Goal: Task Accomplishment & Management: Manage account settings

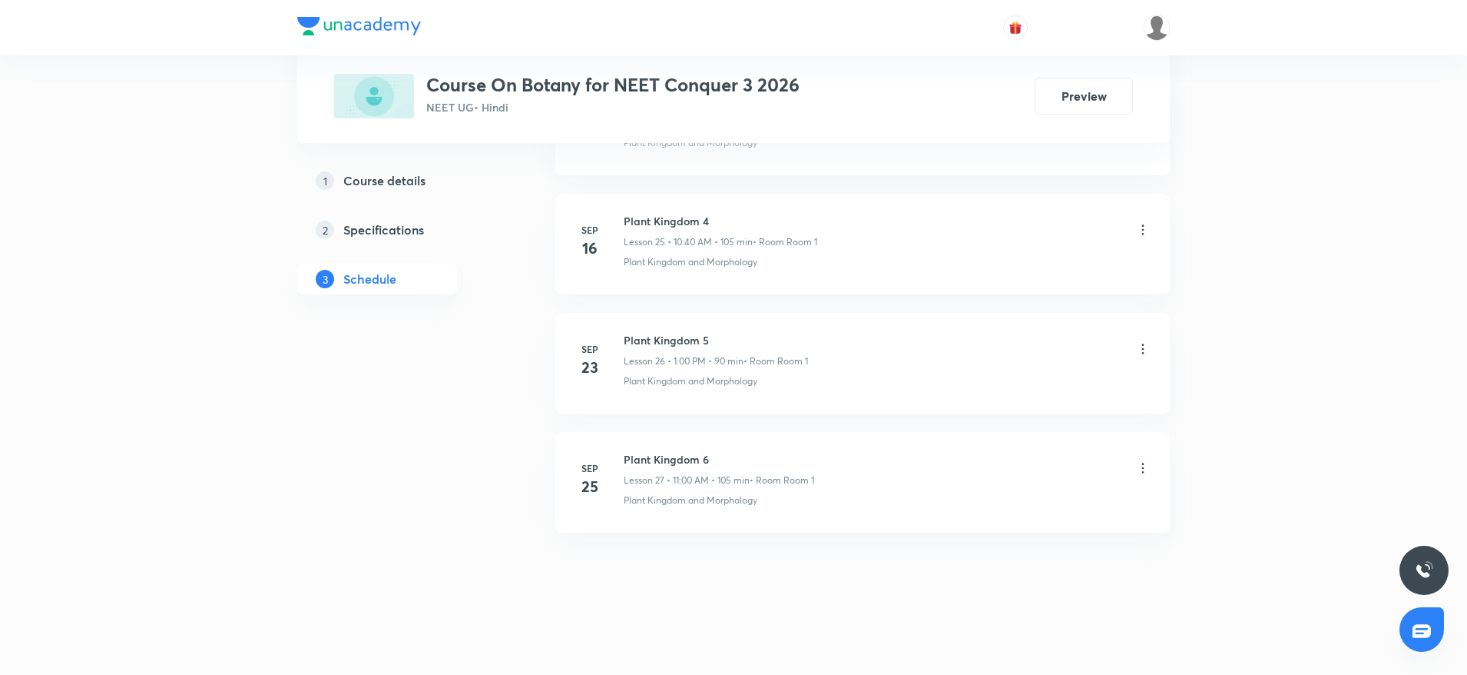
scroll to position [3772, 0]
click at [639, 456] on h6 "Plant Kingdom 6" at bounding box center [719, 457] width 191 height 16
copy h6 "Plant Kingdom 6"
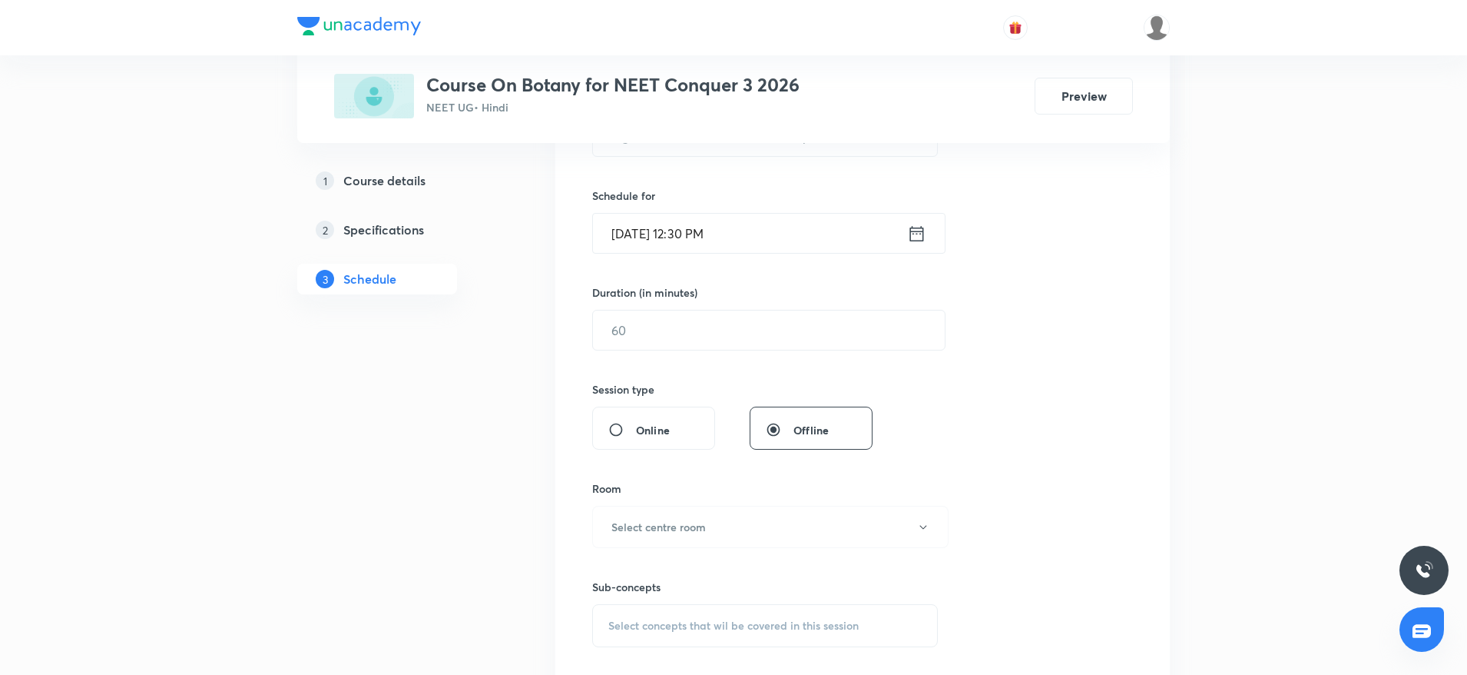
scroll to position [0, 0]
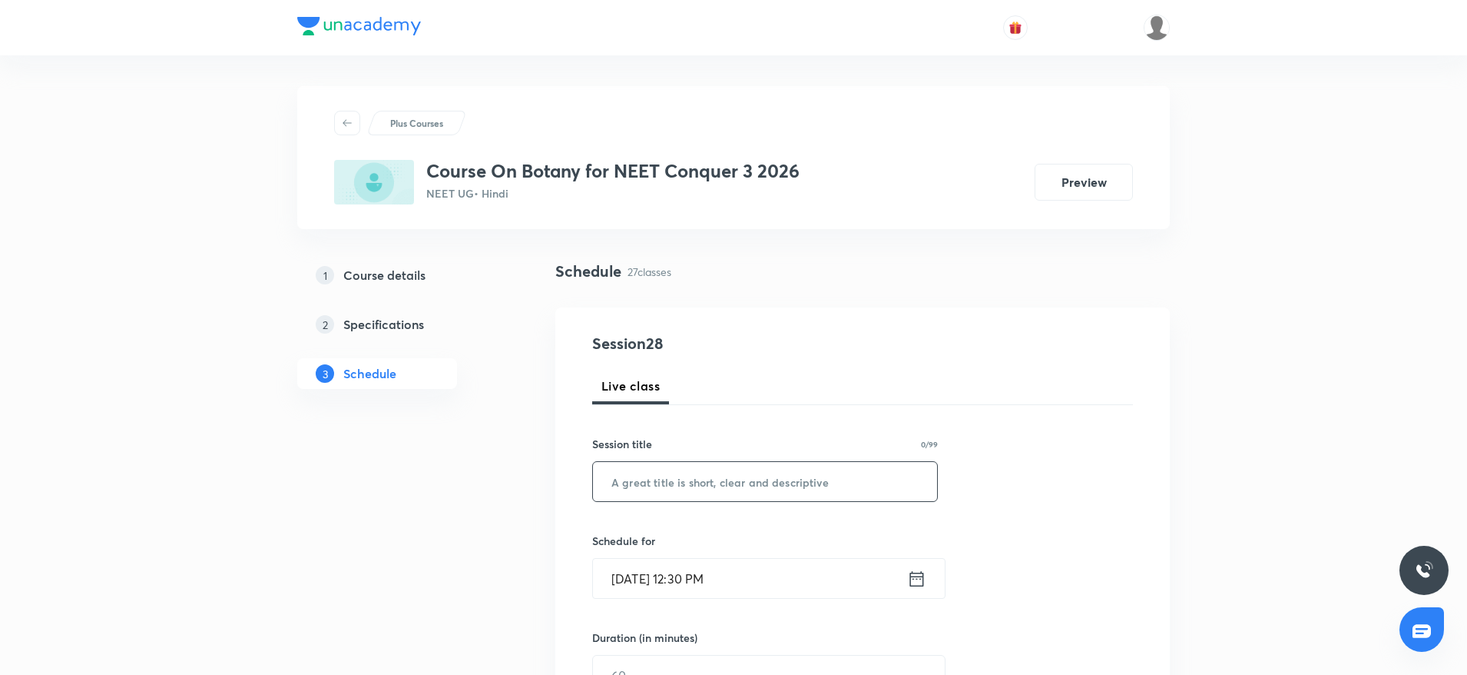
click at [649, 479] on input "text" at bounding box center [765, 481] width 344 height 39
paste input "Plant Kingdom 6"
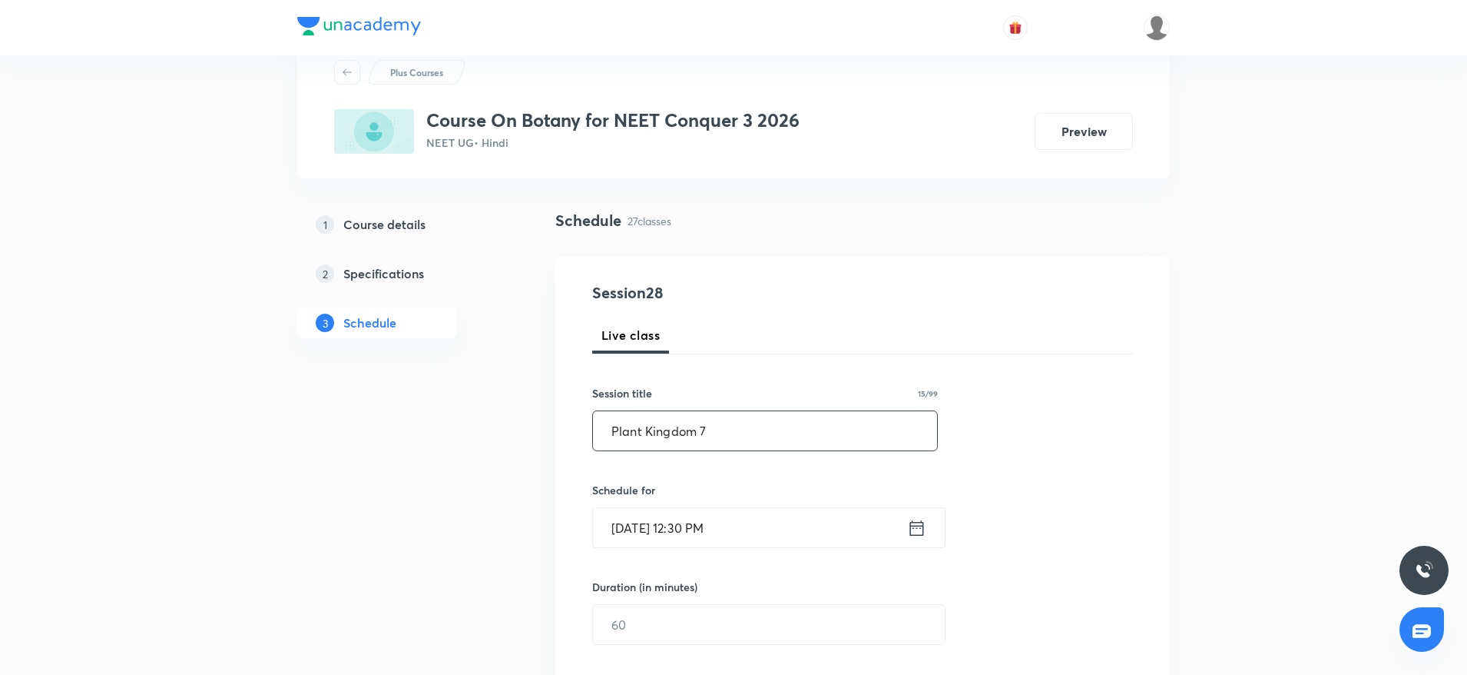
scroll to position [54, 0]
type input "Plant Kingdom 7"
click at [753, 525] on input "Oct 4, 2025, 12:30 PM" at bounding box center [750, 524] width 314 height 39
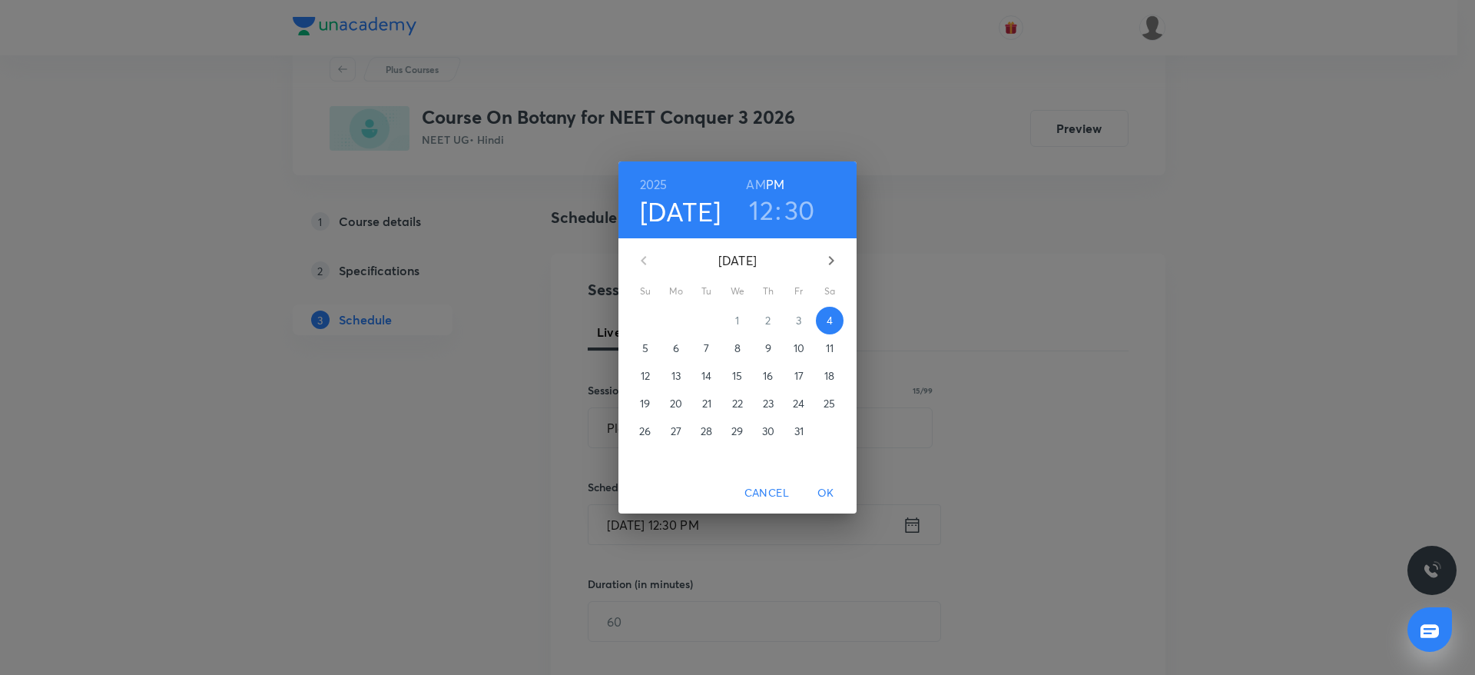
click at [810, 217] on h3 "30" at bounding box center [799, 210] width 31 height 32
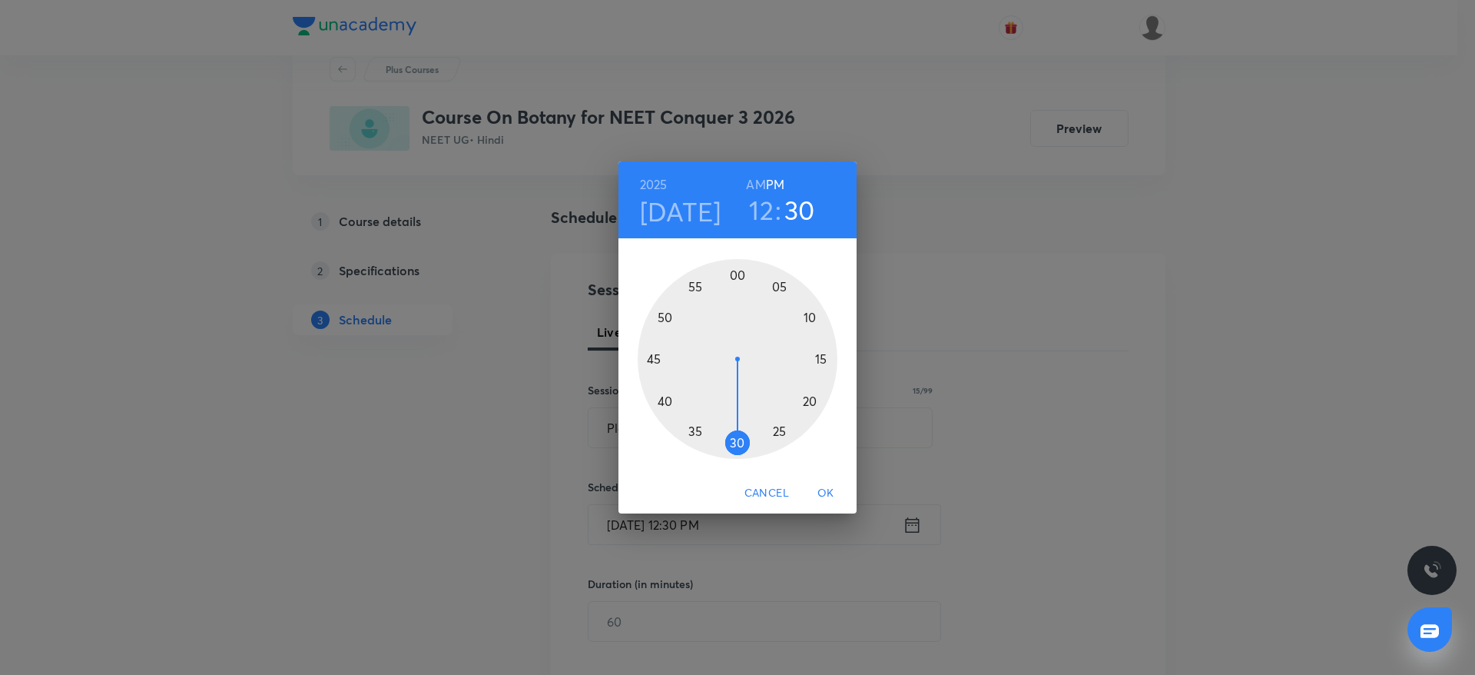
click at [752, 211] on h3 "12" at bounding box center [761, 210] width 25 height 32
click at [794, 210] on h3 "30" at bounding box center [799, 210] width 31 height 32
click at [690, 439] on div at bounding box center [738, 359] width 200 height 200
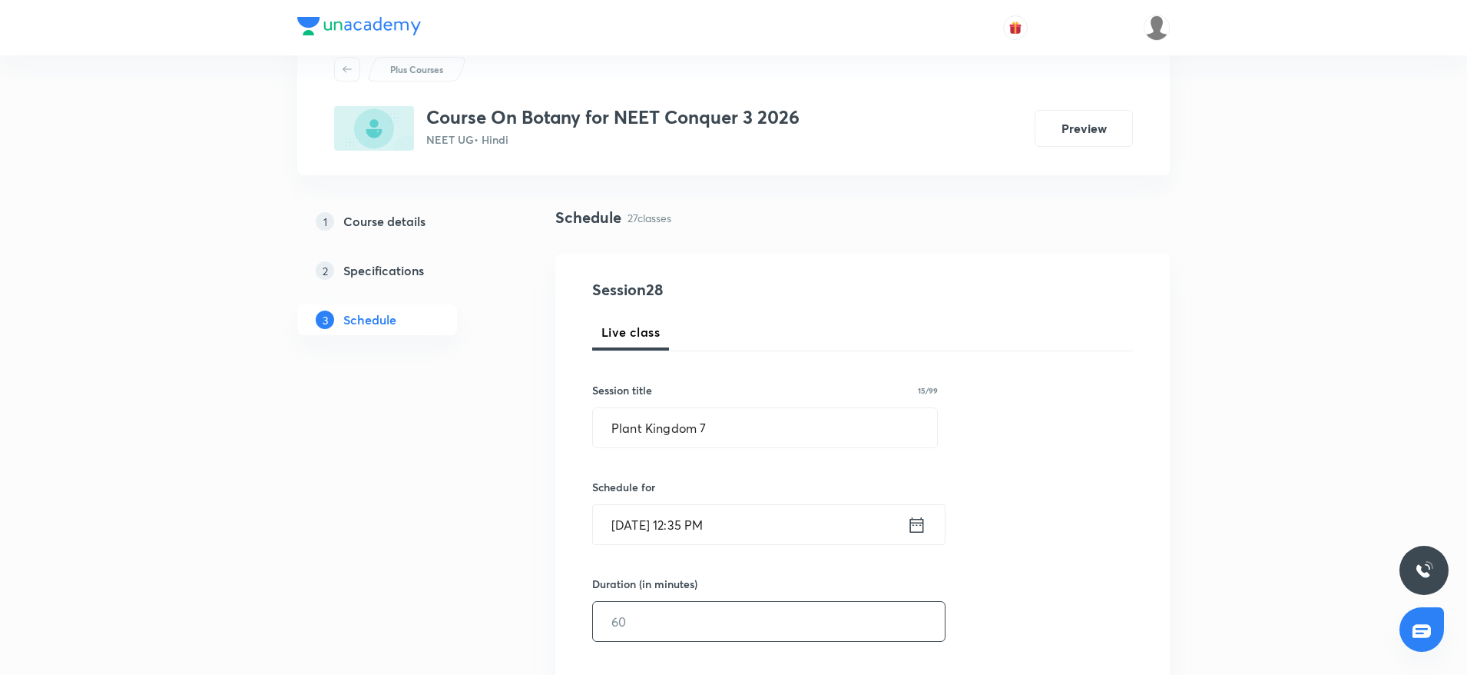
click at [666, 618] on input "text" at bounding box center [769, 621] width 352 height 39
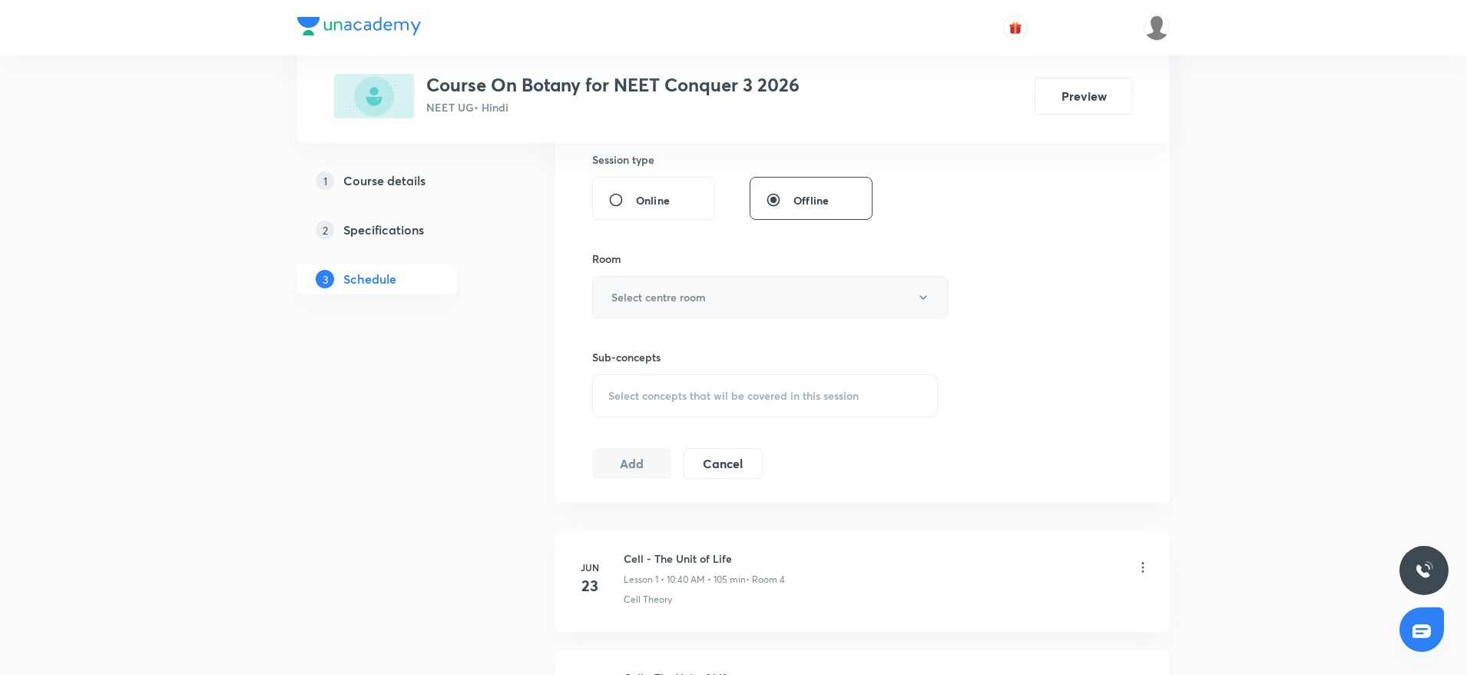
scroll to position [595, 0]
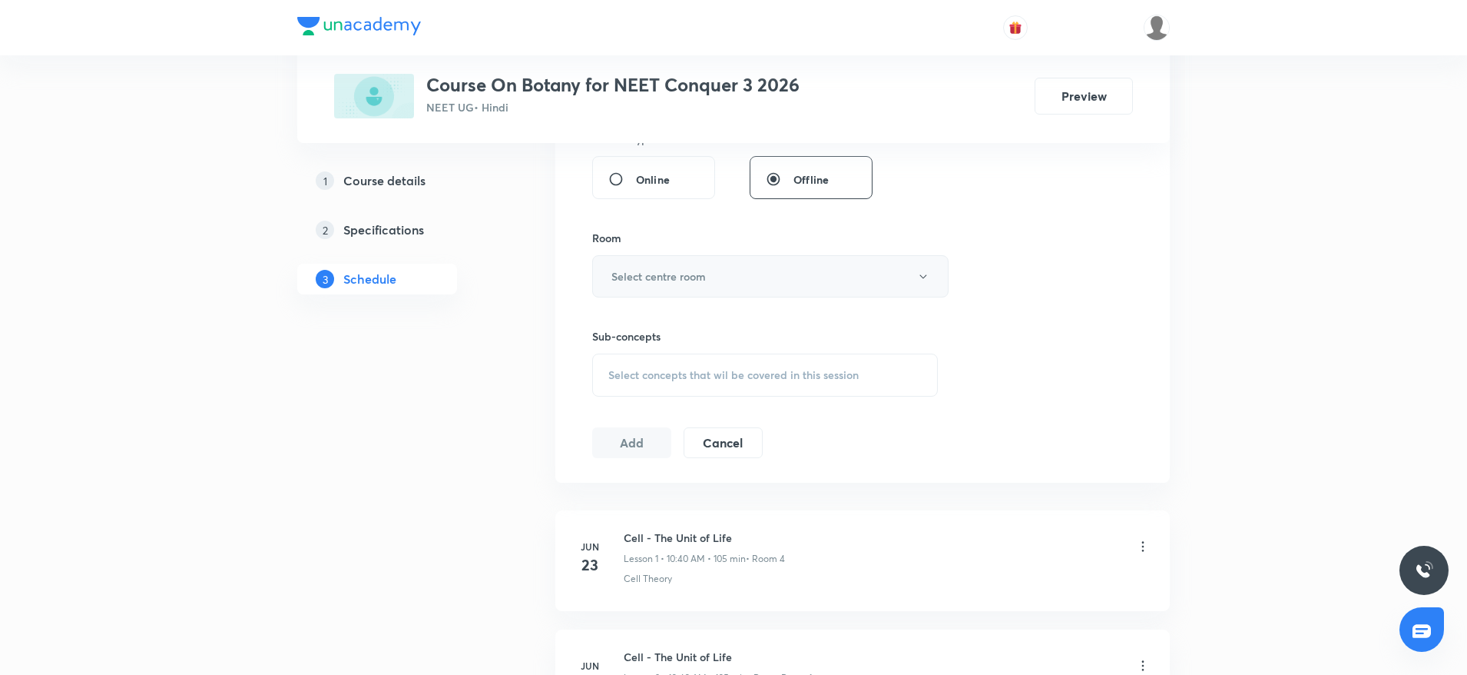
type input "105"
click at [718, 260] on button "Select centre room" at bounding box center [770, 276] width 356 height 42
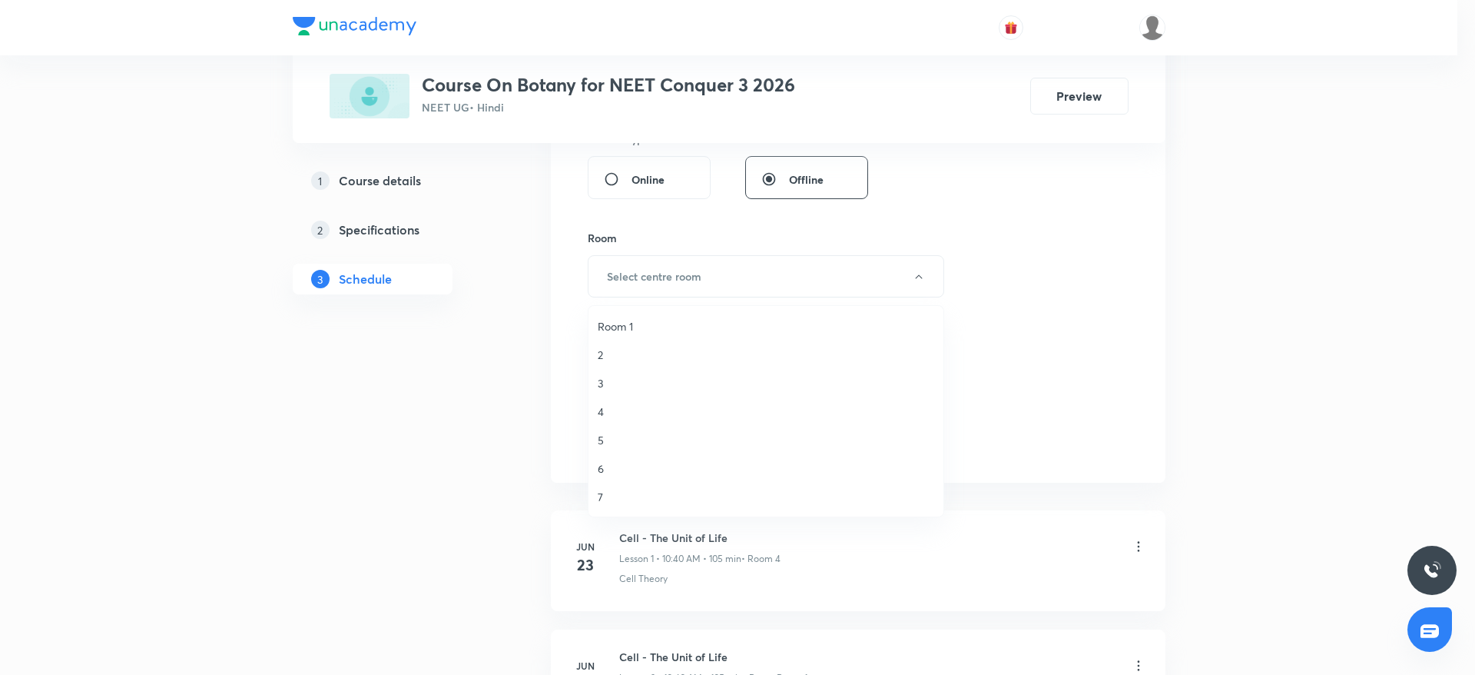
click at [605, 463] on span "6" at bounding box center [766, 468] width 336 height 16
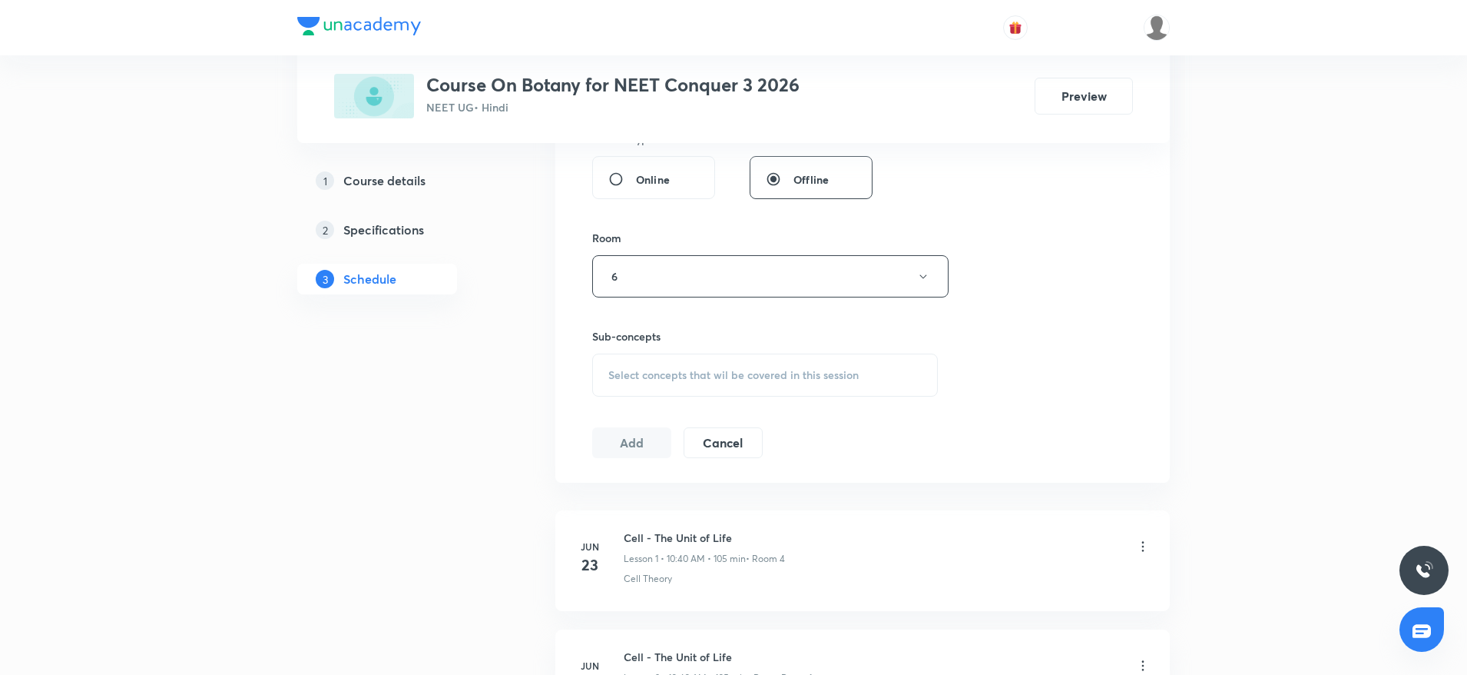
click at [666, 376] on span "Select concepts that wil be covered in this session" at bounding box center [733, 375] width 250 height 12
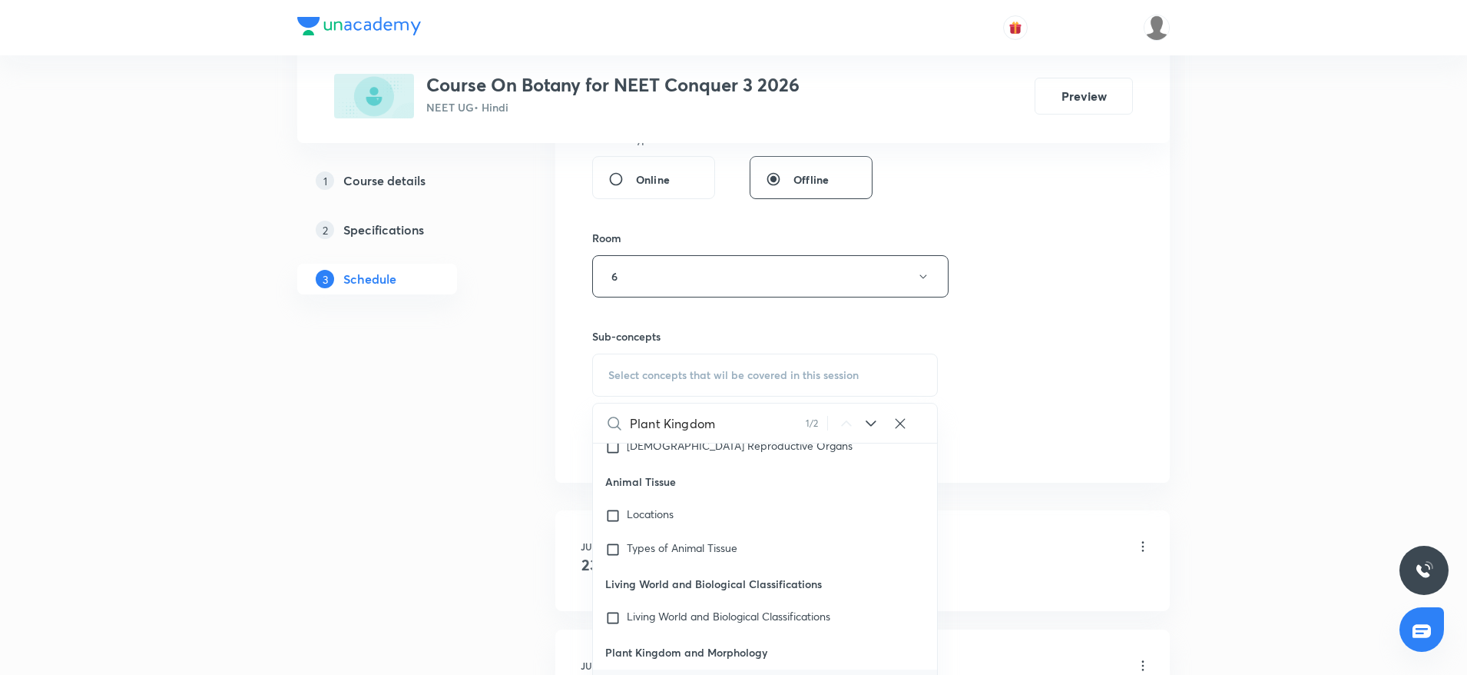
scroll to position [70556, 0]
type input "Plant Kingdom"
click at [699, 674] on span "and Morphology" at bounding box center [739, 681] width 81 height 15
checkbox input "true"
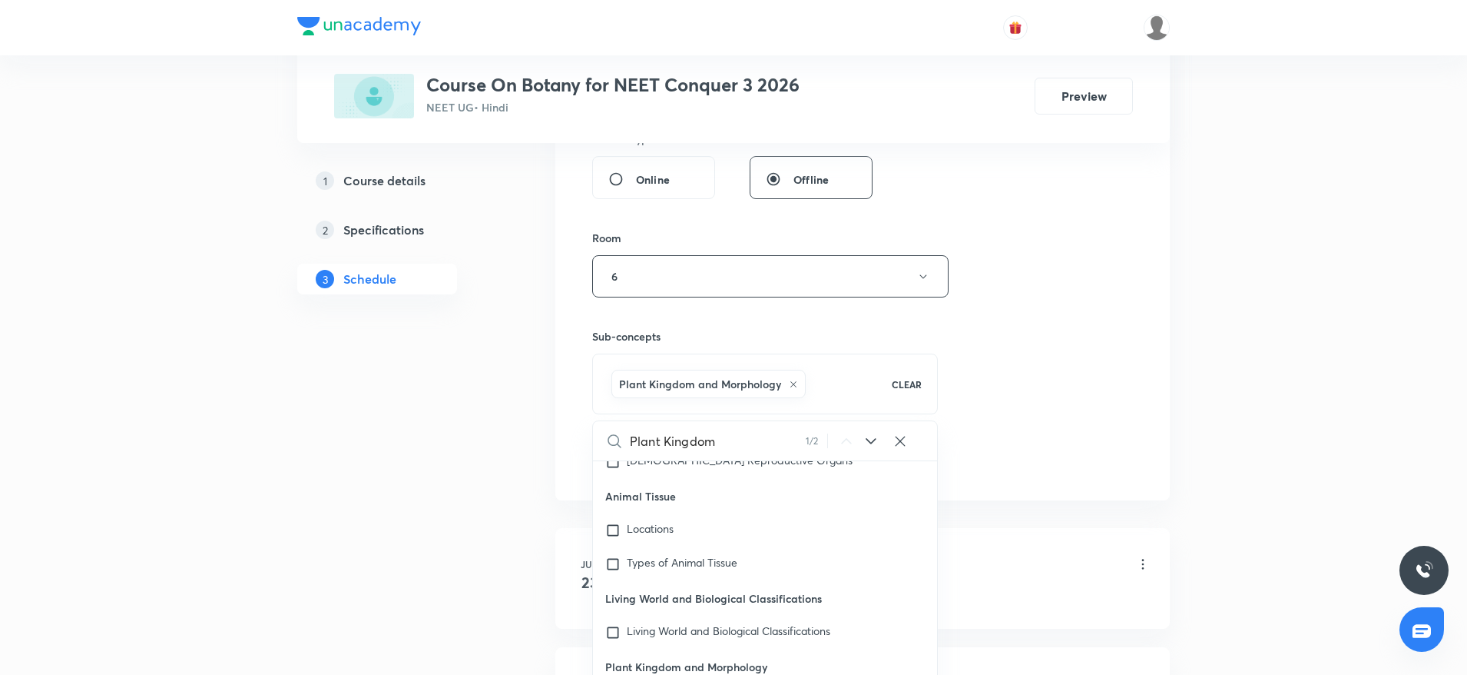
click at [1119, 382] on div "Session 28 Live class Session title 15/99 Plant Kingdom 7 ​ Schedule for Oct 4,…" at bounding box center [862, 105] width 541 height 739
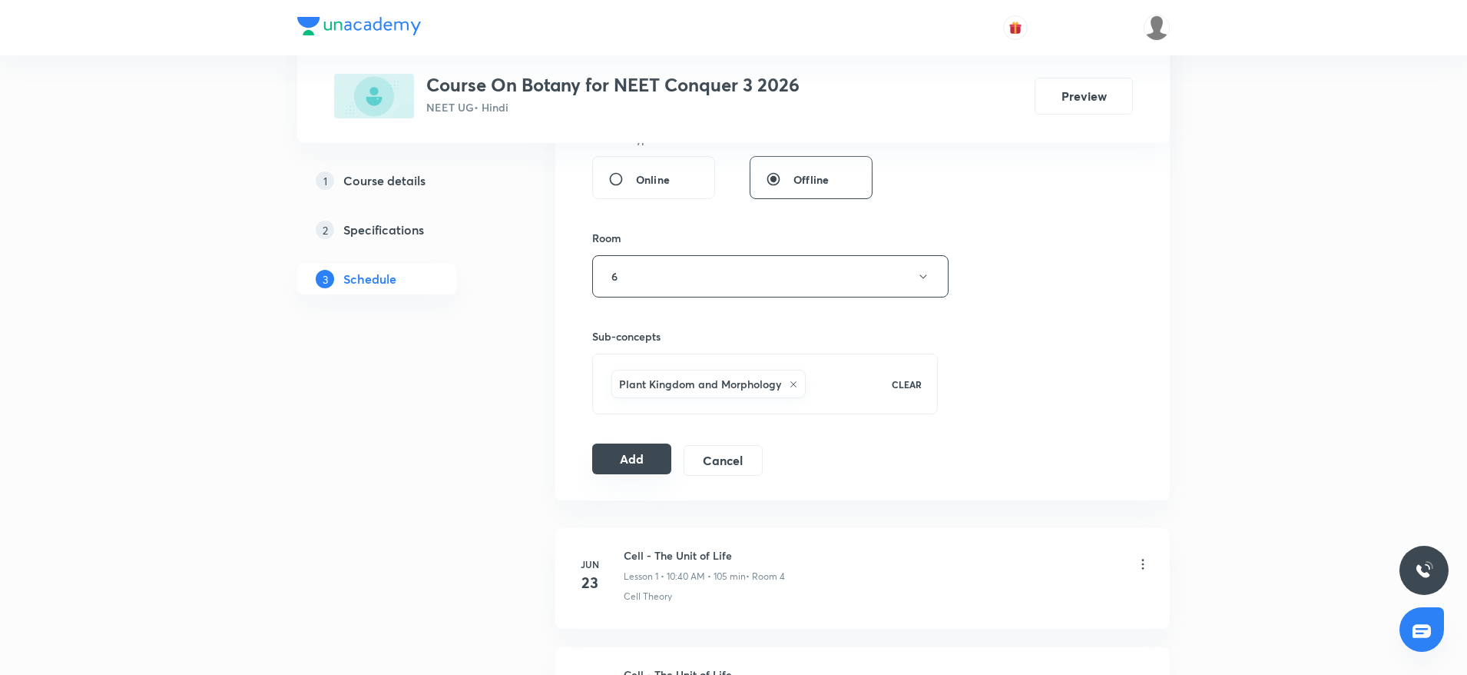
click at [646, 450] on button "Add" at bounding box center [631, 458] width 79 height 31
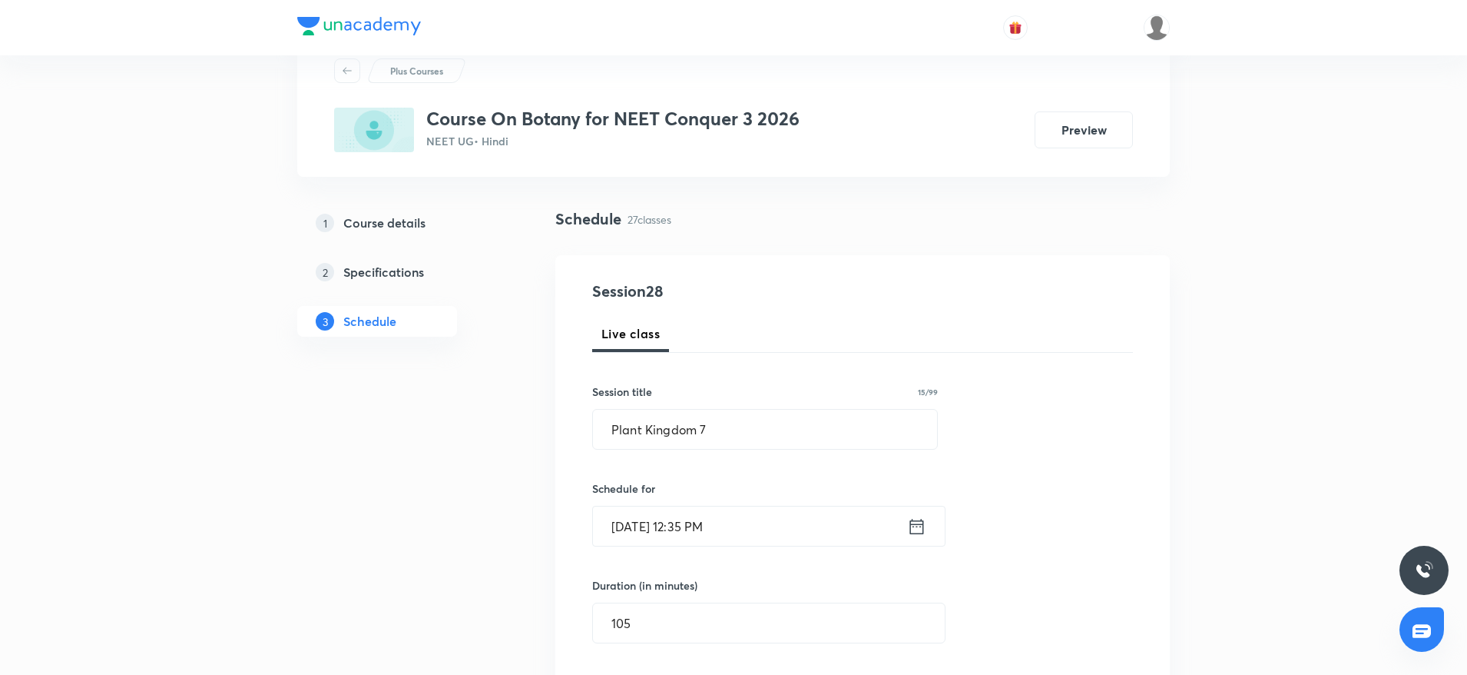
scroll to position [55, 0]
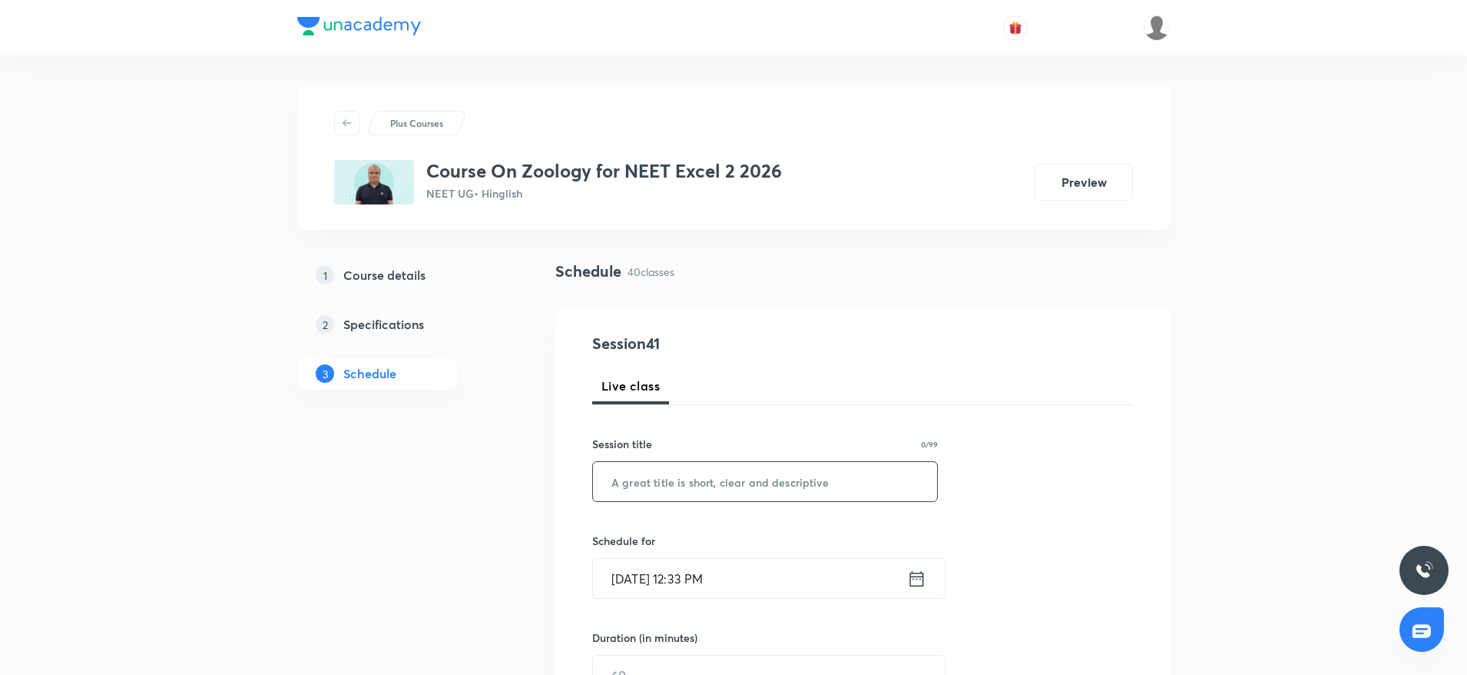
click at [680, 469] on input "text" at bounding box center [765, 481] width 344 height 39
paste input "Biotechnology"
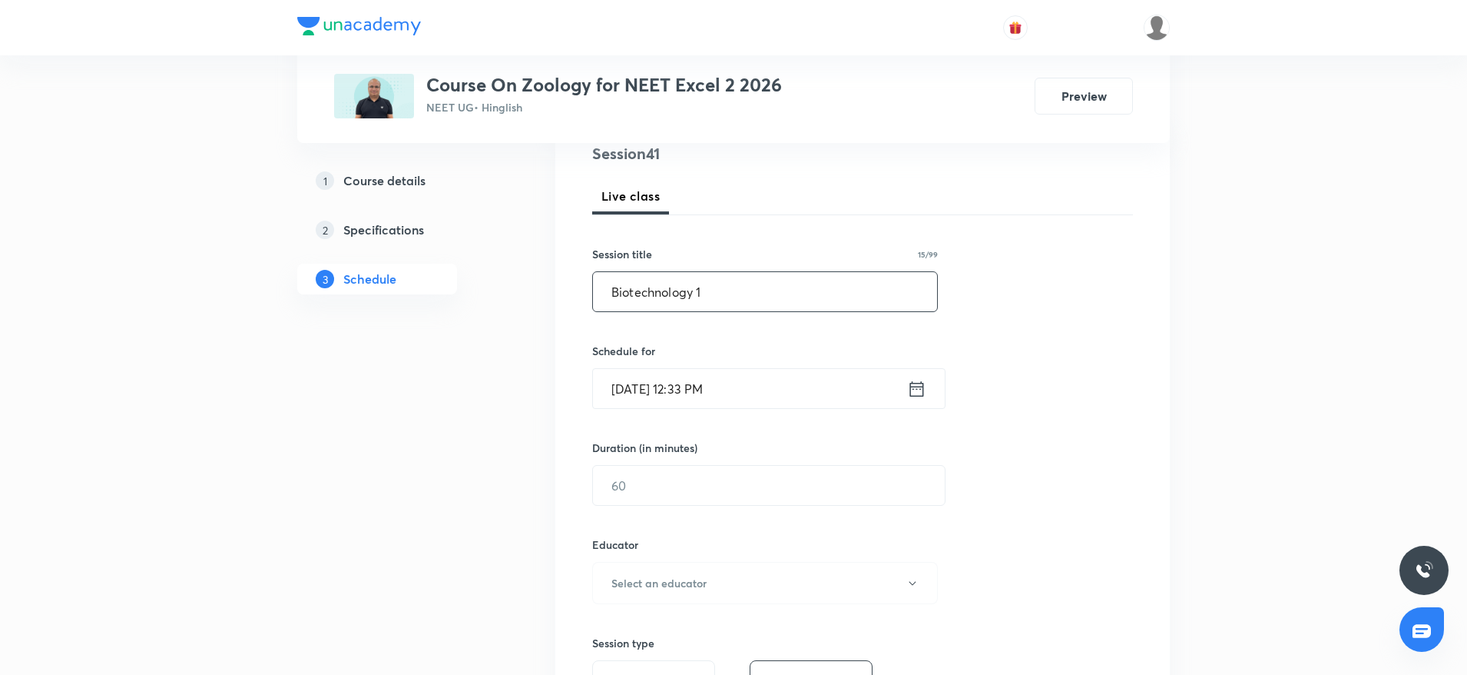
scroll to position [192, 0]
type input "Biotechnology 1"
click at [754, 382] on input "Oct 4, 2025, 12:33 PM" at bounding box center [750, 385] width 314 height 39
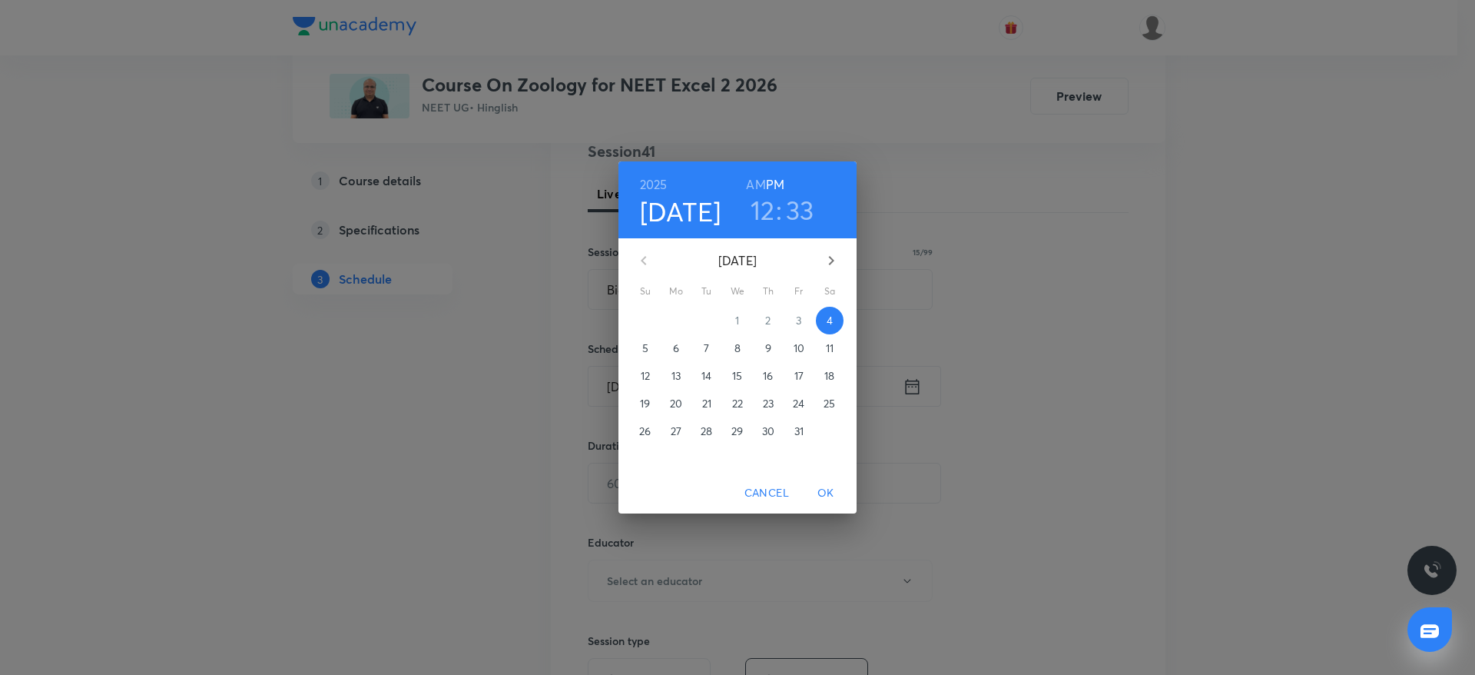
click at [797, 203] on h3 "33" at bounding box center [800, 210] width 28 height 32
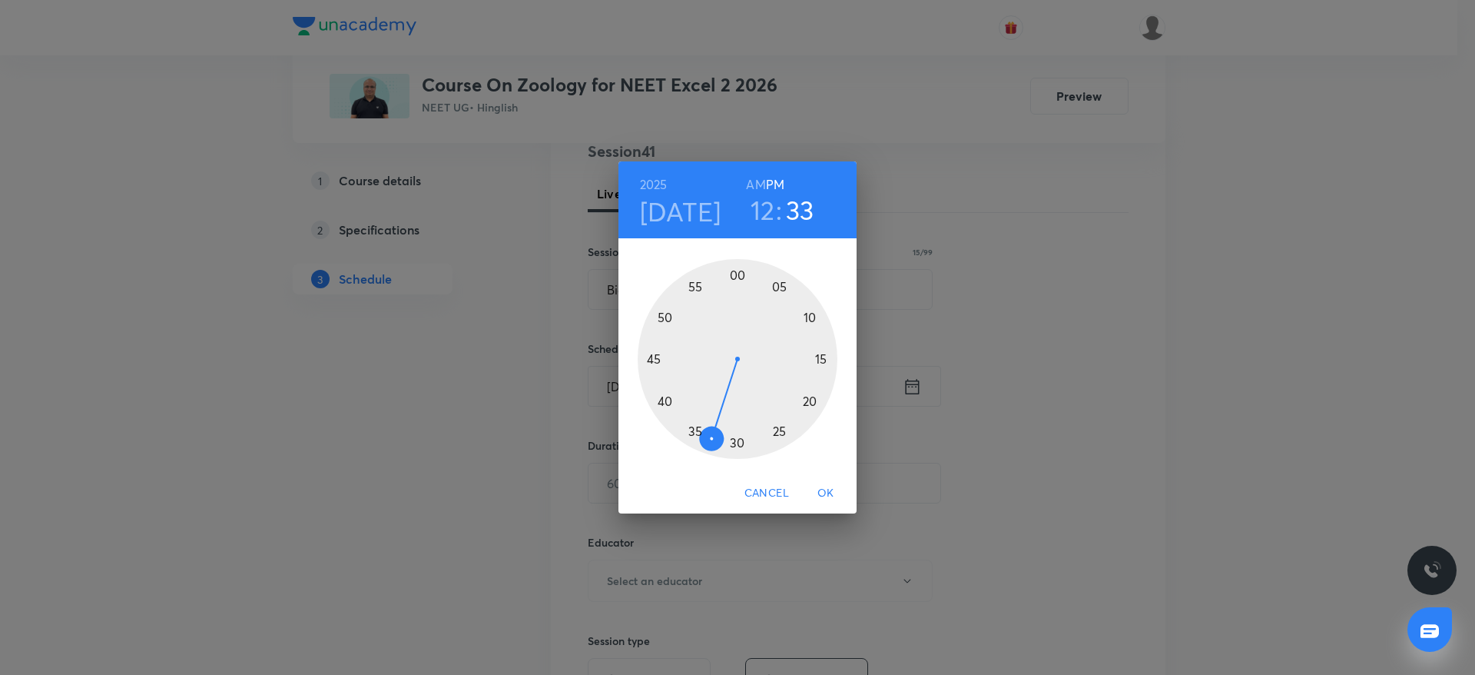
click at [664, 399] on div at bounding box center [738, 359] width 200 height 200
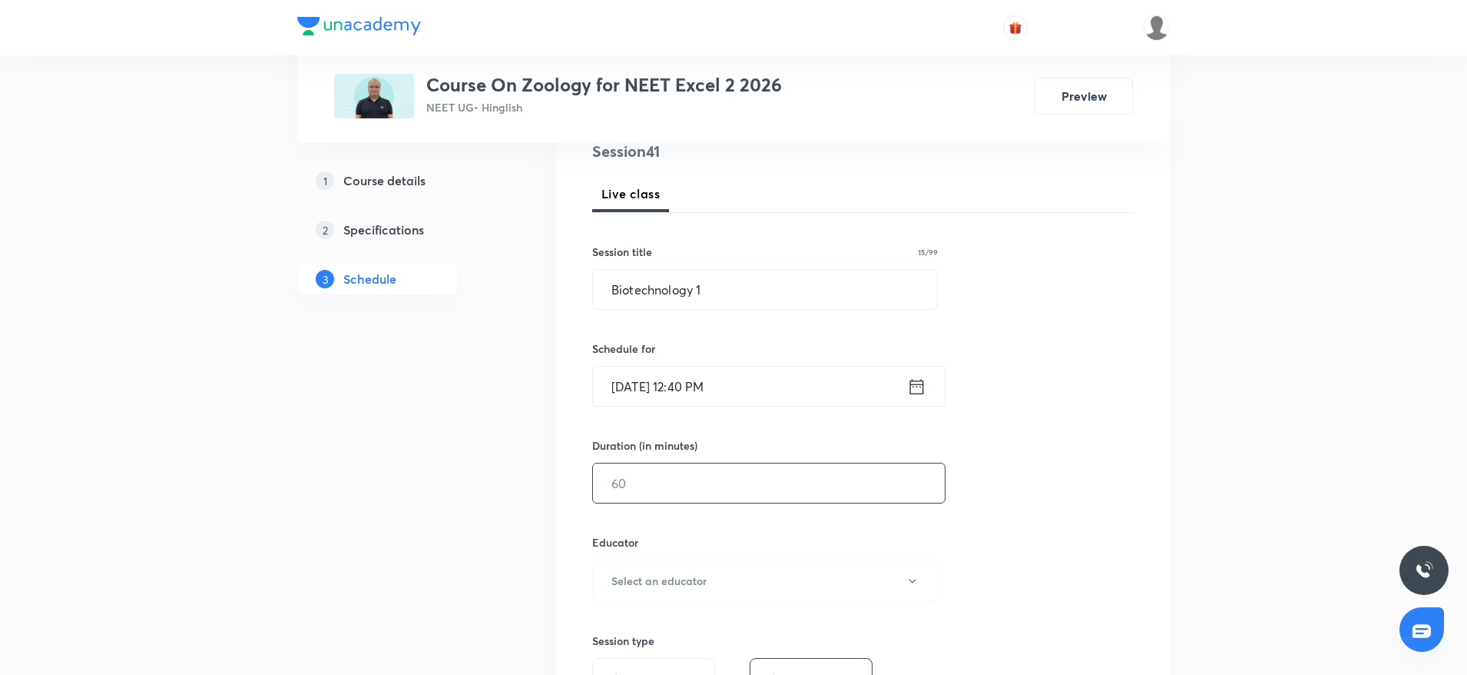
click at [718, 491] on input "text" at bounding box center [769, 482] width 352 height 39
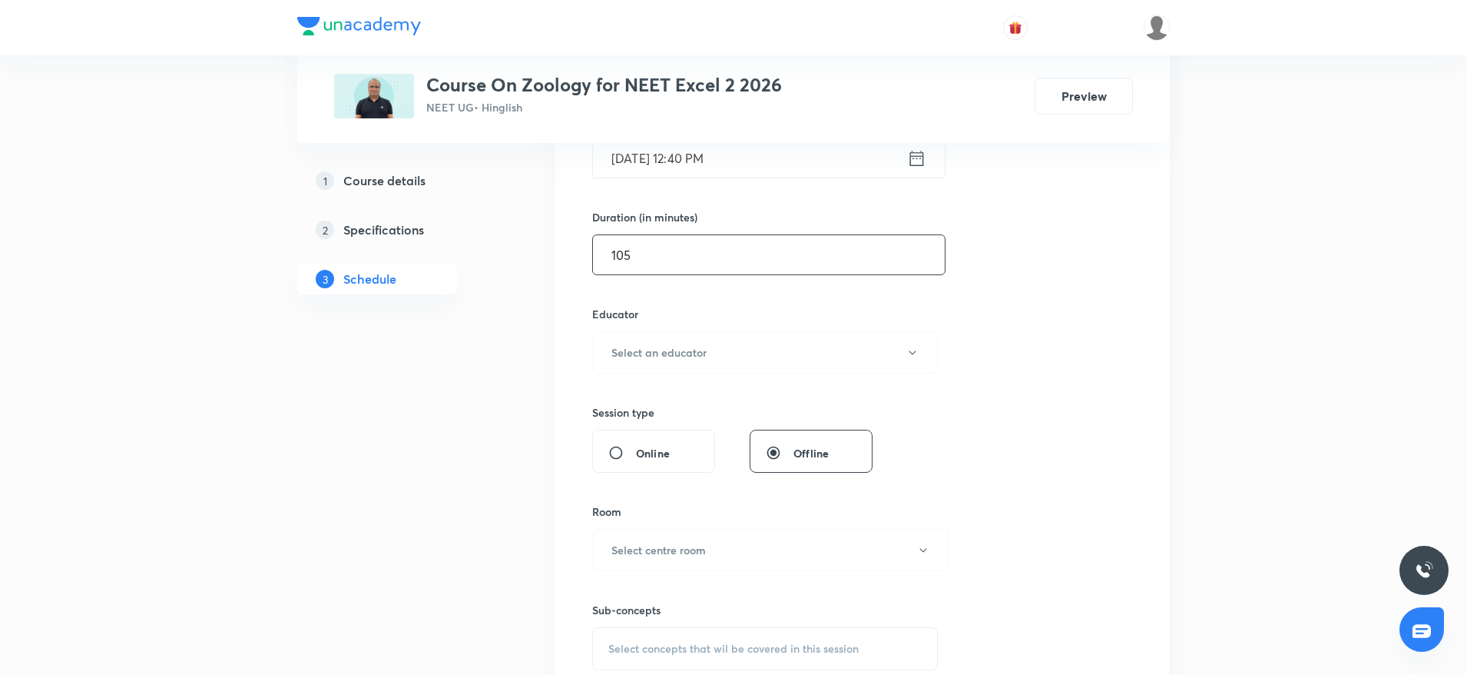
scroll to position [423, 0]
type input "105"
click at [678, 350] on h6 "Select an educator" at bounding box center [659, 350] width 95 height 16
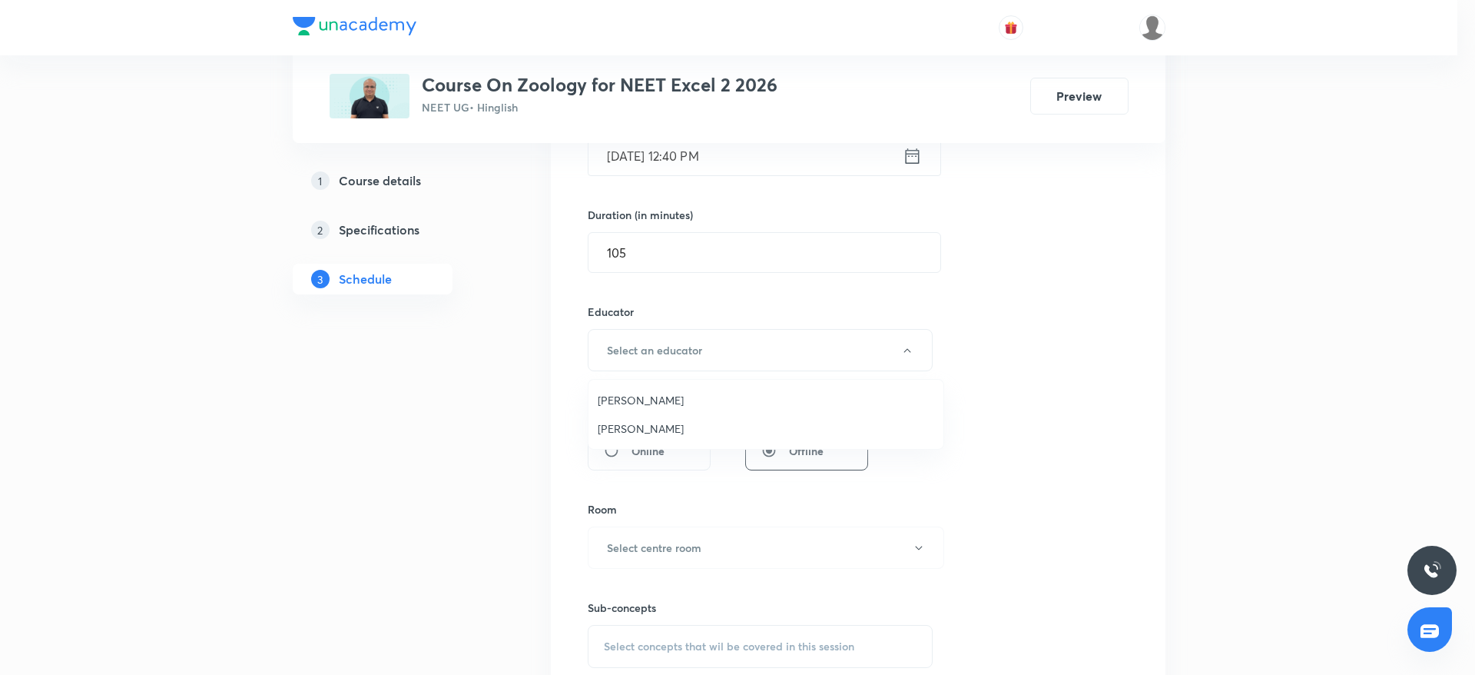
click at [637, 428] on span "Mukesh Sharma" at bounding box center [766, 428] width 336 height 16
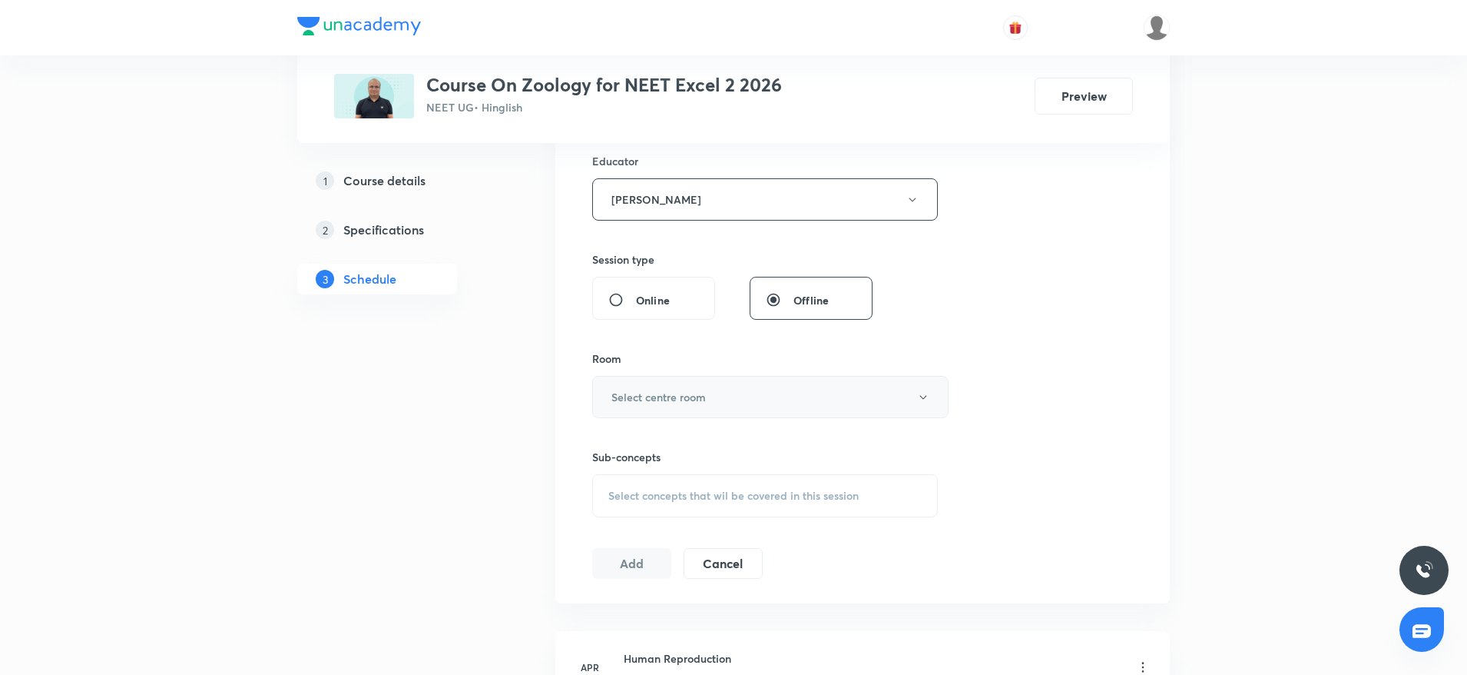
scroll to position [592, 0]
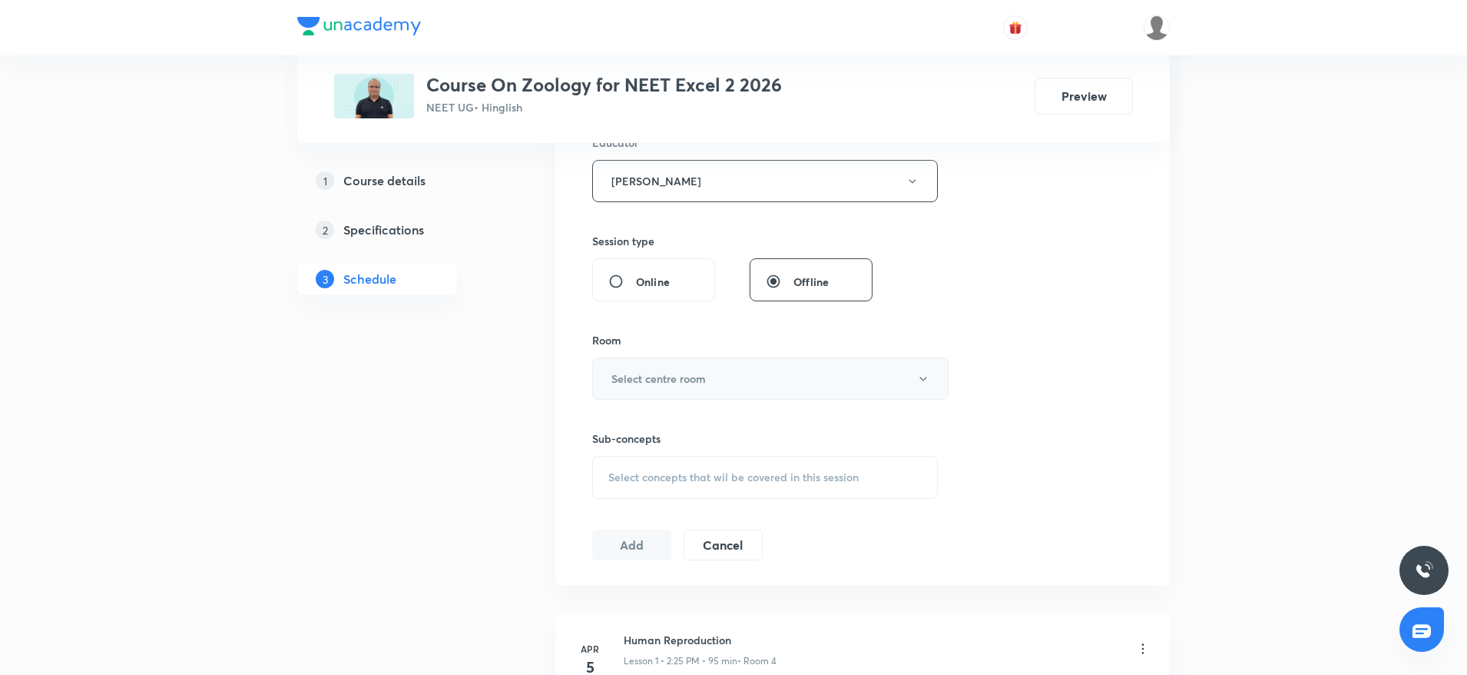
click at [631, 379] on h6 "Select centre room" at bounding box center [659, 378] width 94 height 16
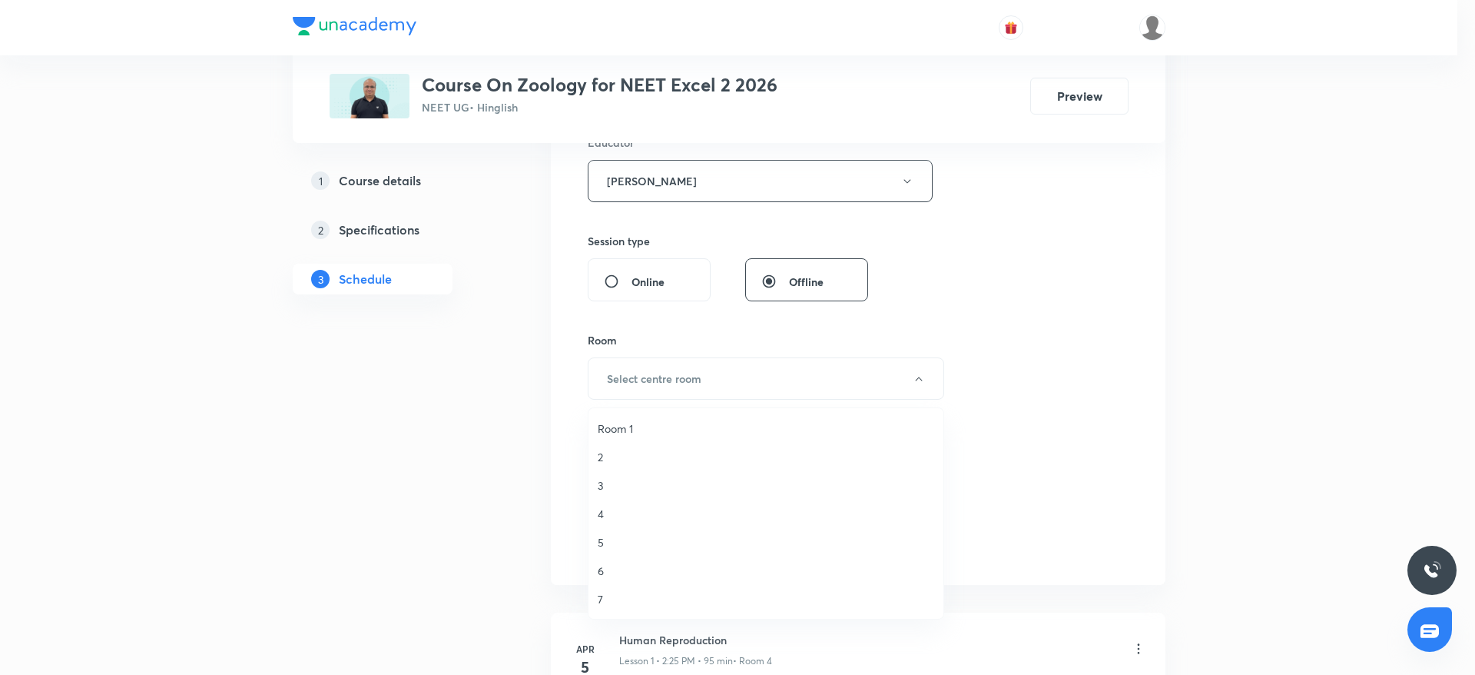
click at [595, 487] on li "3" at bounding box center [765, 485] width 355 height 28
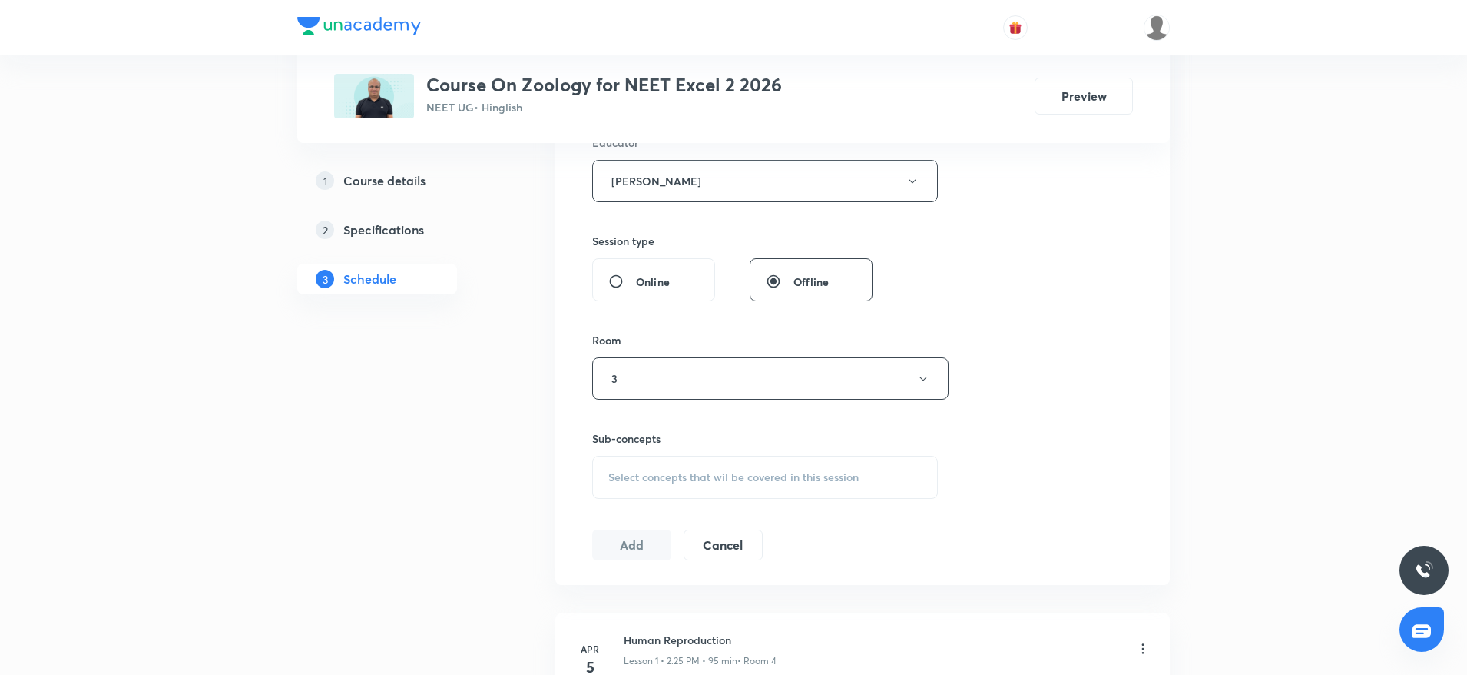
click at [668, 466] on div "Select concepts that wil be covered in this session" at bounding box center [765, 477] width 346 height 43
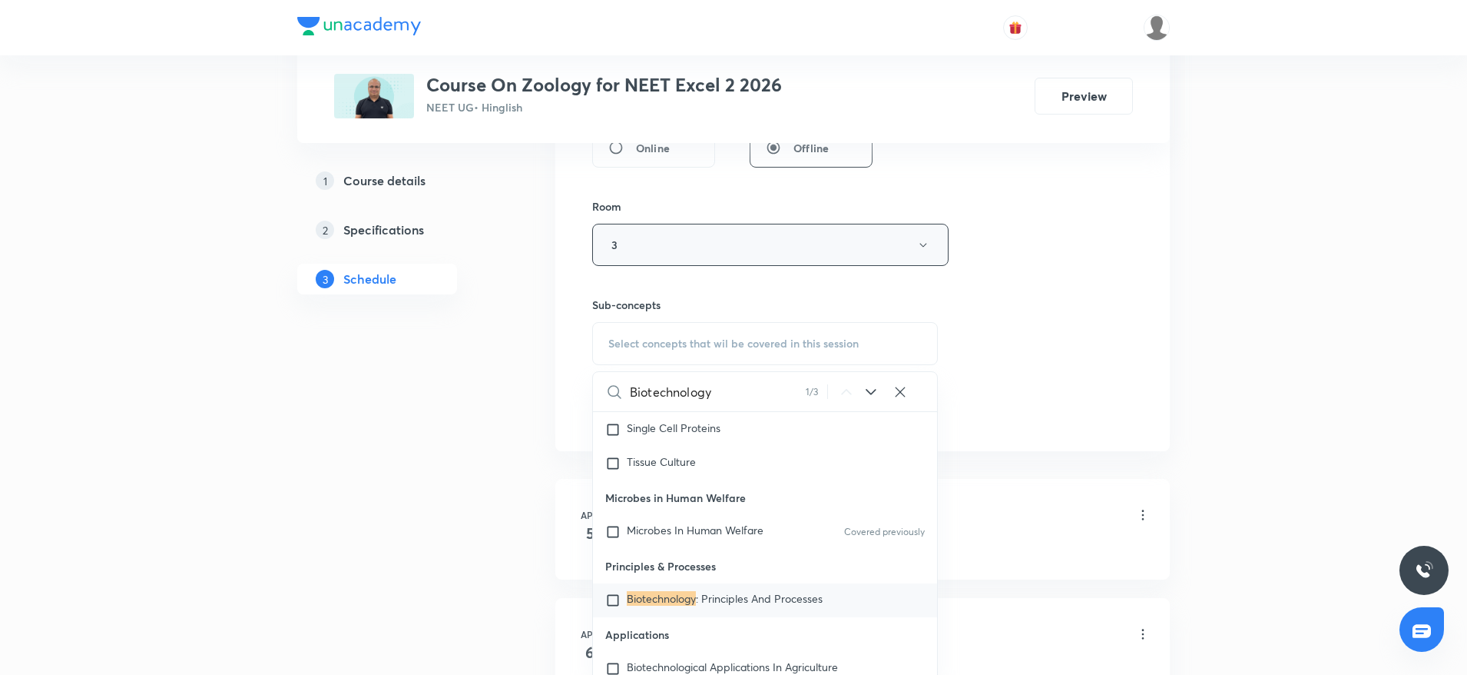
scroll to position [726, 0]
type input "Biotechnology"
click at [659, 604] on mark "Biotechnology" at bounding box center [661, 597] width 69 height 15
checkbox input "true"
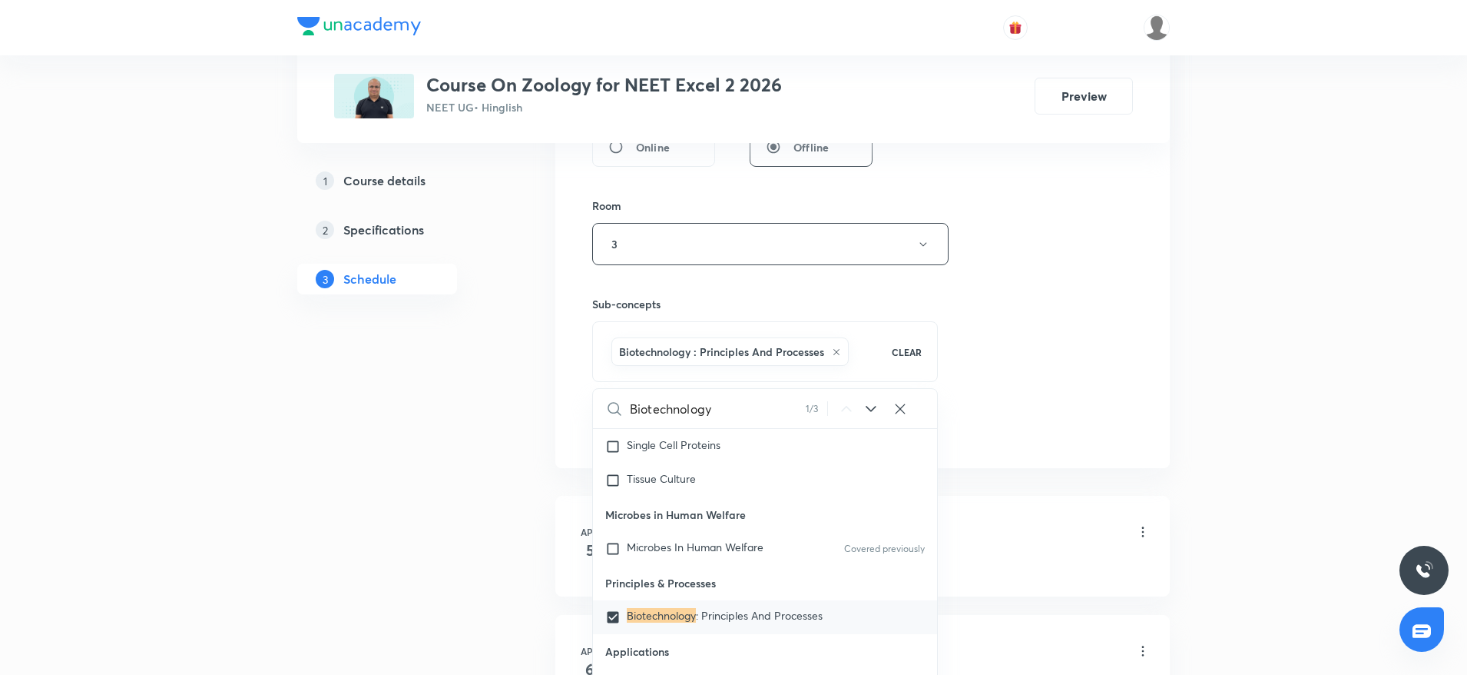
click at [1041, 342] on div "Session 41 Live class Session title 15/99 Biotechnology 1 ​ Schedule for Oct 4,…" at bounding box center [862, 24] width 541 height 837
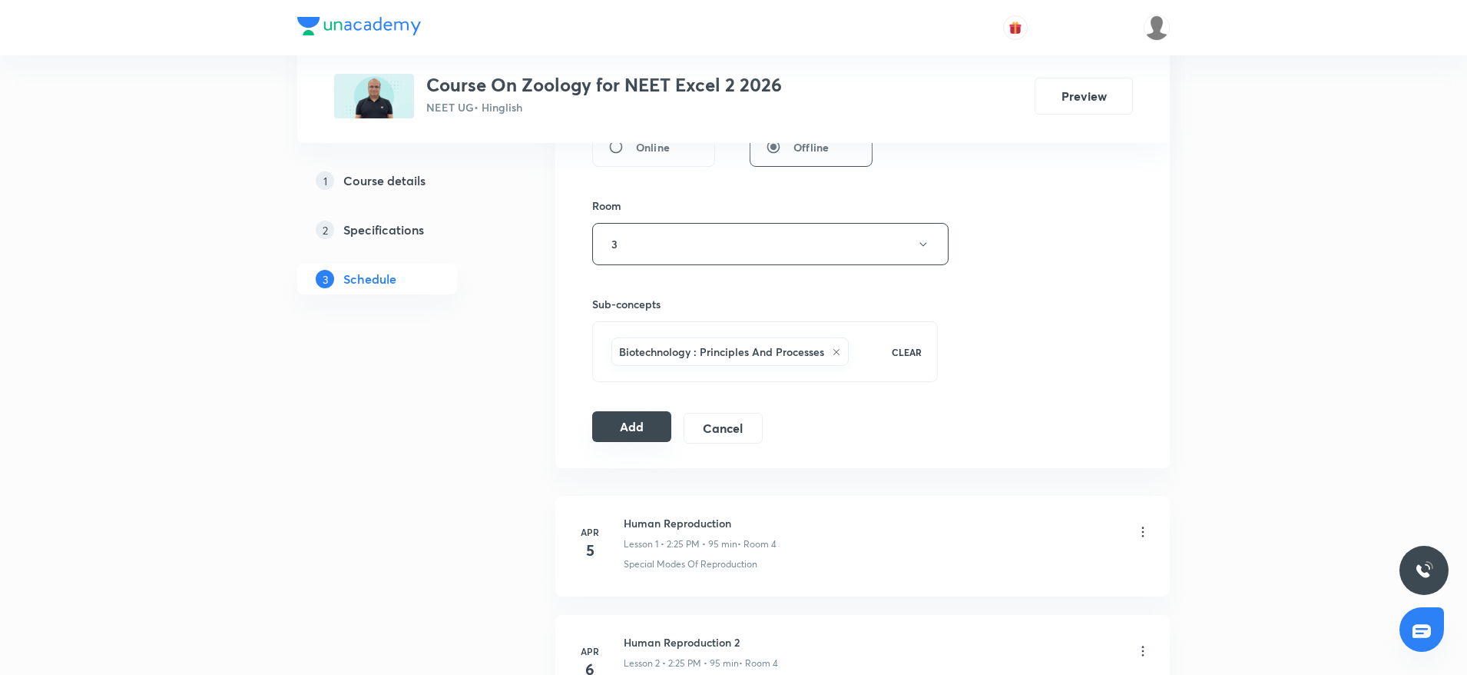
click at [638, 420] on button "Add" at bounding box center [631, 426] width 79 height 31
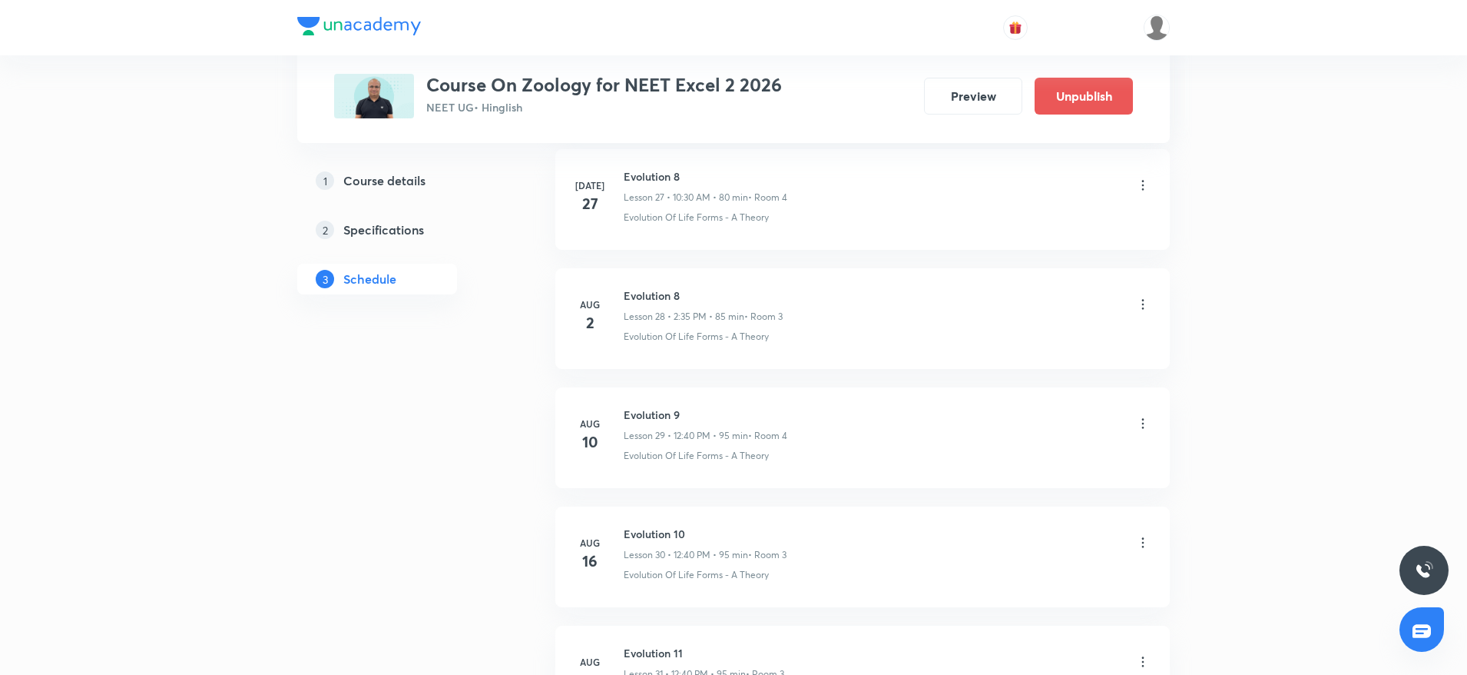
scroll to position [4733, 0]
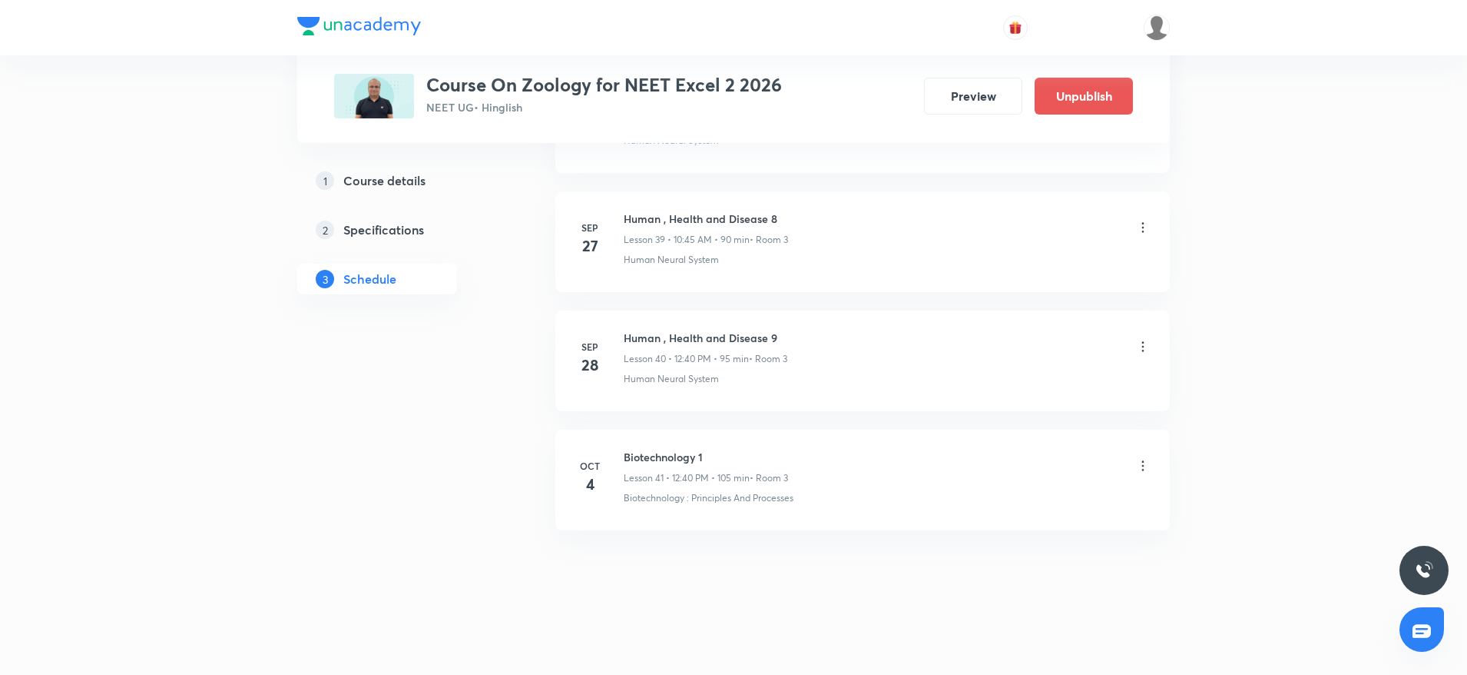
click at [1150, 469] on icon at bounding box center [1142, 465] width 15 height 15
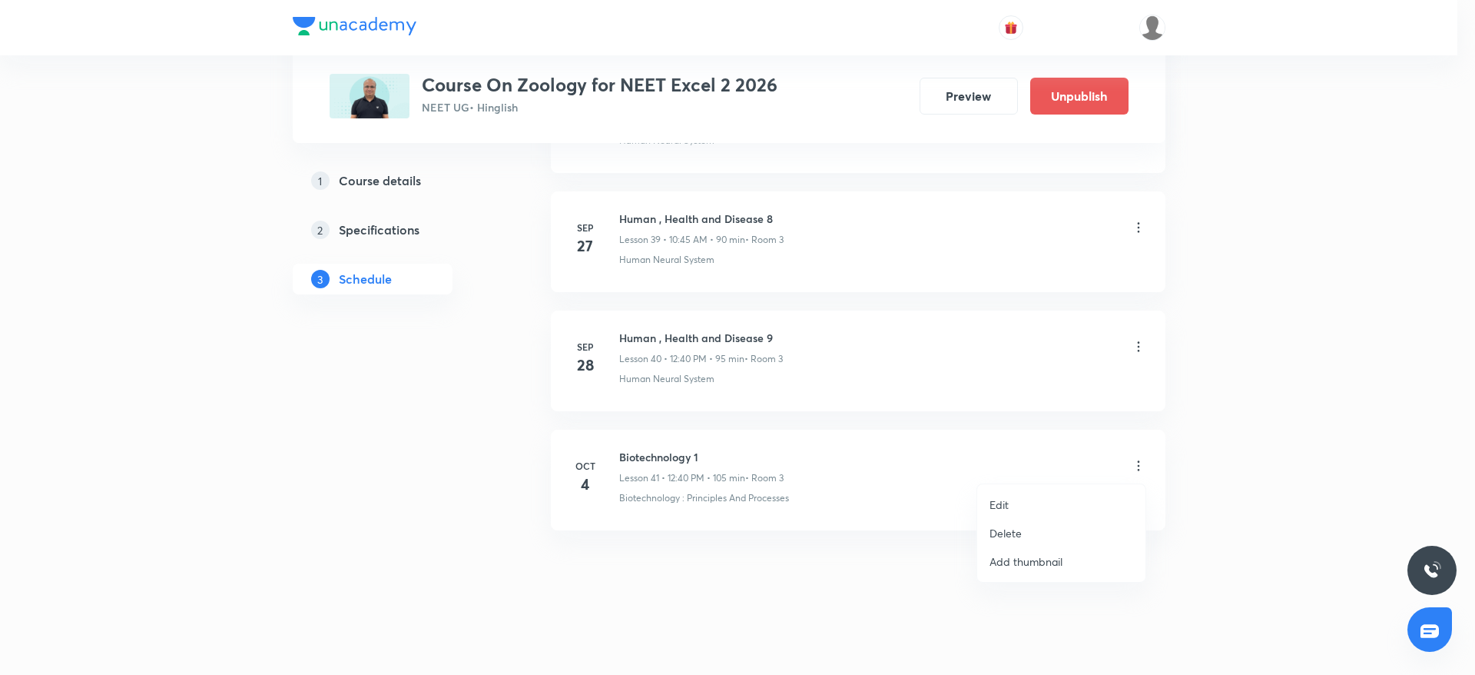
click at [993, 499] on p "Edit" at bounding box center [999, 504] width 19 height 16
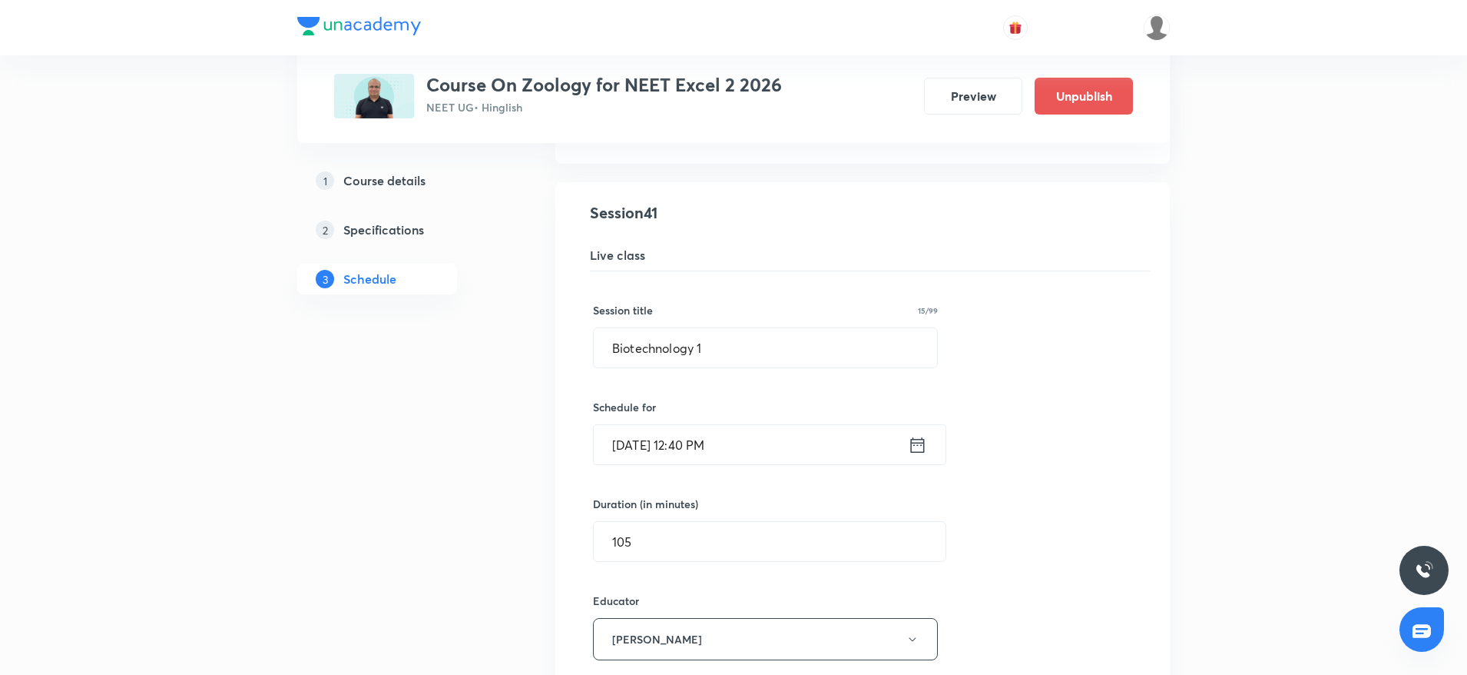
scroll to position [4898, 0]
click at [799, 550] on input "105" at bounding box center [770, 537] width 352 height 39
type input "1"
type input "0"
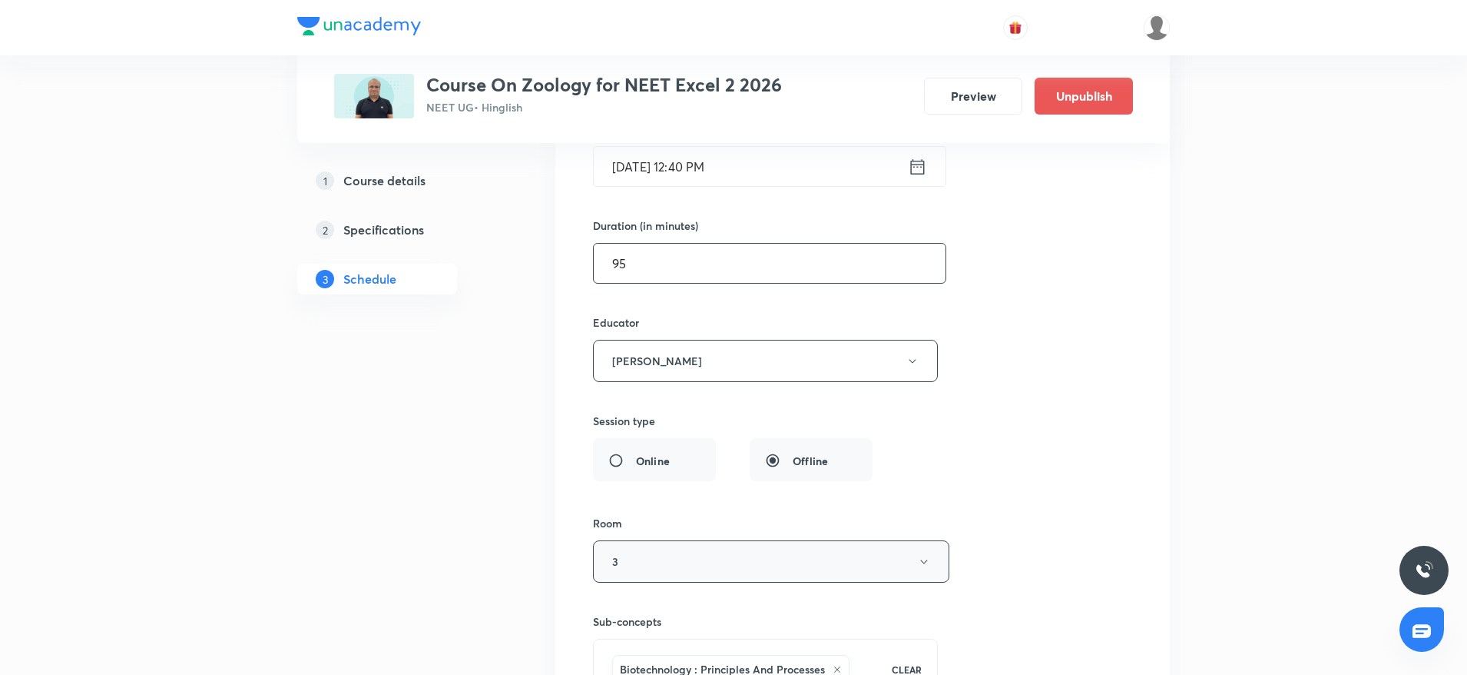
scroll to position [5332, 0]
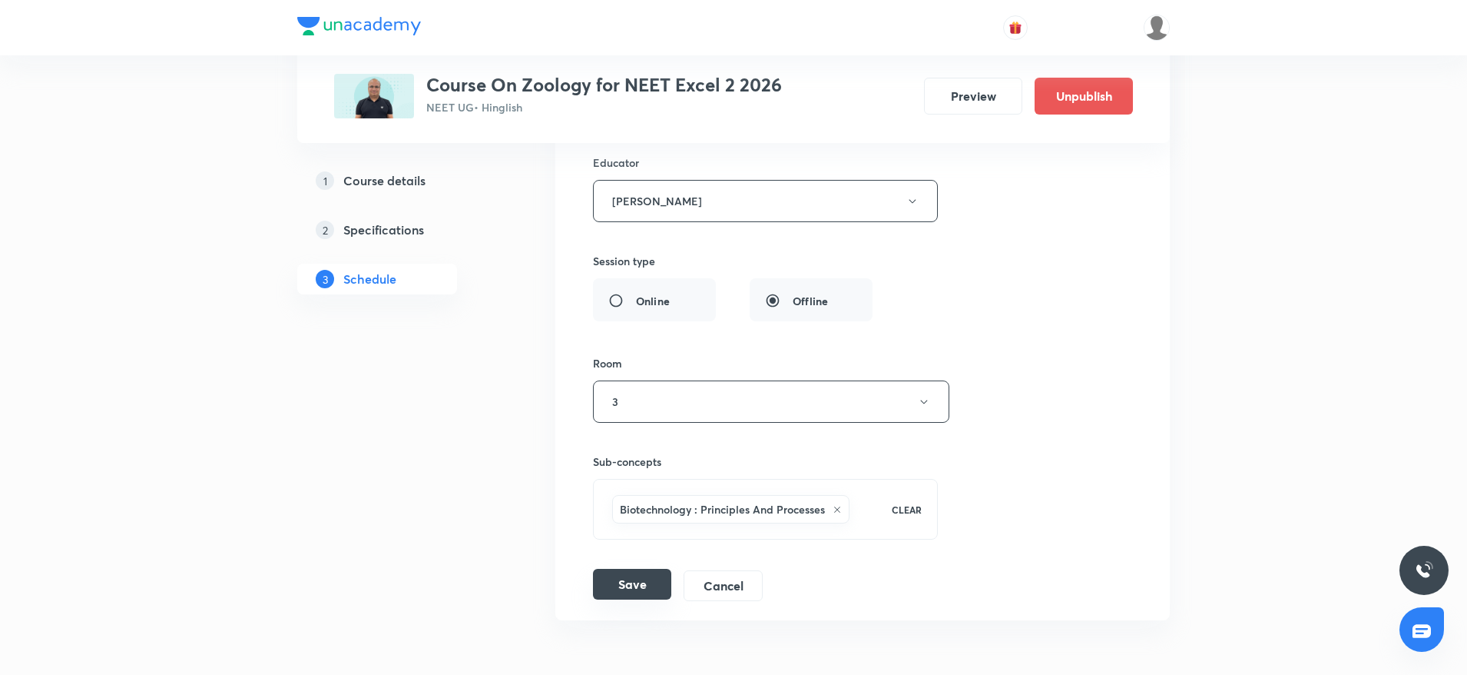
type input "95"
click at [636, 594] on button "Save" at bounding box center [632, 584] width 78 height 31
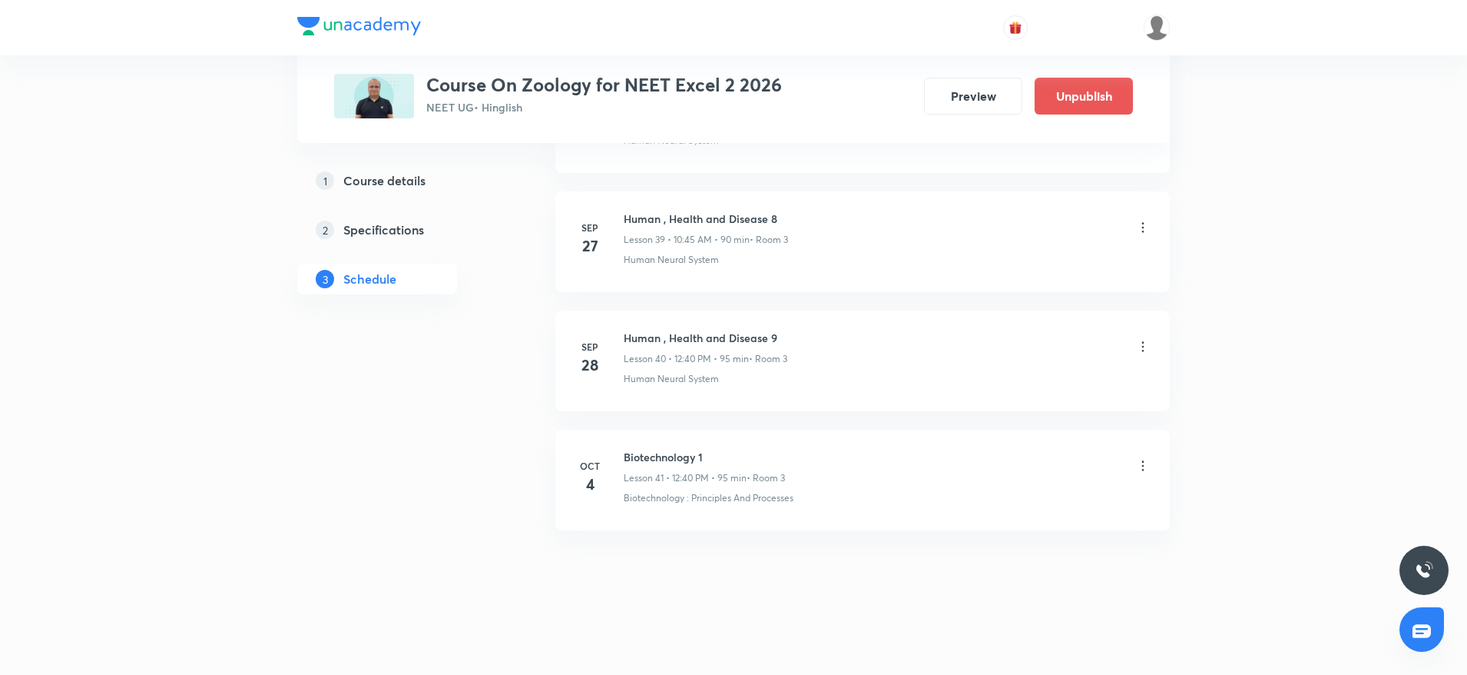
scroll to position [4733, 0]
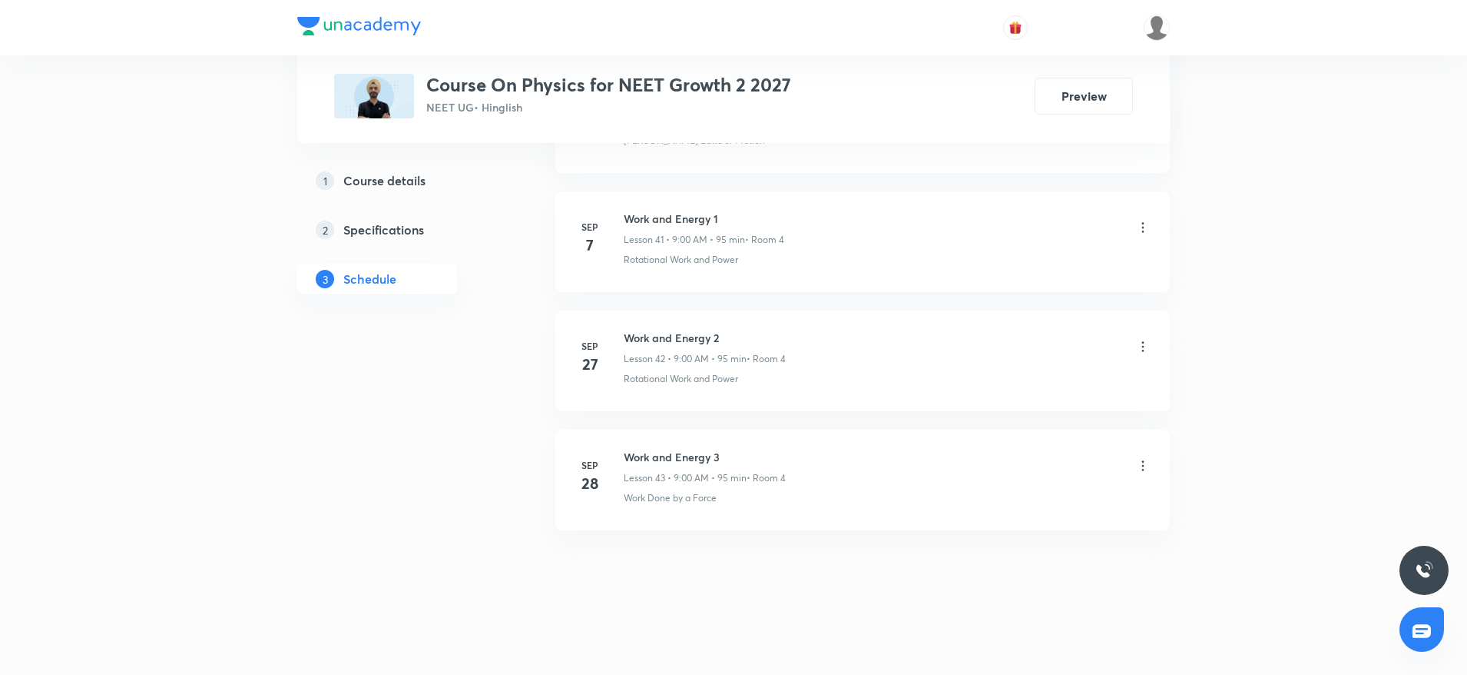
click at [661, 456] on h6 "Work and Energy 3" at bounding box center [705, 457] width 162 height 16
copy h6 "Work and Energy 3"
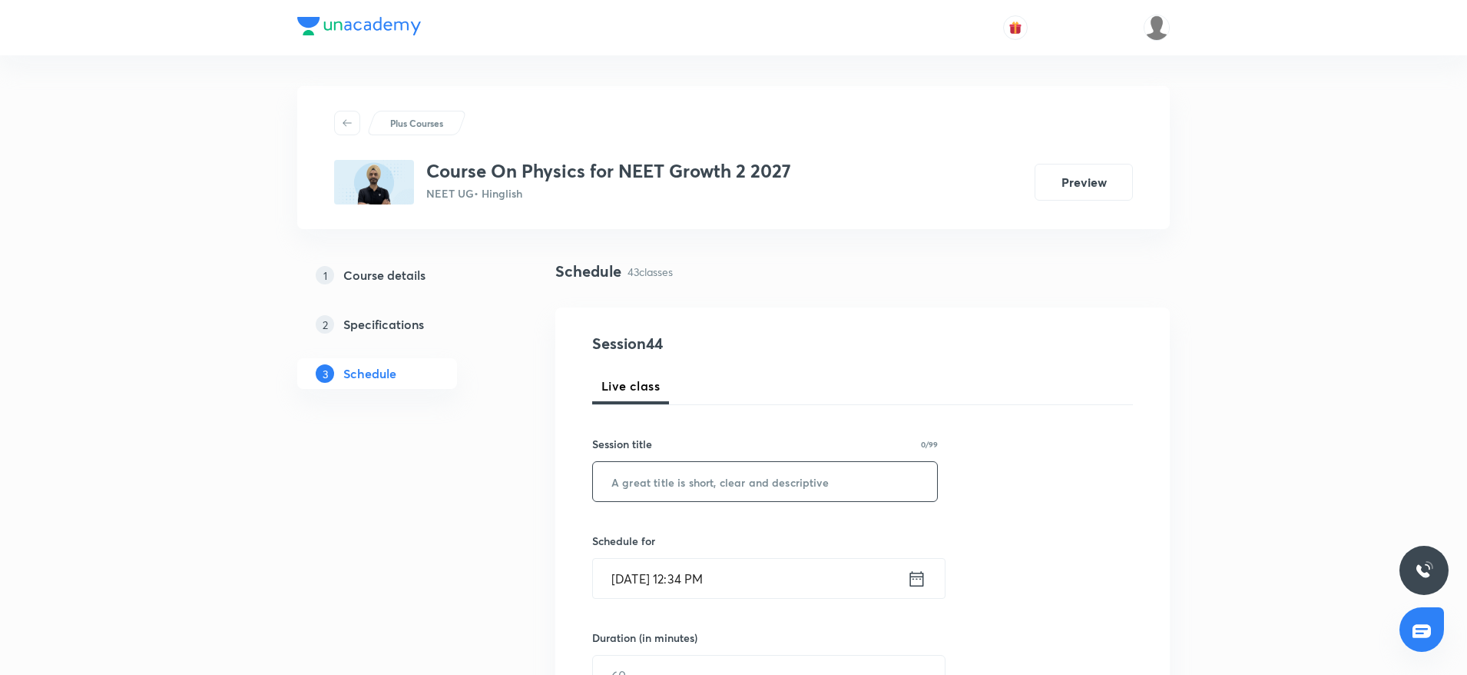
click at [647, 493] on input "text" at bounding box center [765, 481] width 344 height 39
paste input "Work and Energy 3"
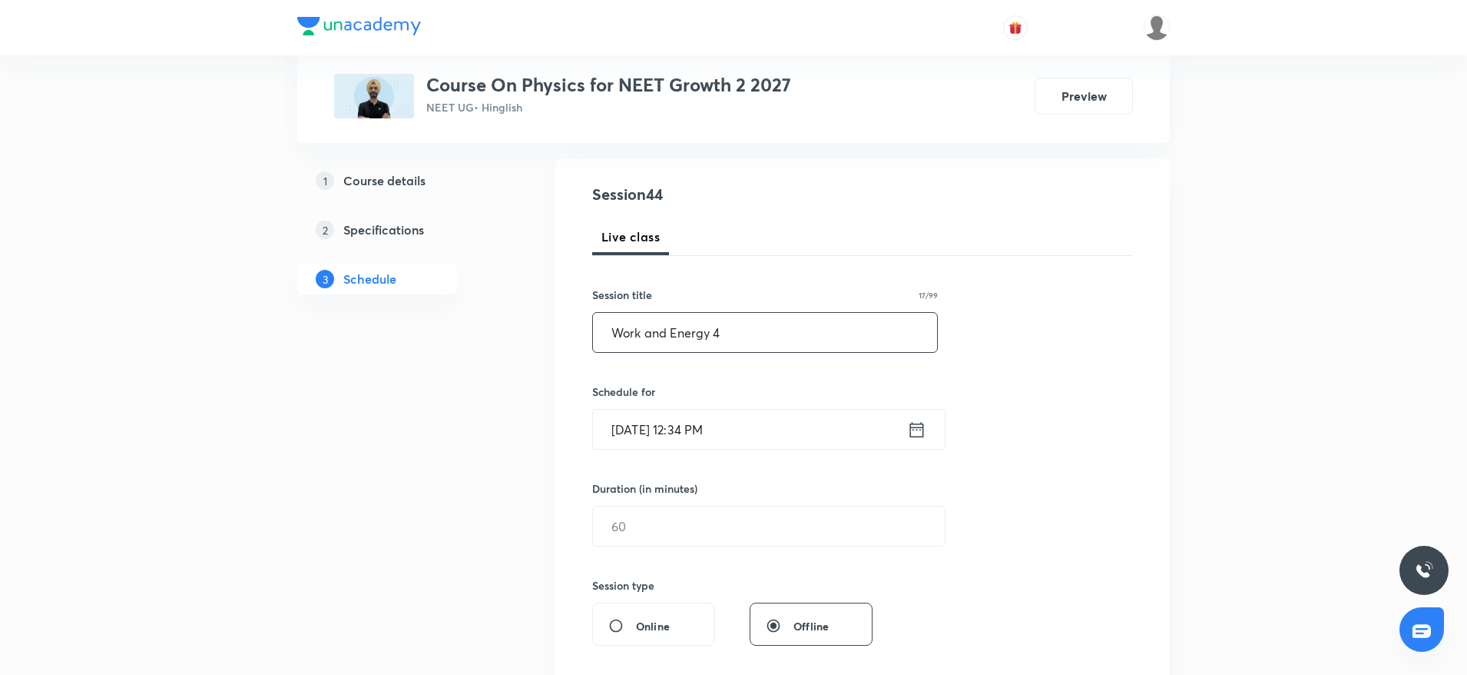
scroll to position [150, 0]
type input "Work and Energy 4"
click at [787, 431] on input "Oct 4, 2025, 12:34 PM" at bounding box center [750, 428] width 314 height 39
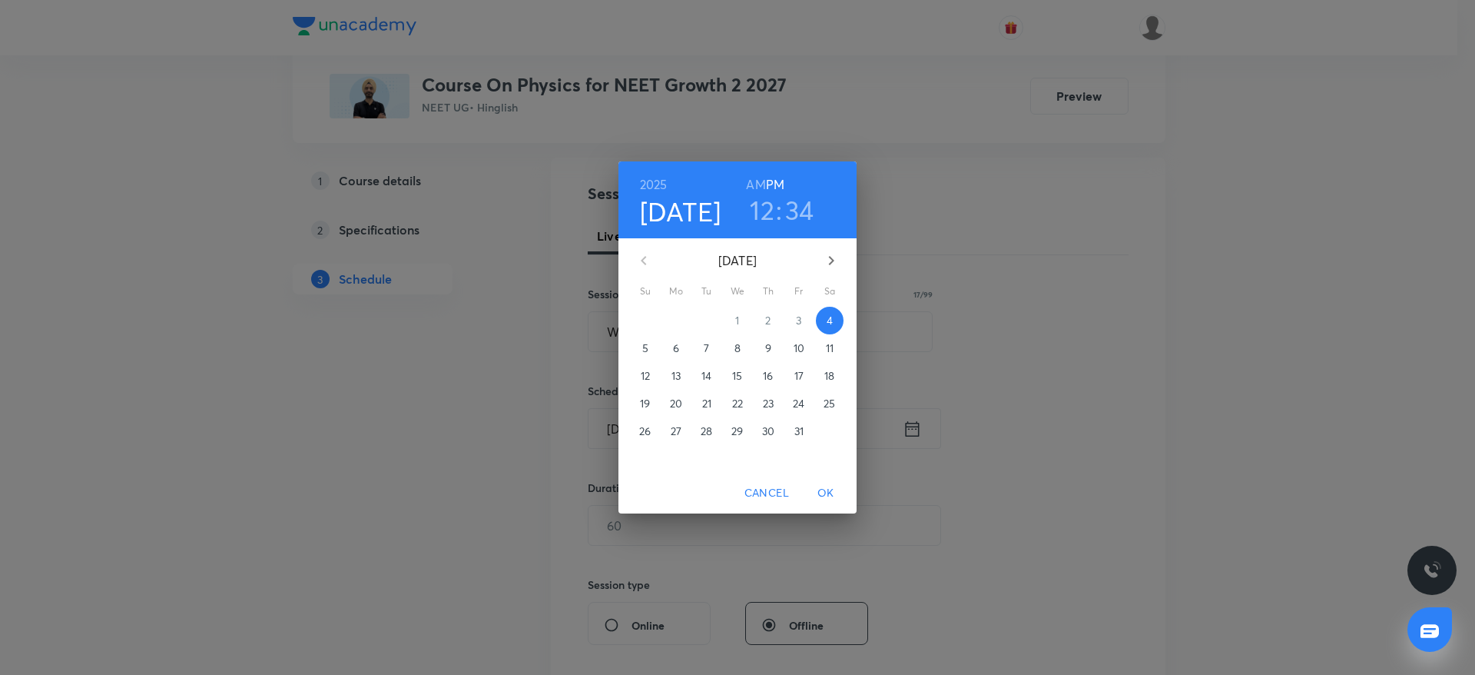
click at [801, 217] on h3 "34" at bounding box center [799, 210] width 29 height 32
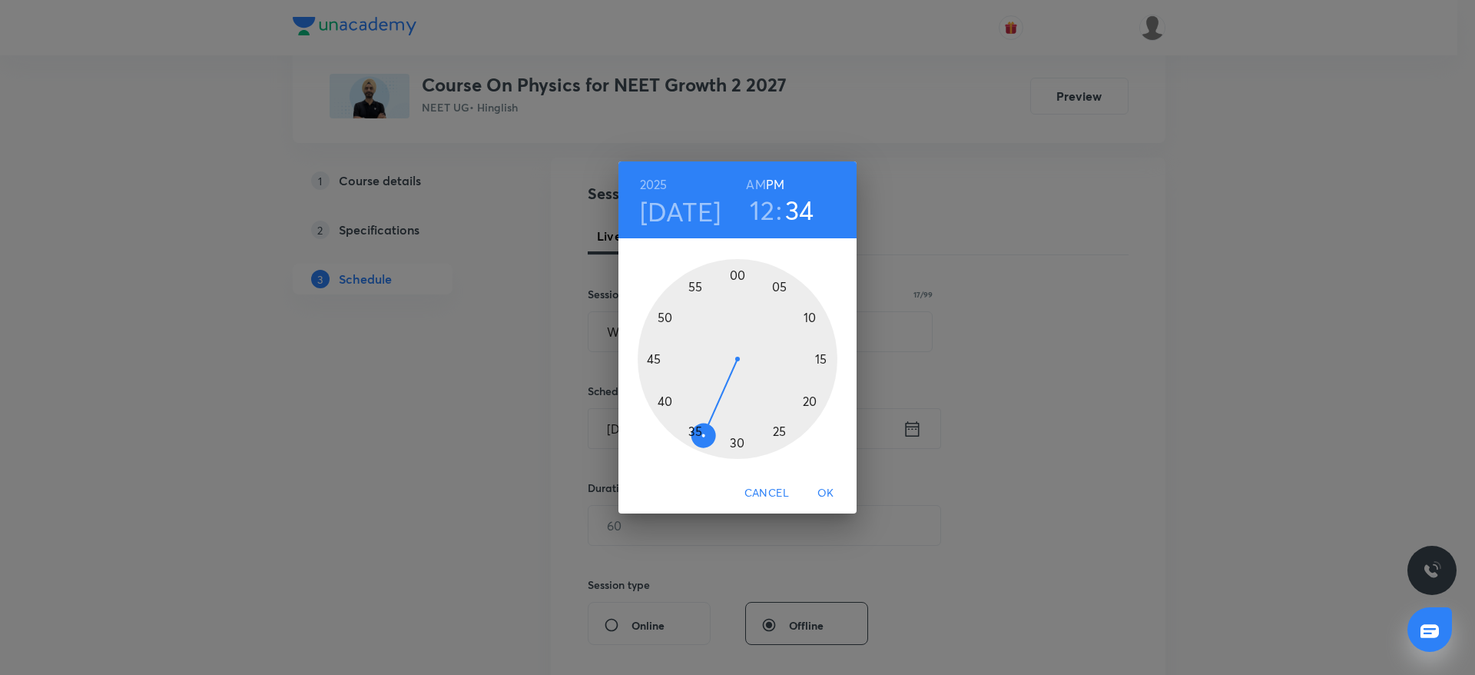
click at [665, 397] on div at bounding box center [738, 359] width 200 height 200
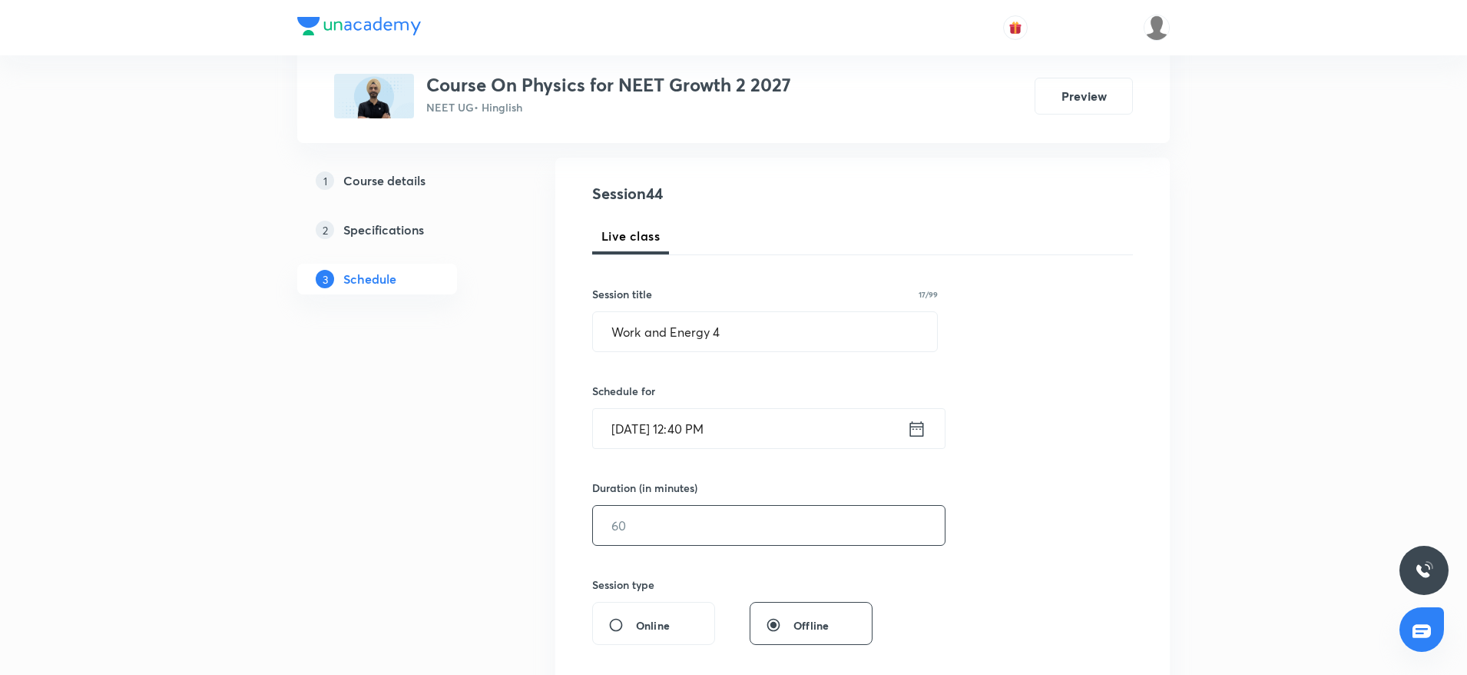
click at [677, 511] on input "text" at bounding box center [769, 525] width 352 height 39
type input "95"
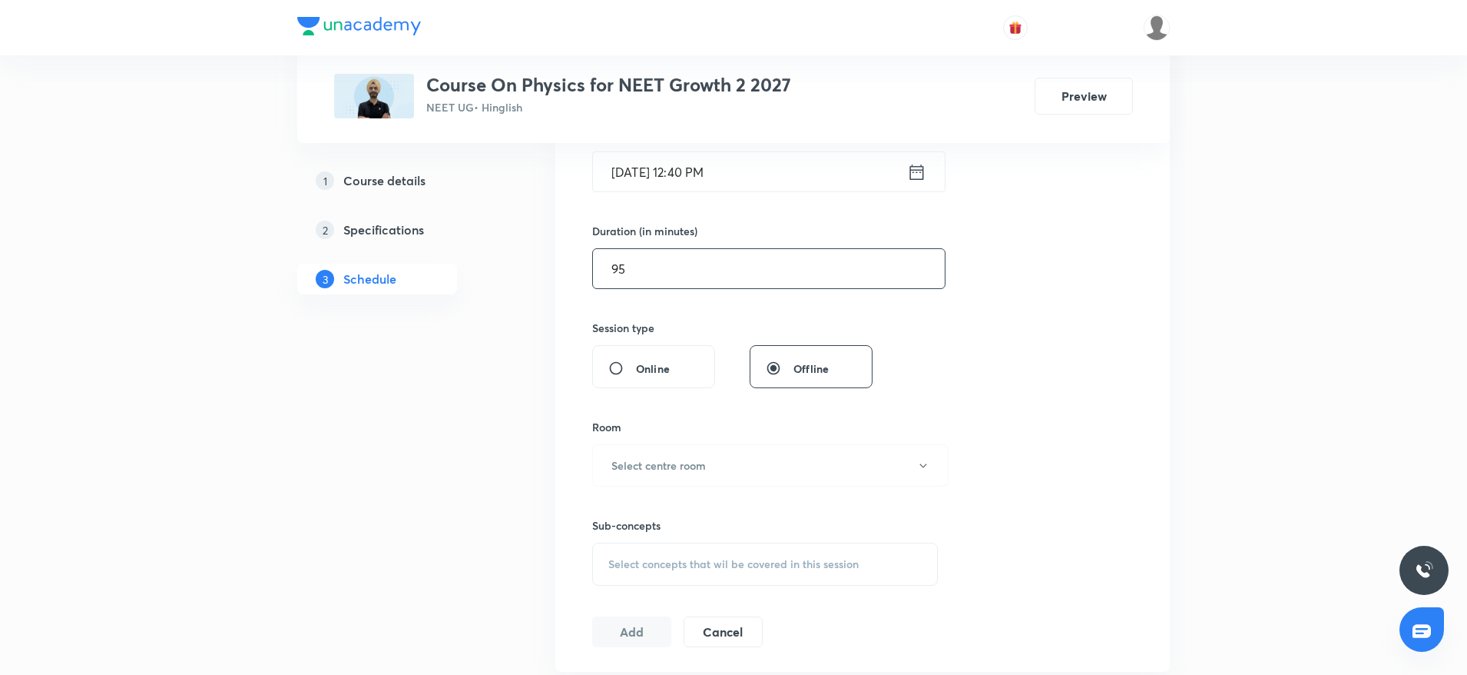
scroll to position [407, 0]
click at [675, 455] on button "Select centre room" at bounding box center [770, 464] width 356 height 42
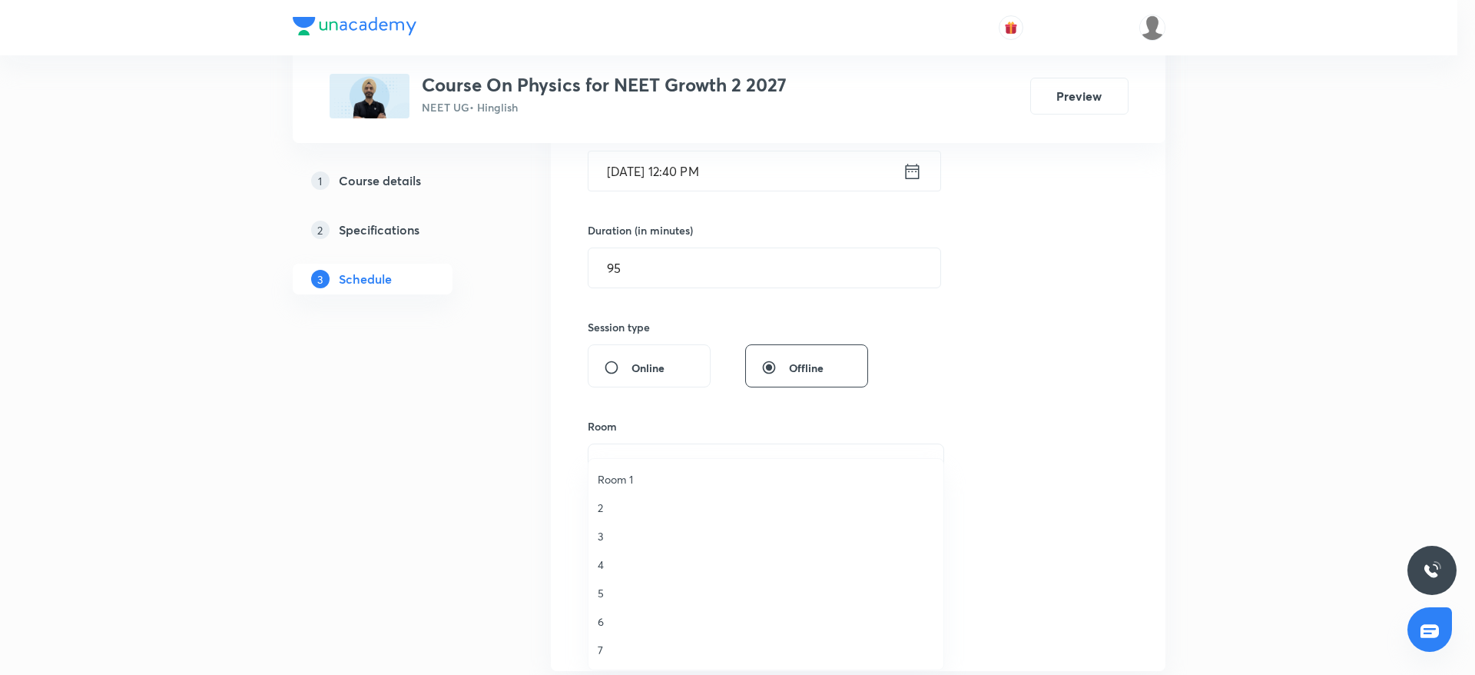
click at [605, 558] on span "4" at bounding box center [766, 564] width 336 height 16
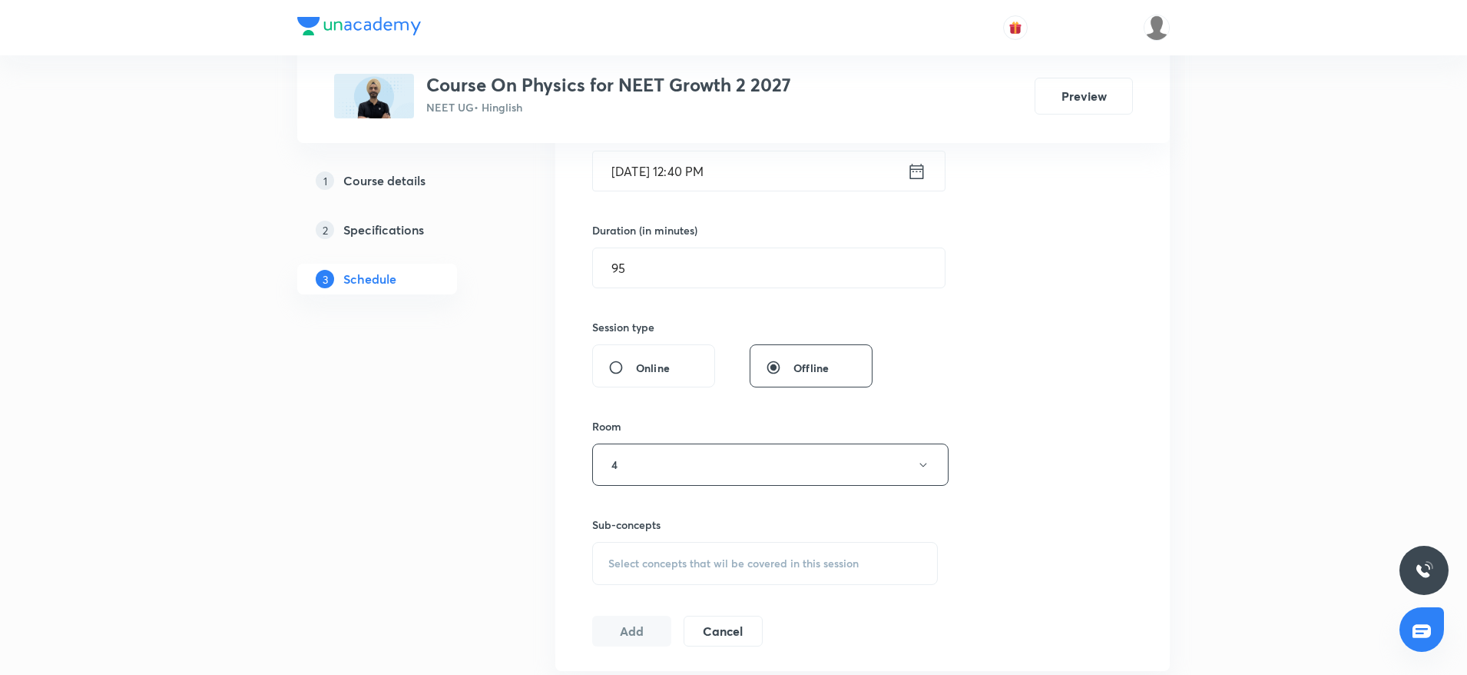
click at [657, 563] on span "Select concepts that wil be covered in this session" at bounding box center [733, 563] width 250 height 12
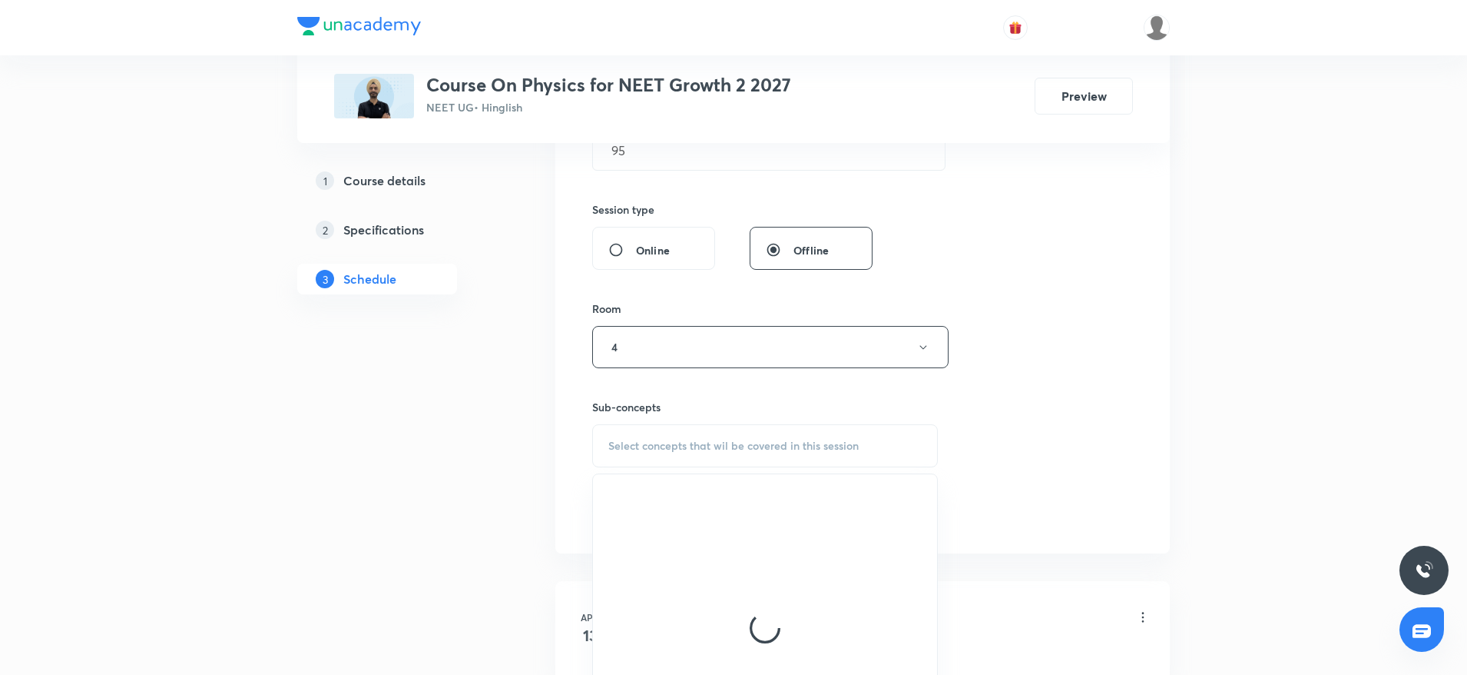
scroll to position [526, 0]
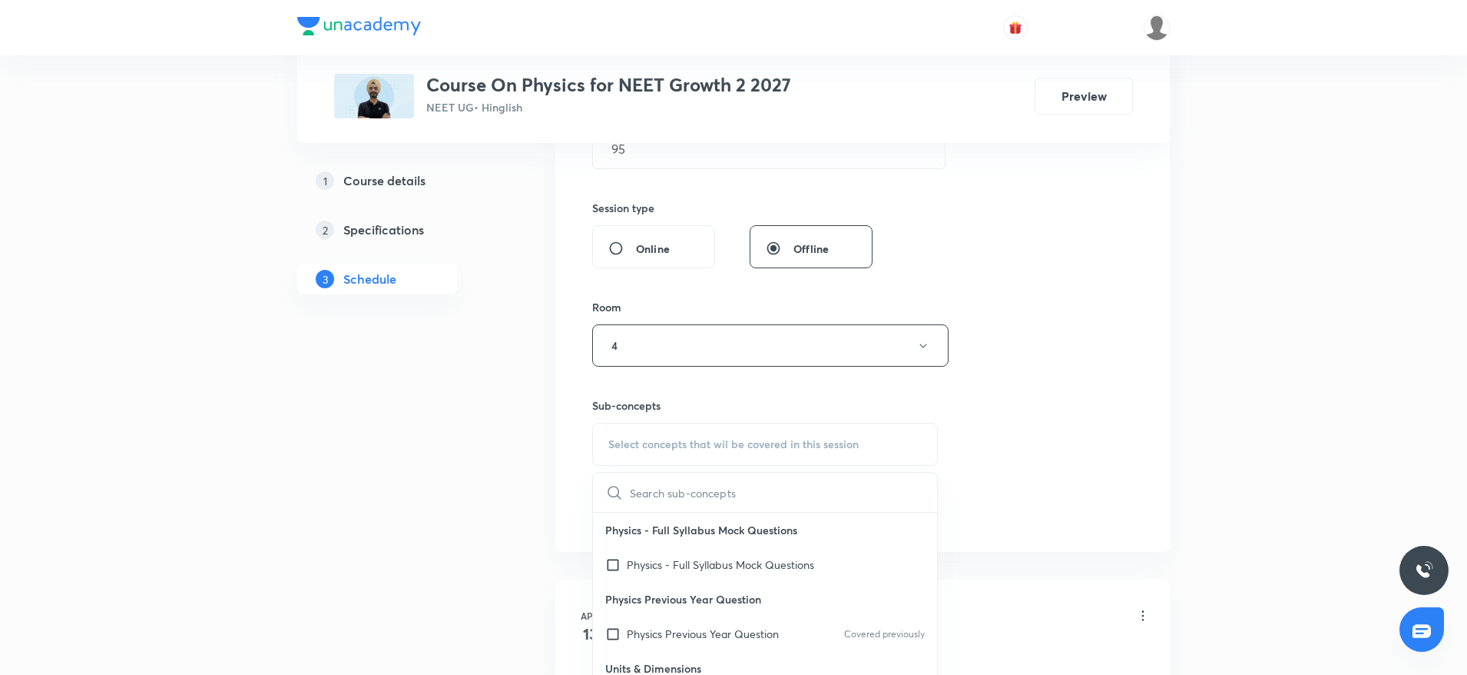
click at [658, 492] on input "text" at bounding box center [783, 491] width 307 height 39
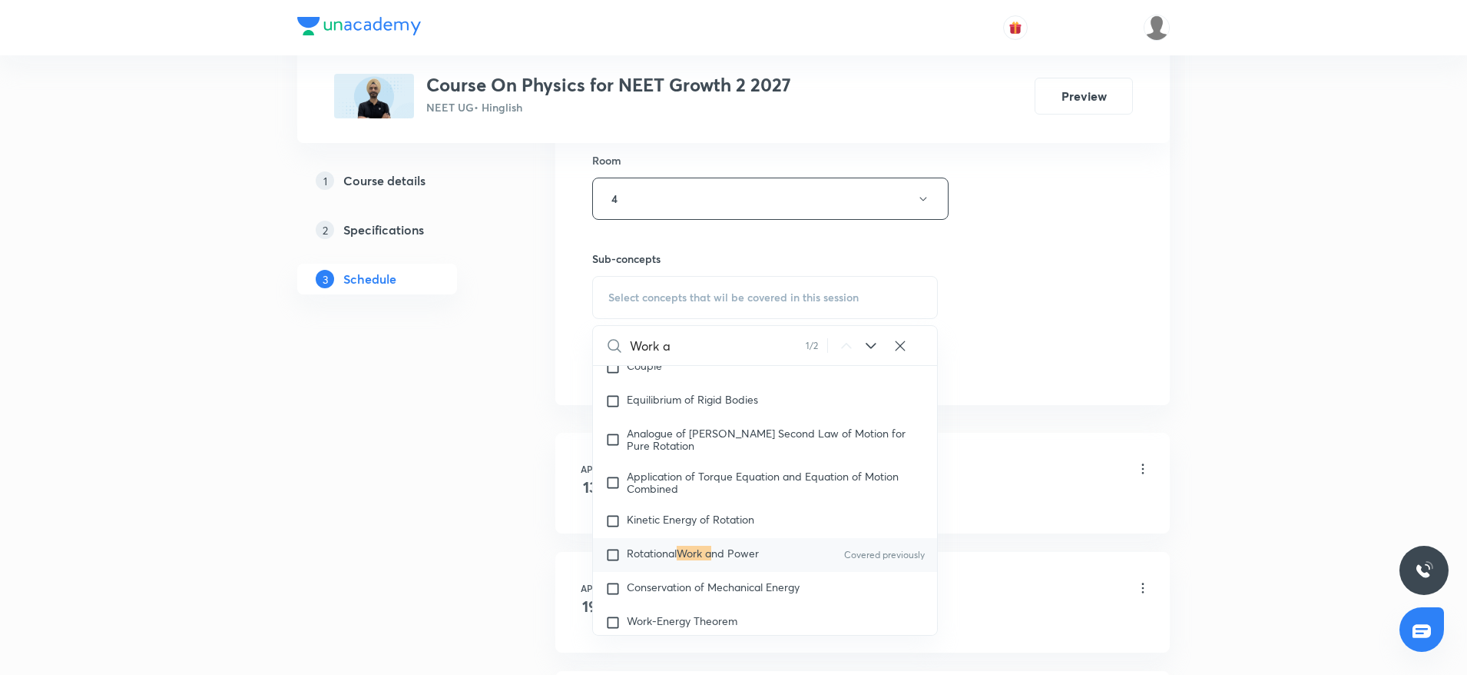
scroll to position [676, 0]
type input "Work a"
click at [658, 554] on span "Rotational" at bounding box center [652, 549] width 50 height 15
checkbox input "true"
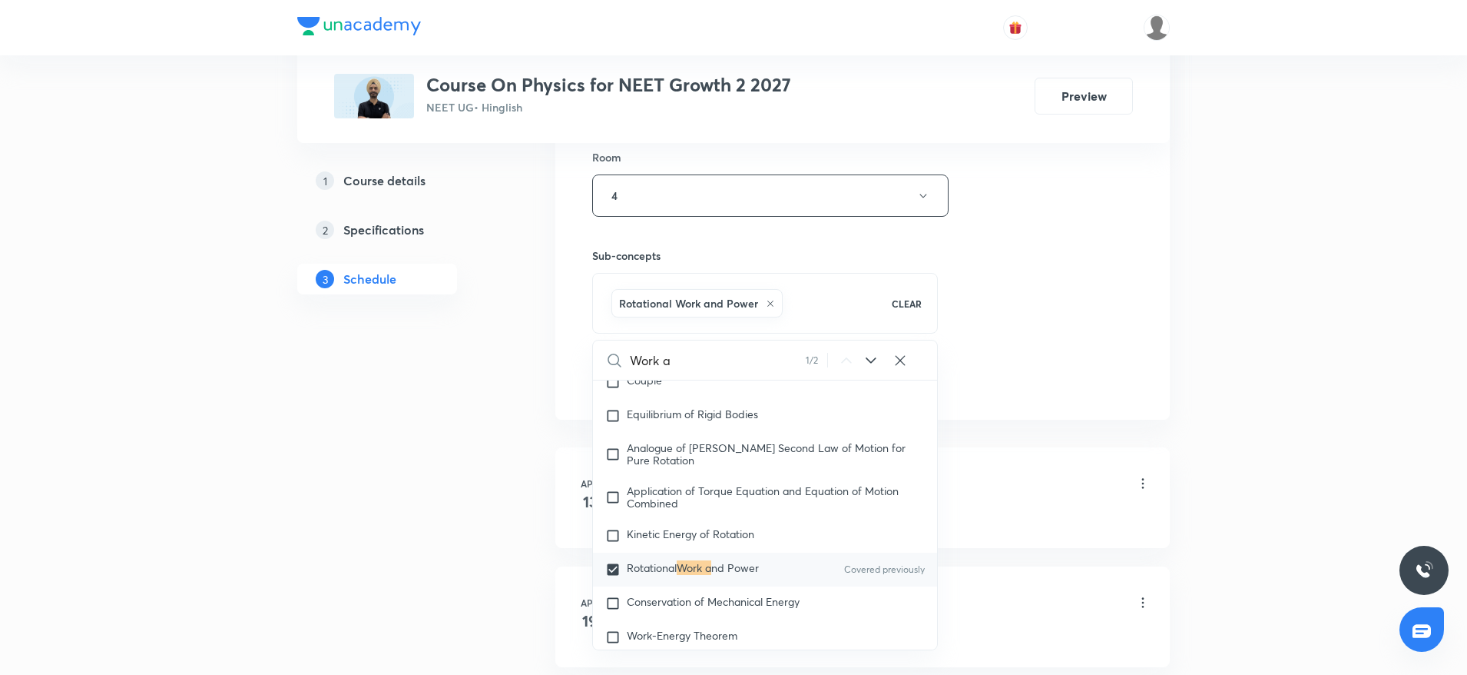
click at [1129, 386] on div "Session 44 Live class Session title 17/99 Work and Energy 4 ​ Schedule for Oct …" at bounding box center [862, 25] width 541 height 739
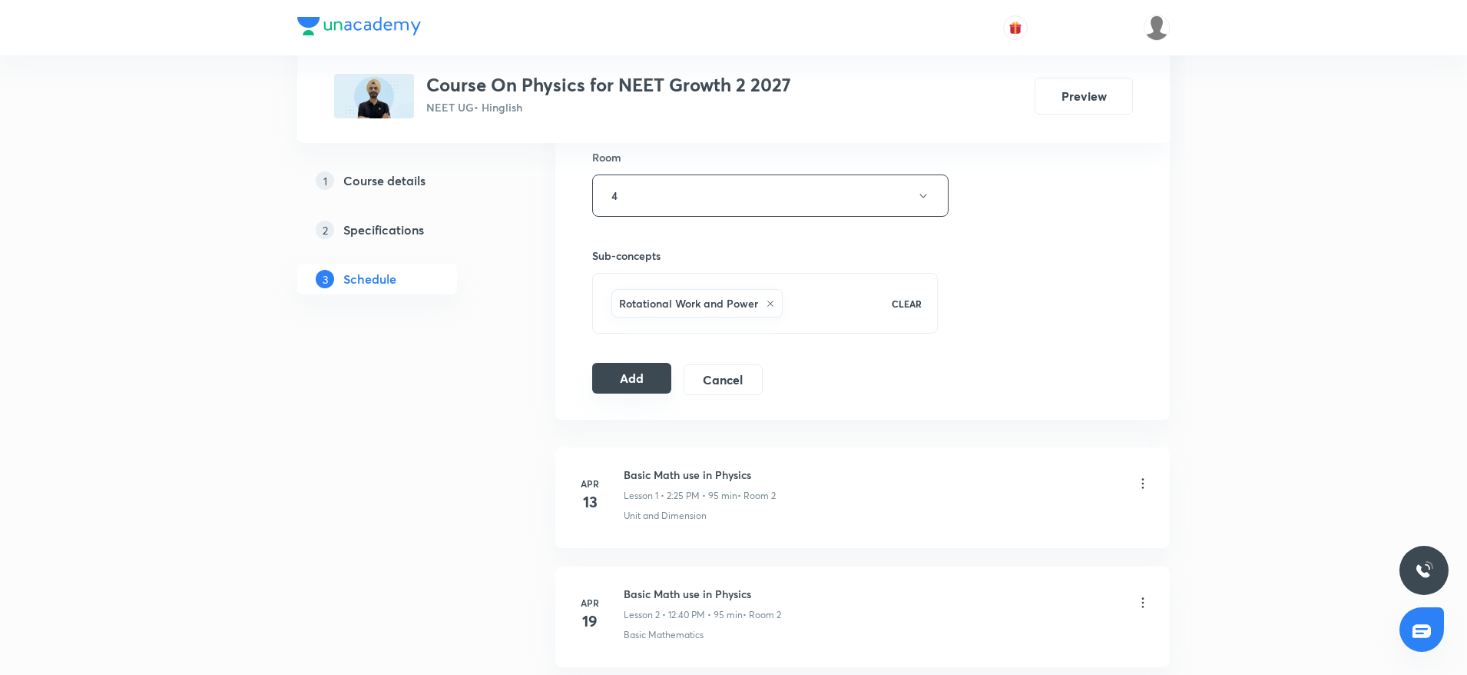
click at [625, 376] on button "Add" at bounding box center [631, 378] width 79 height 31
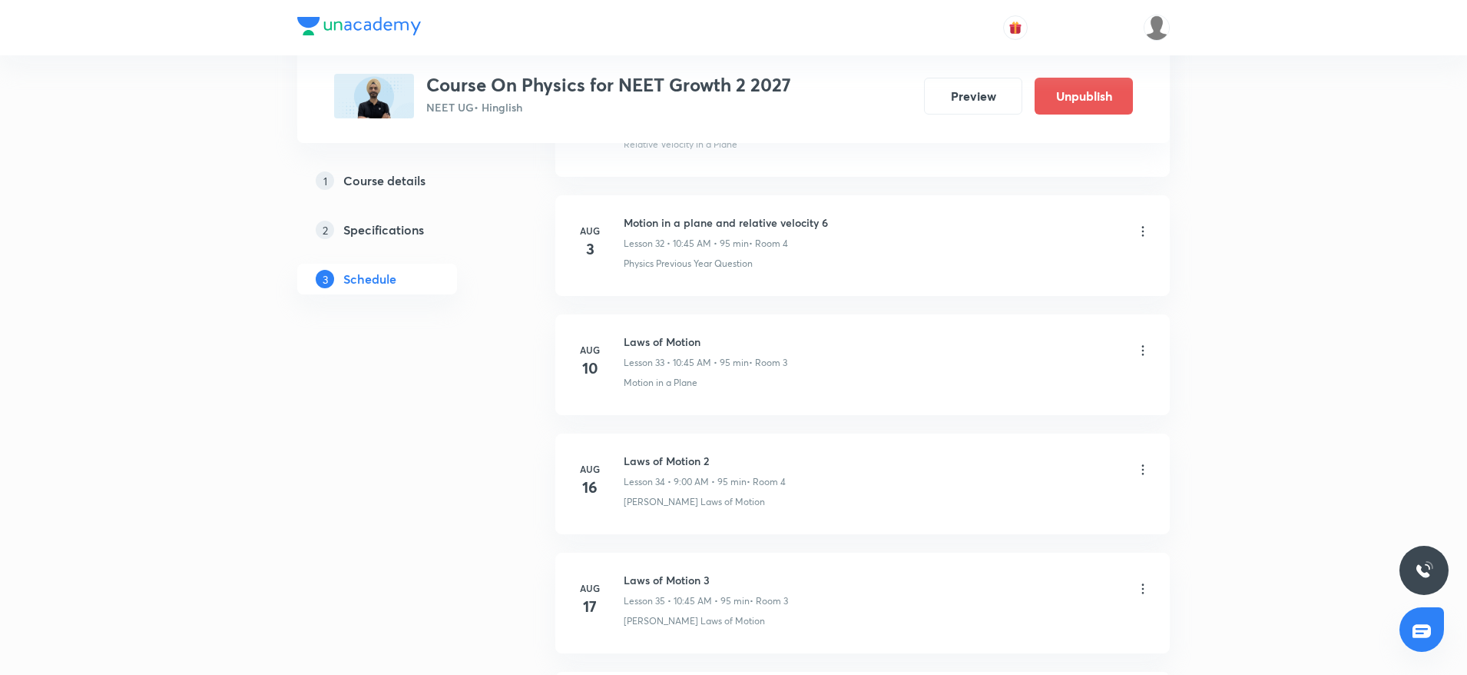
scroll to position [5091, 0]
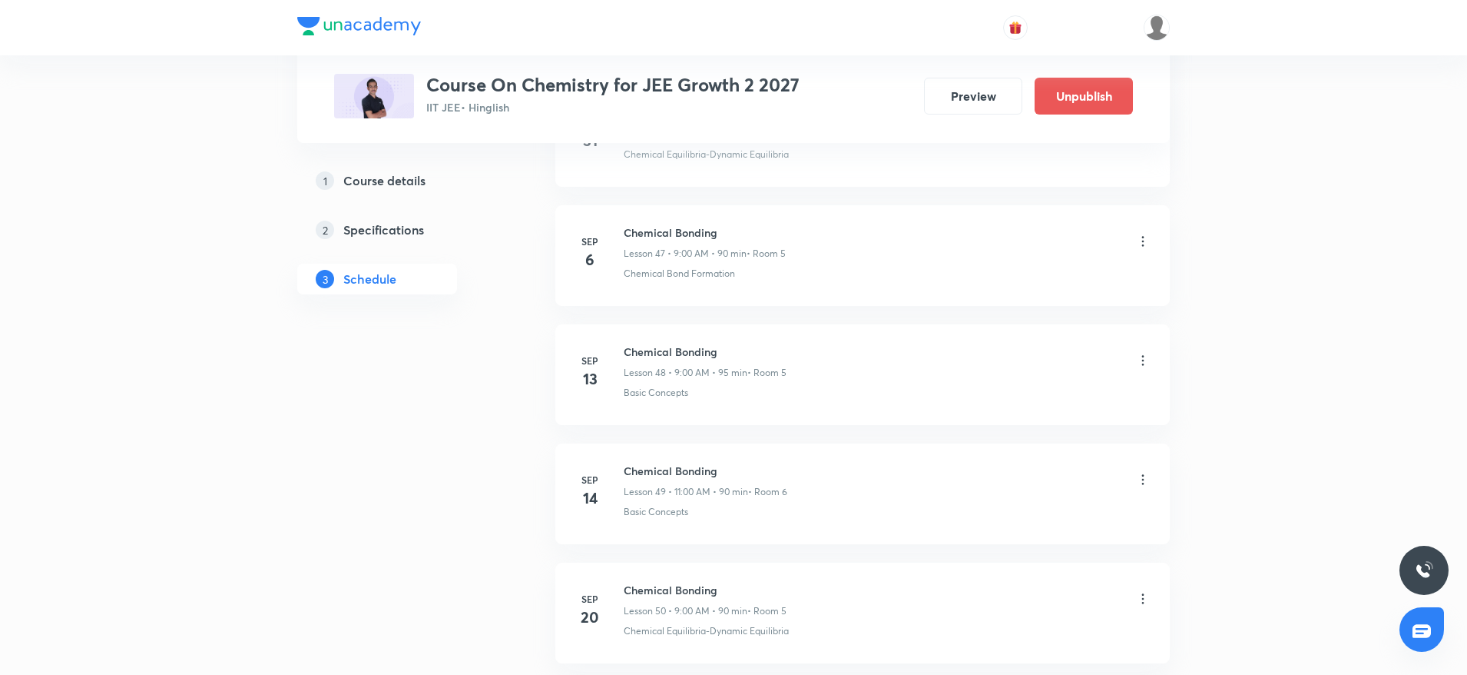
scroll to position [7344, 0]
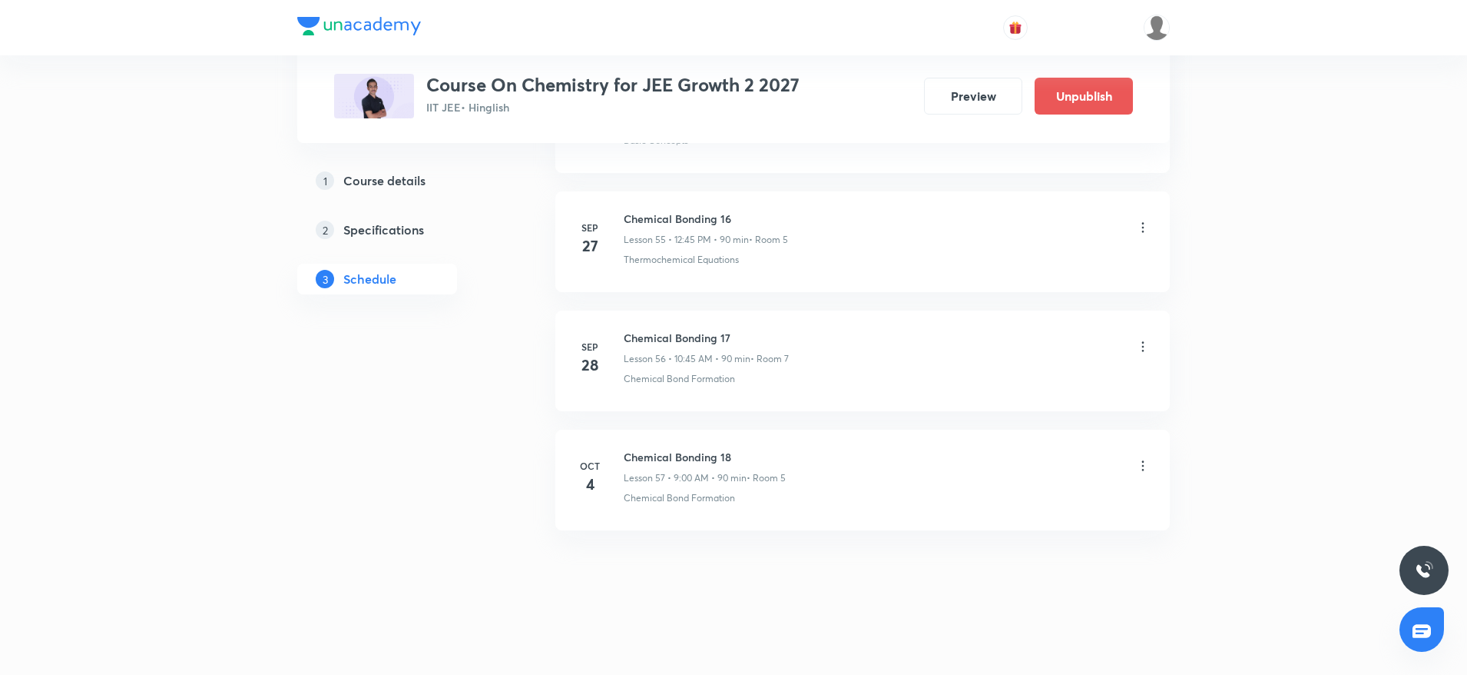
click at [673, 459] on h6 "Chemical Bonding 18" at bounding box center [705, 457] width 162 height 16
copy h6 "Chemical Bonding 18"
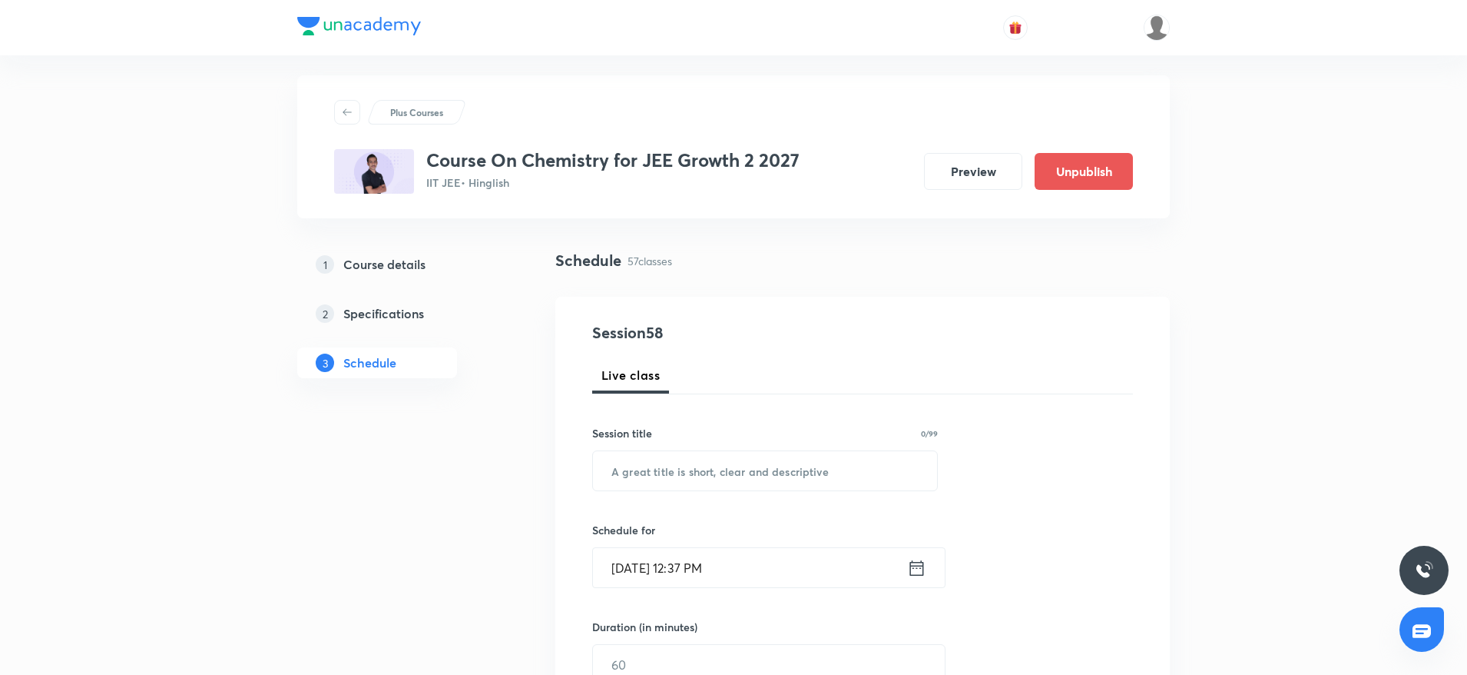
scroll to position [0, 0]
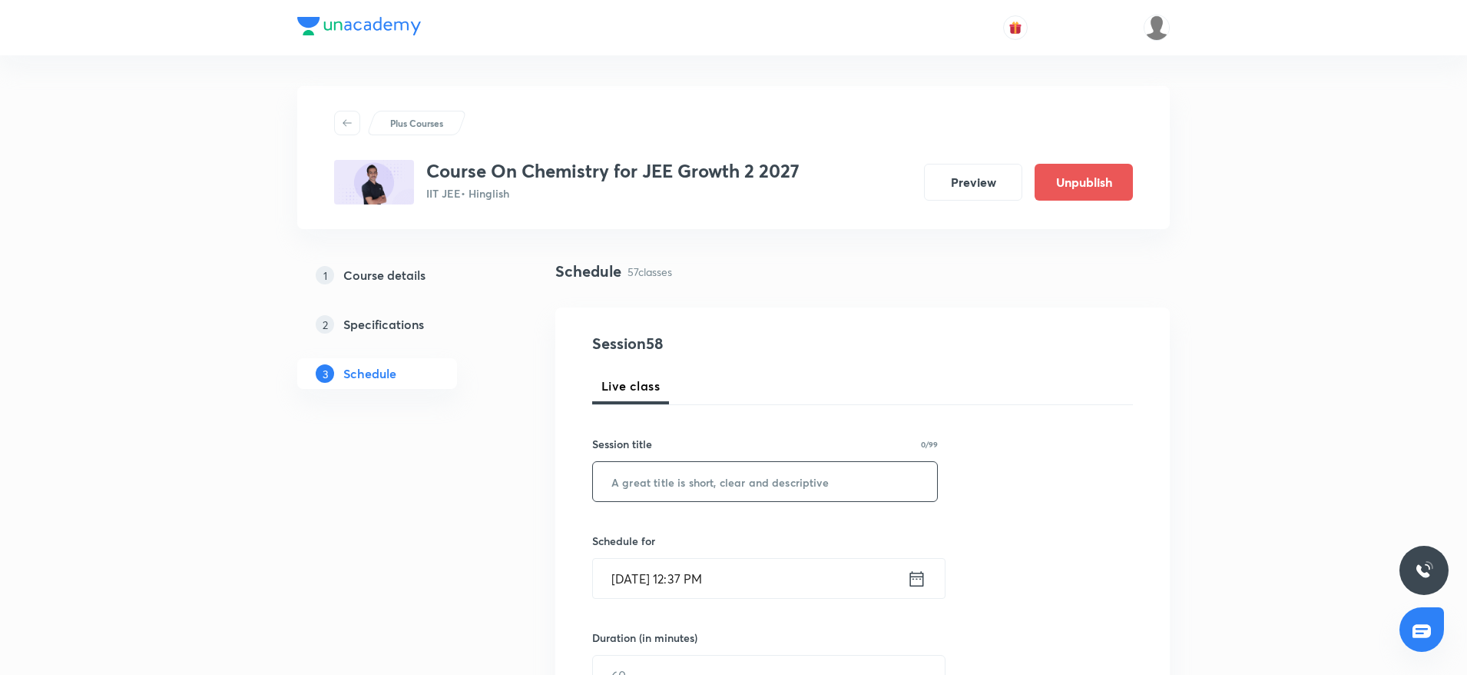
click at [658, 473] on input "text" at bounding box center [765, 481] width 344 height 39
paste input "Chemical Bonding 18"
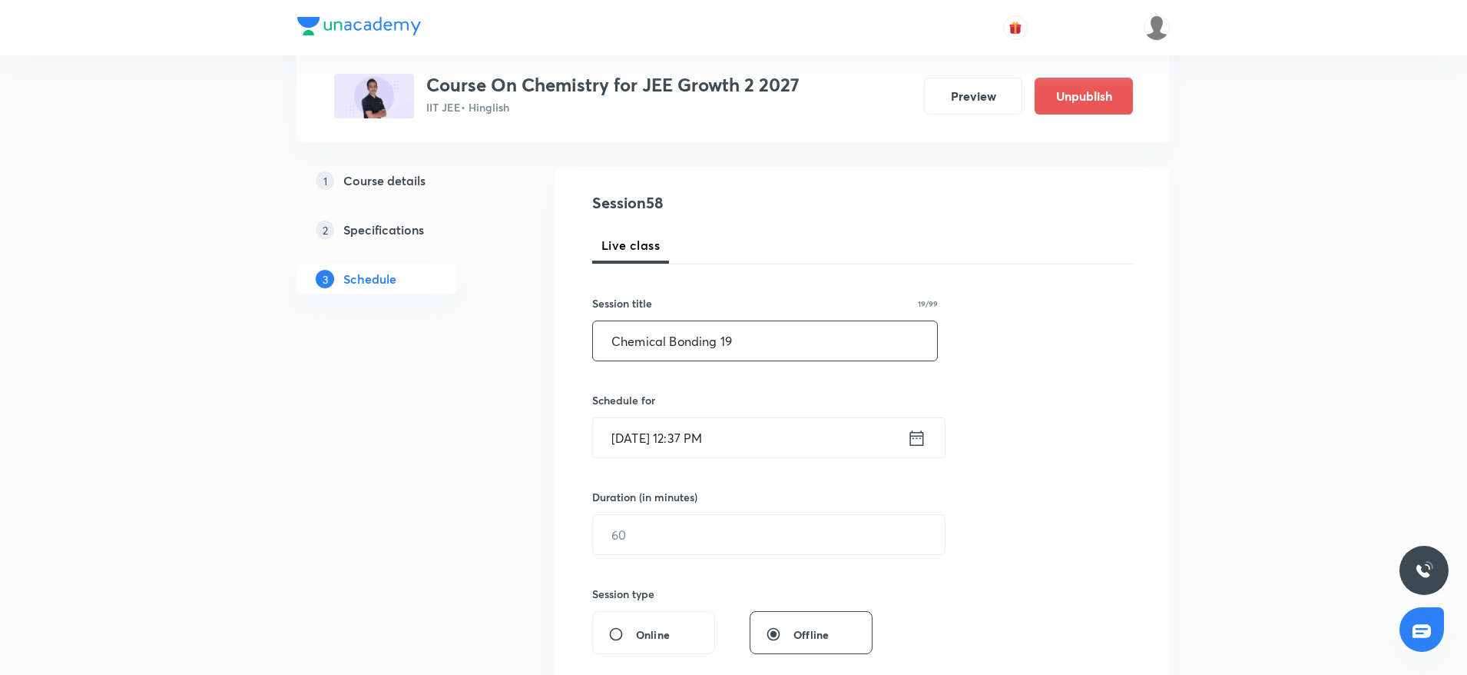
scroll to position [146, 0]
type input "Chemical Bonding 19"
click at [781, 431] on input "Oct 4, 2025, 12:37 PM" at bounding box center [750, 432] width 314 height 39
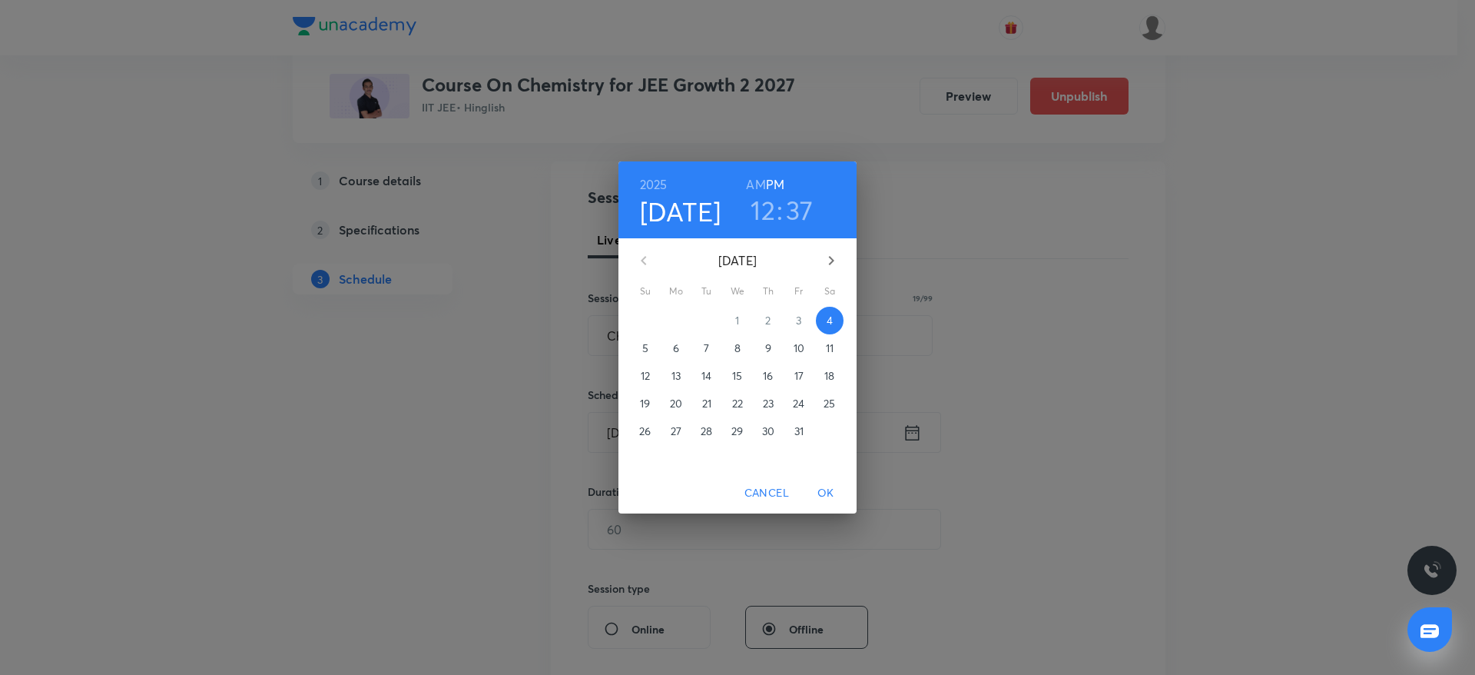
click at [794, 207] on h3 "37" at bounding box center [800, 210] width 28 height 32
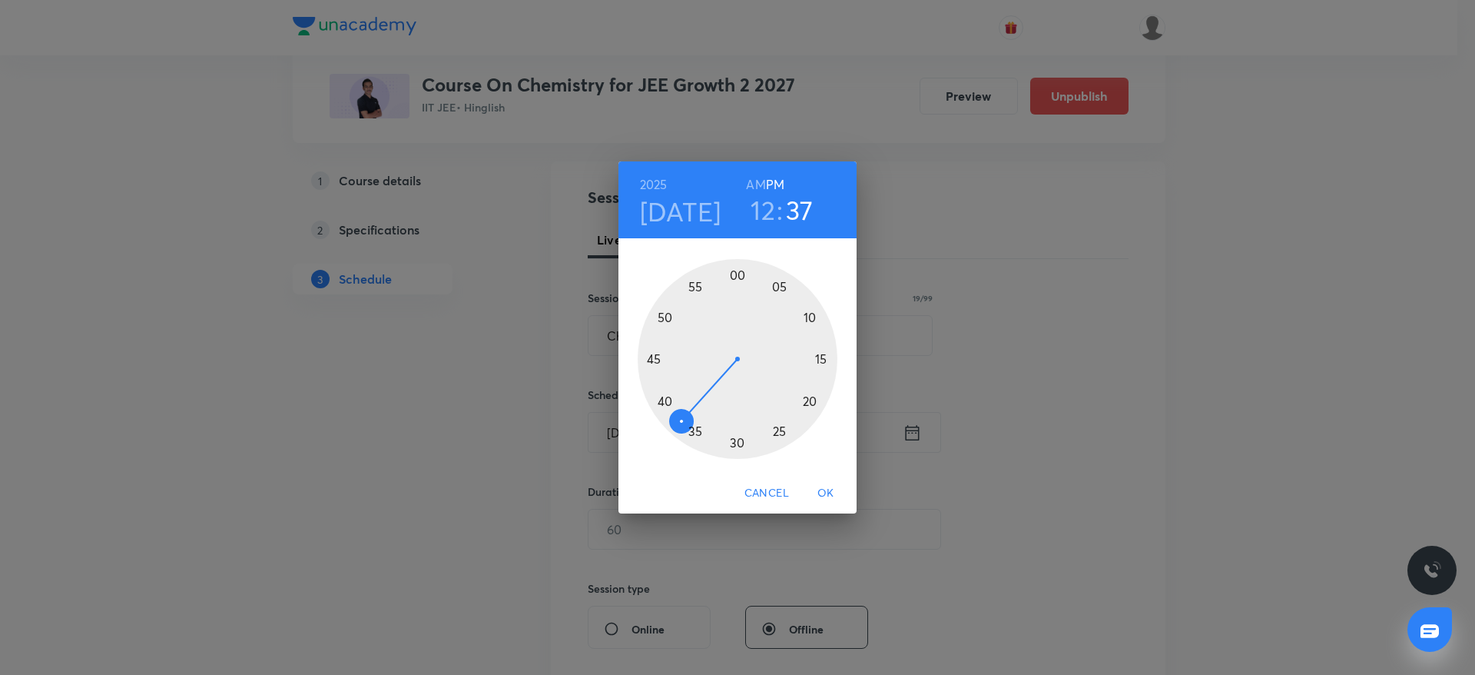
click at [656, 356] on div at bounding box center [738, 359] width 200 height 200
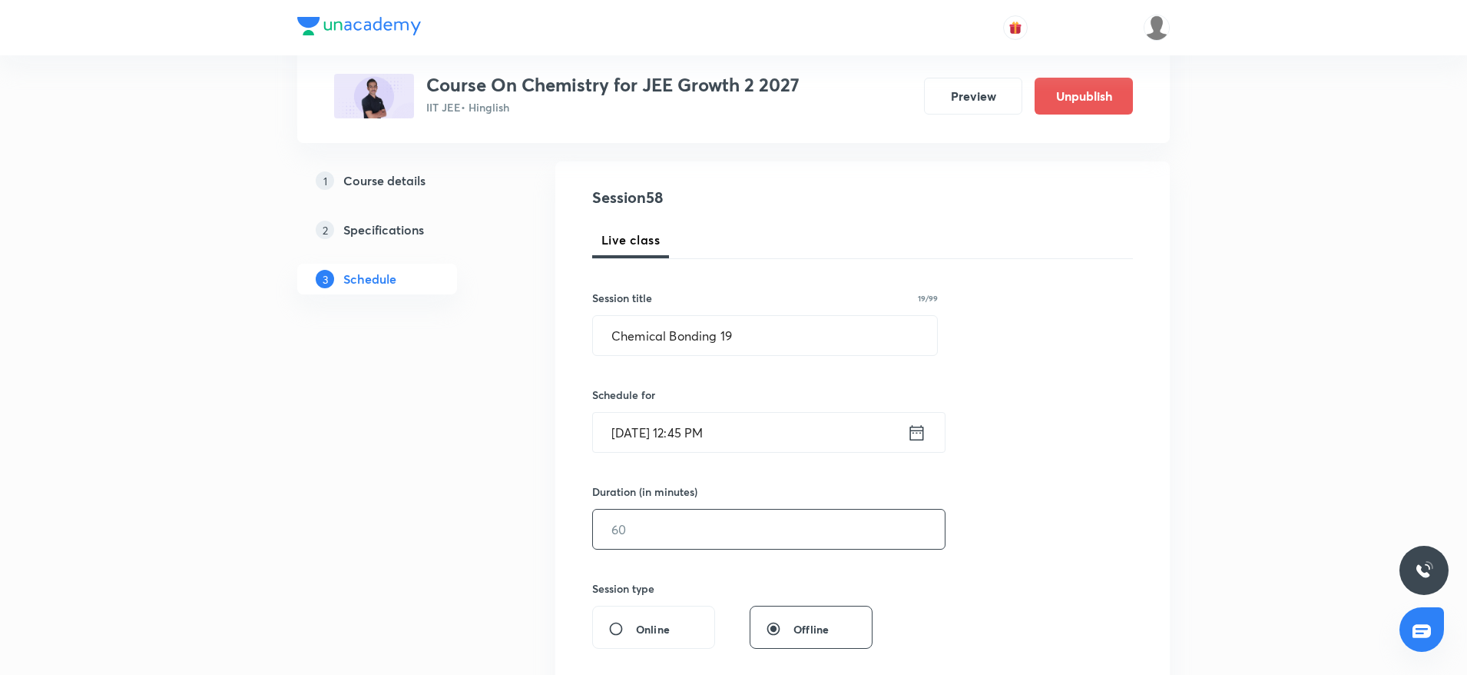
click at [633, 528] on input "text" at bounding box center [769, 528] width 352 height 39
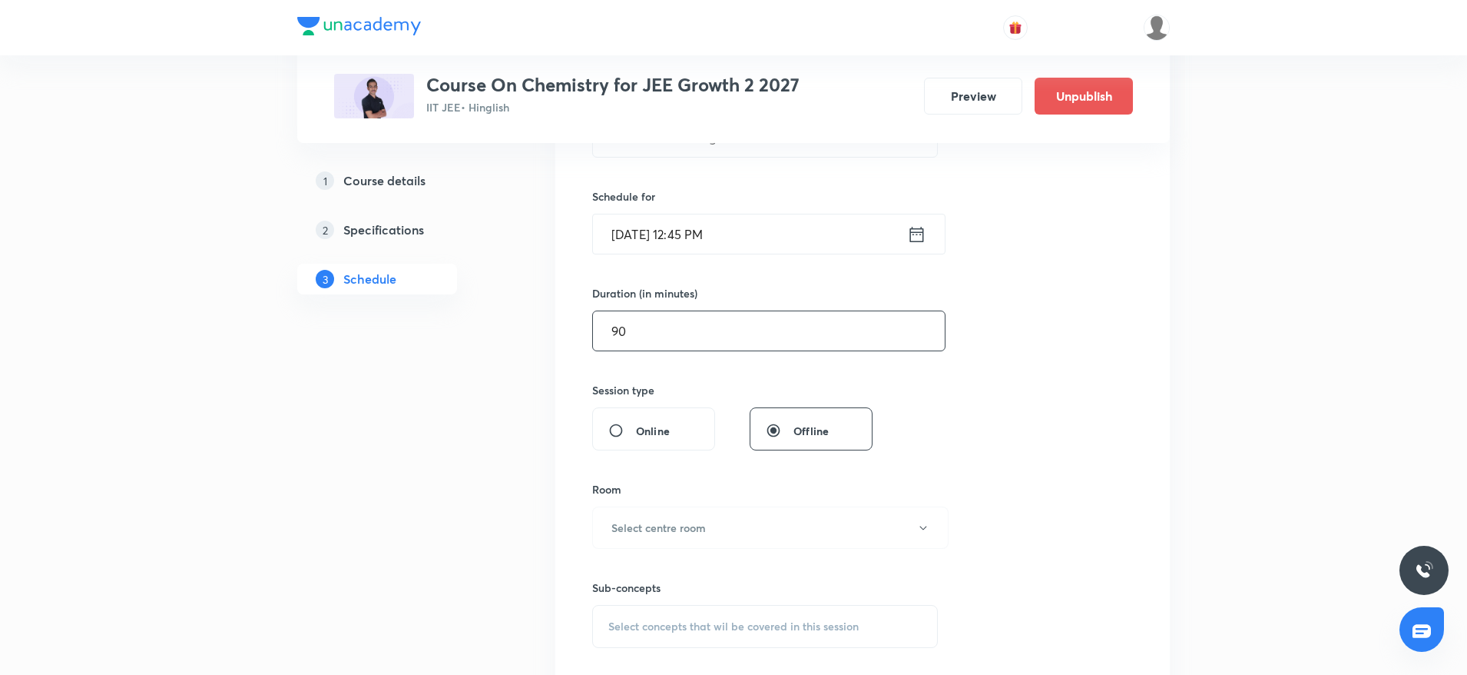
scroll to position [346, 0]
type input "90"
click at [648, 518] on h6 "Select centre room" at bounding box center [659, 526] width 94 height 16
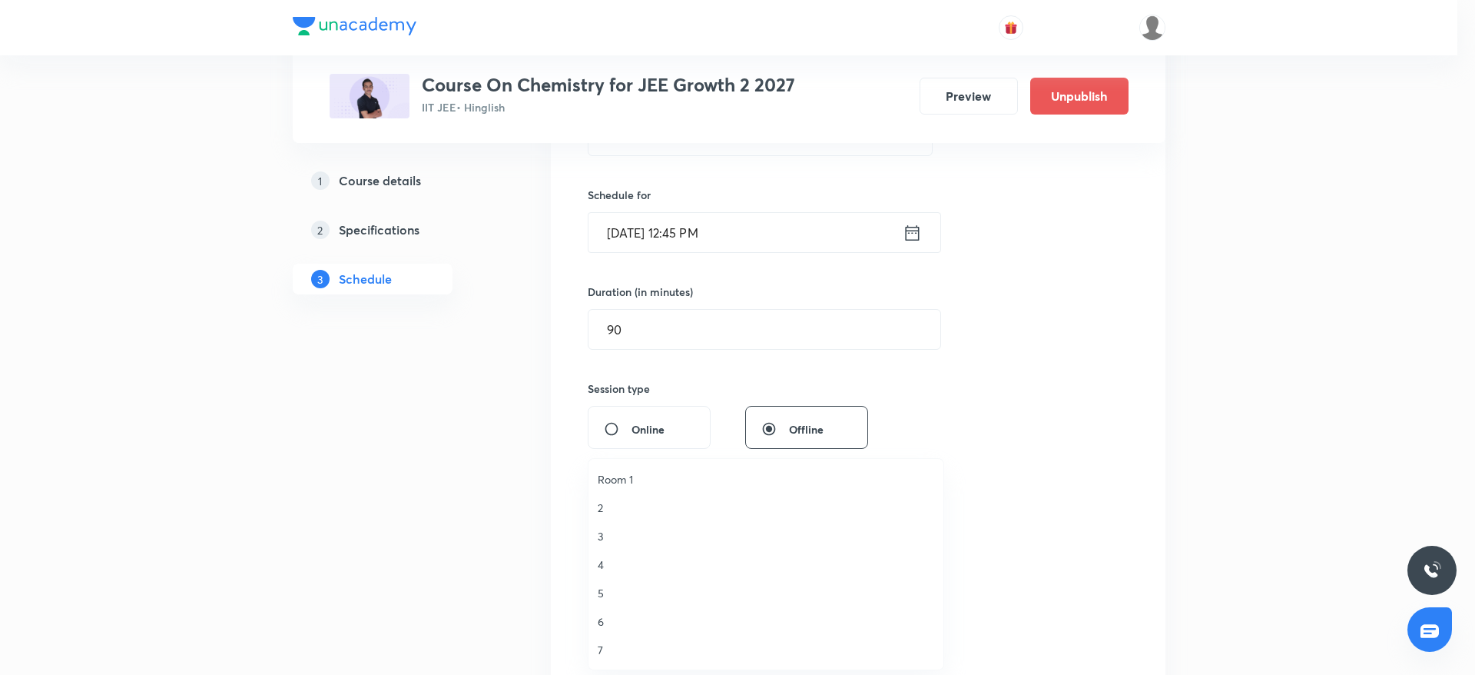
click at [603, 585] on span "5" at bounding box center [766, 593] width 336 height 16
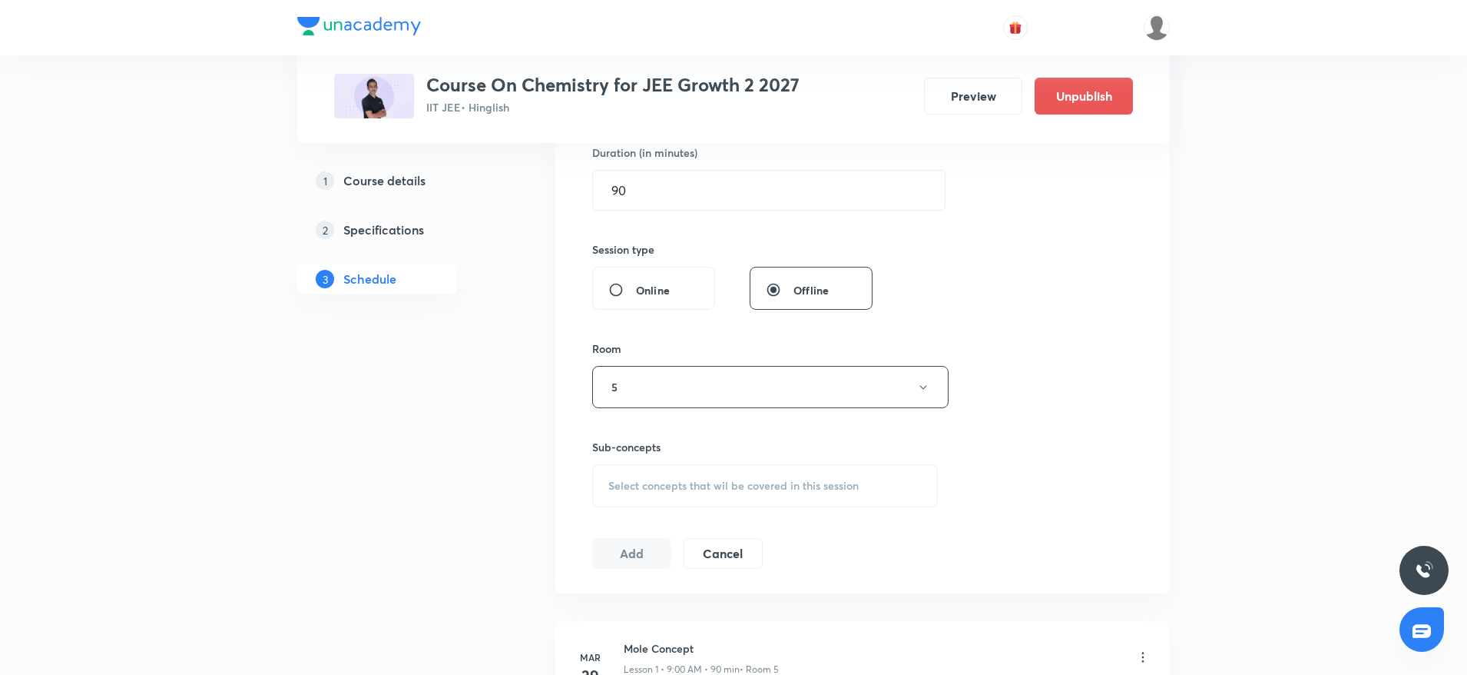
scroll to position [492, 0]
click at [678, 479] on span "Select concepts that wil be covered in this session" at bounding box center [733, 478] width 250 height 12
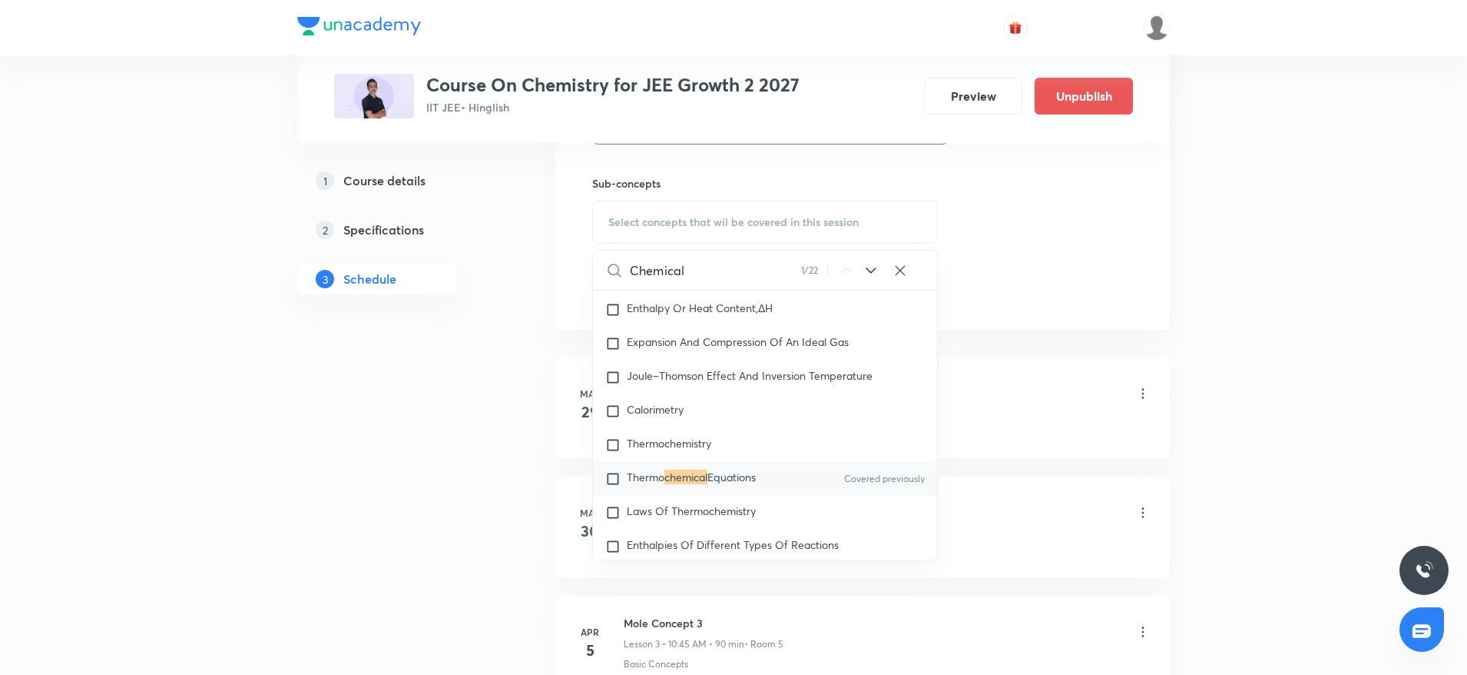
scroll to position [811, 0]
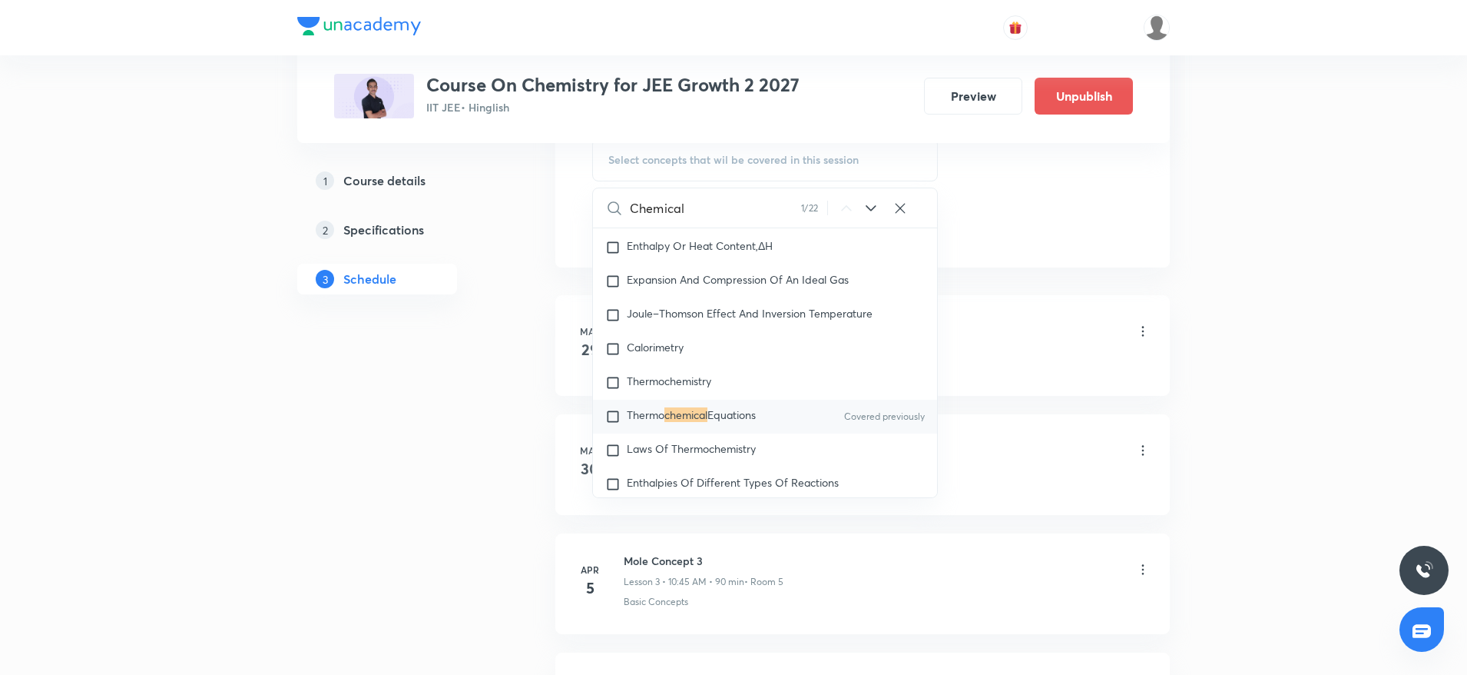
type input "Chemical"
click at [714, 415] on div "Thermo chemical Equations Covered previously" at bounding box center [765, 416] width 344 height 34
checkbox input "true"
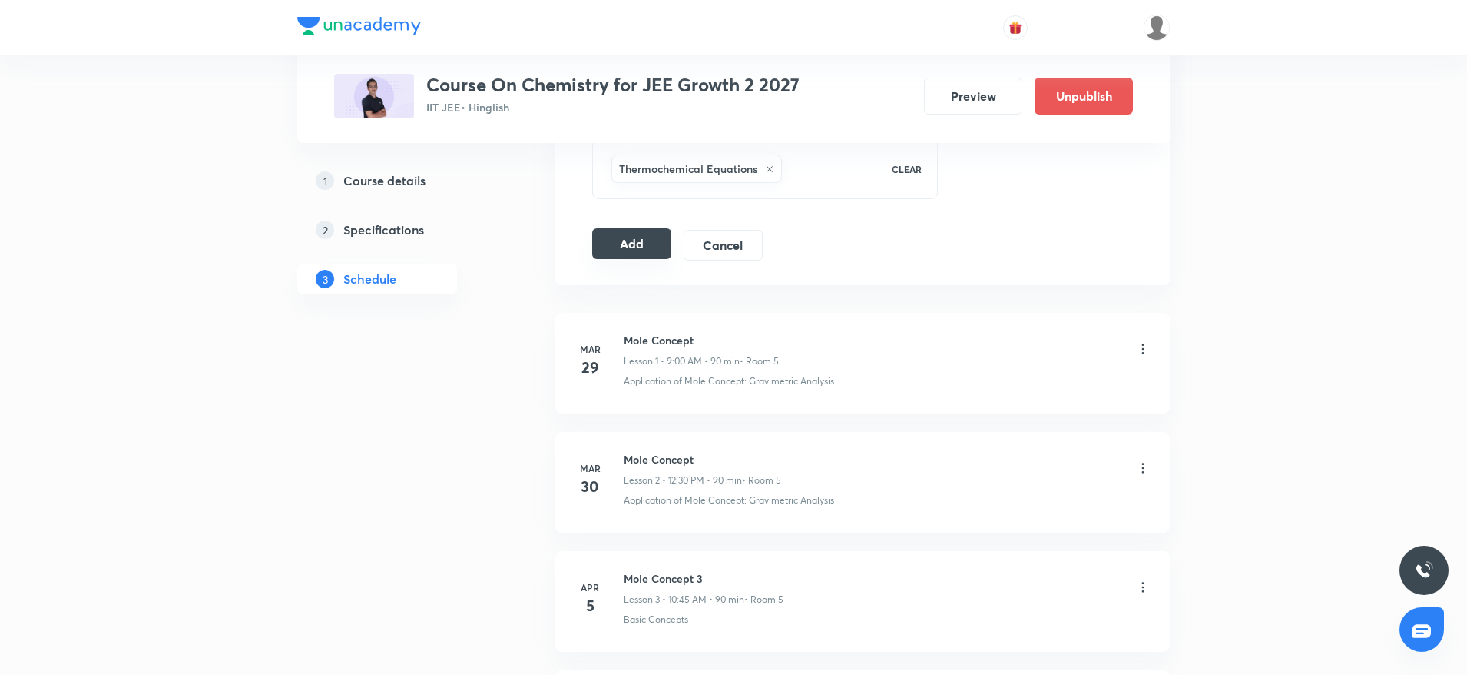
click at [638, 249] on button "Add" at bounding box center [631, 243] width 79 height 31
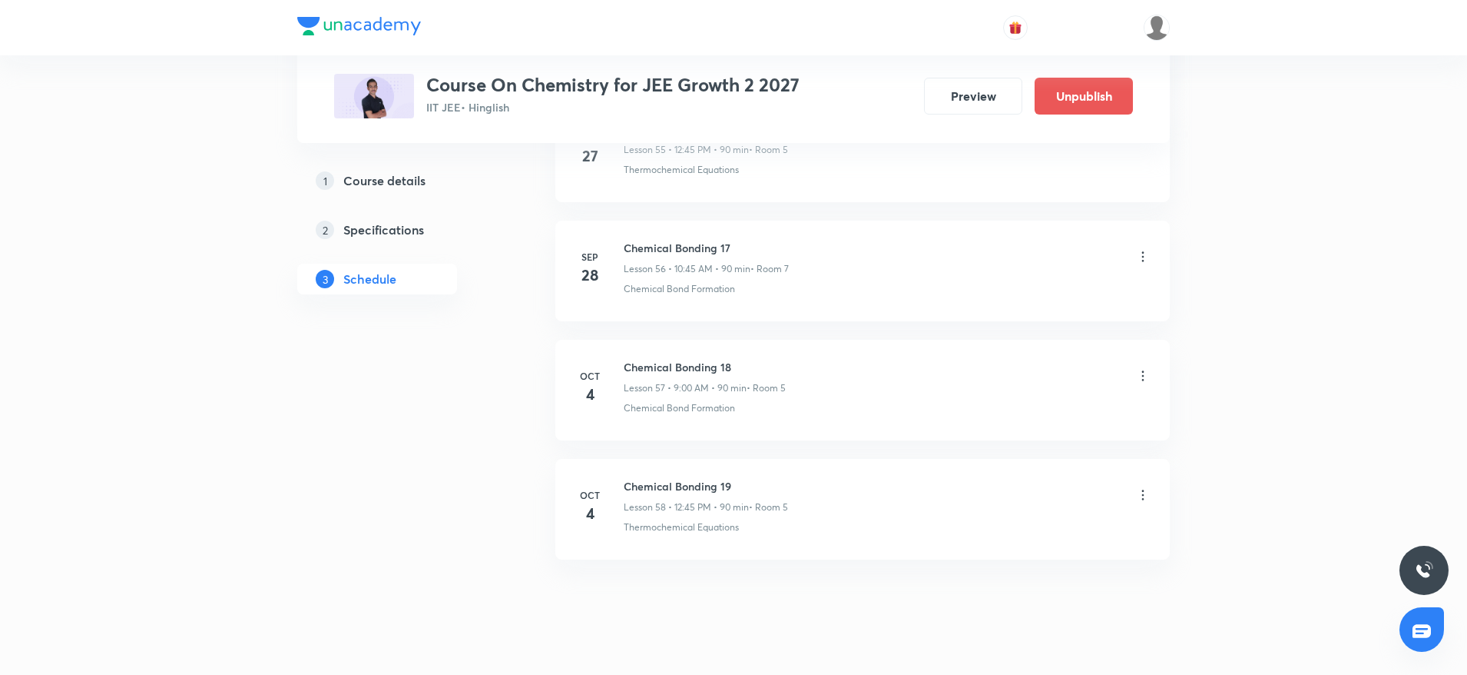
scroll to position [6758, 0]
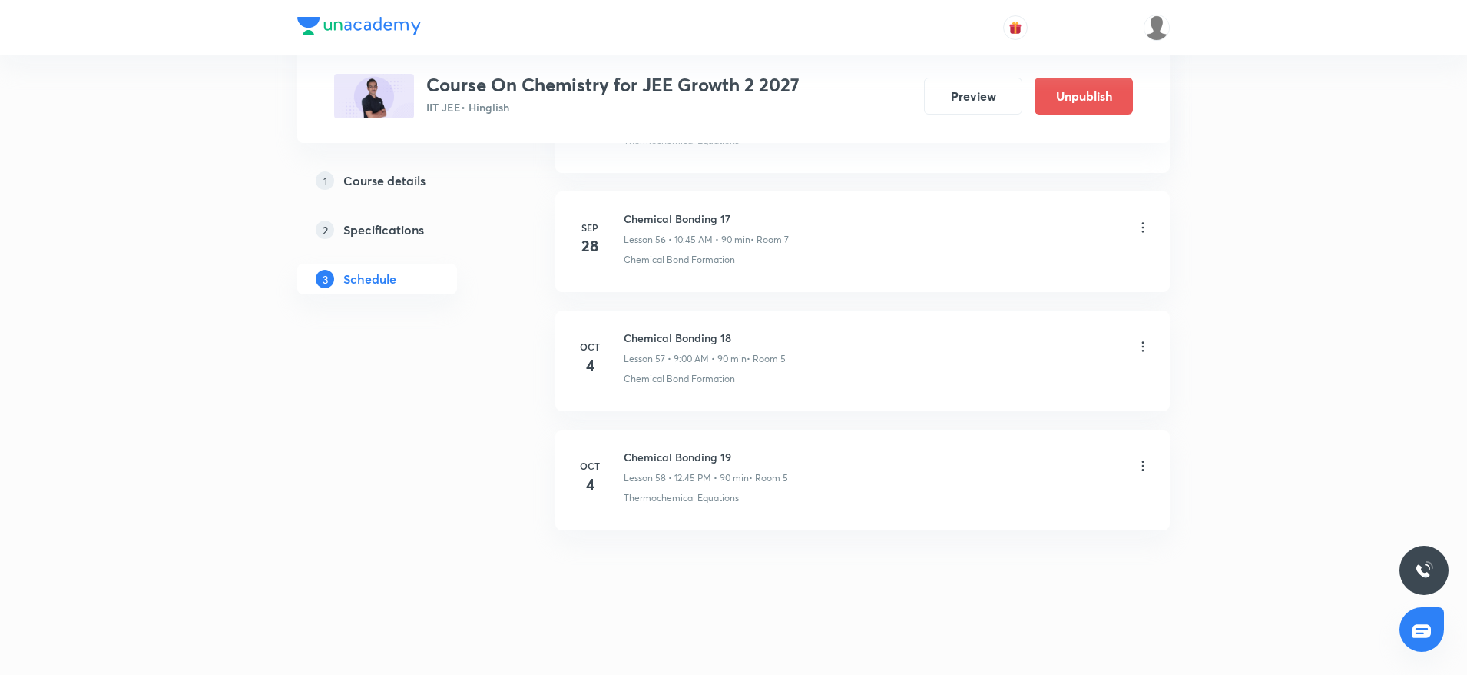
drag, startPoint x: 559, startPoint y: 223, endPoint x: 194, endPoint y: 139, distance: 374.4
click at [1154, 469] on li "Oct 4 Chemical Bonding 19 Lesson 58 • 12:45 PM • 90 min • Room 5 Thermochemical…" at bounding box center [862, 479] width 615 height 101
click at [1137, 467] on icon at bounding box center [1142, 465] width 15 height 15
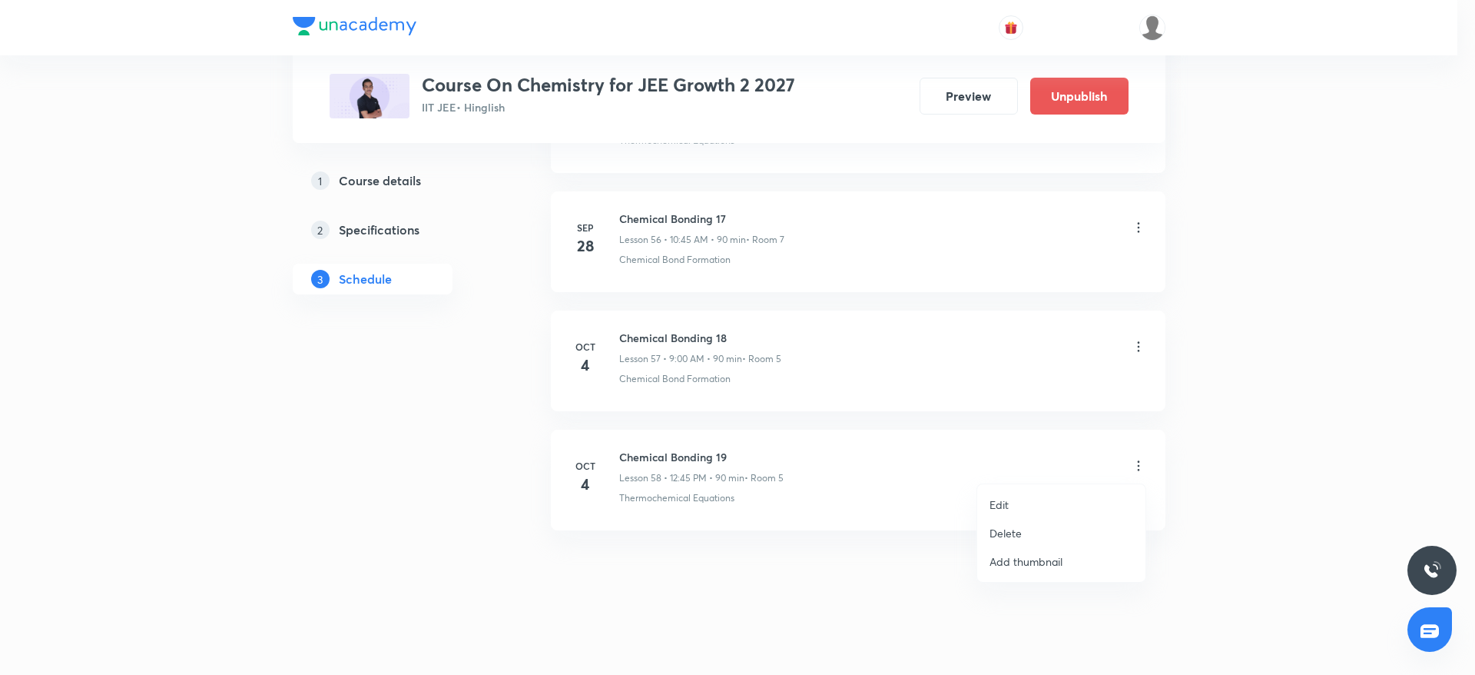
click at [1039, 539] on li "Delete" at bounding box center [1061, 533] width 168 height 28
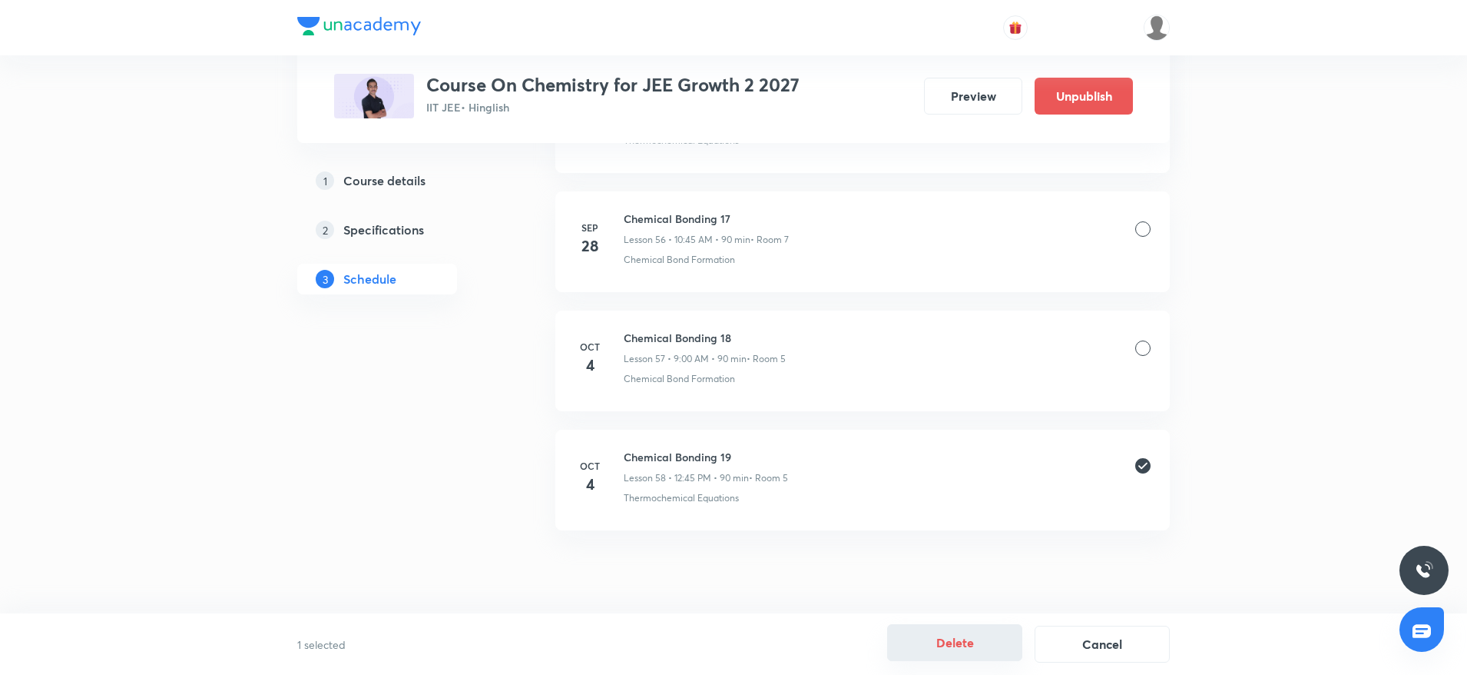
click at [950, 655] on button "Delete" at bounding box center [954, 642] width 135 height 37
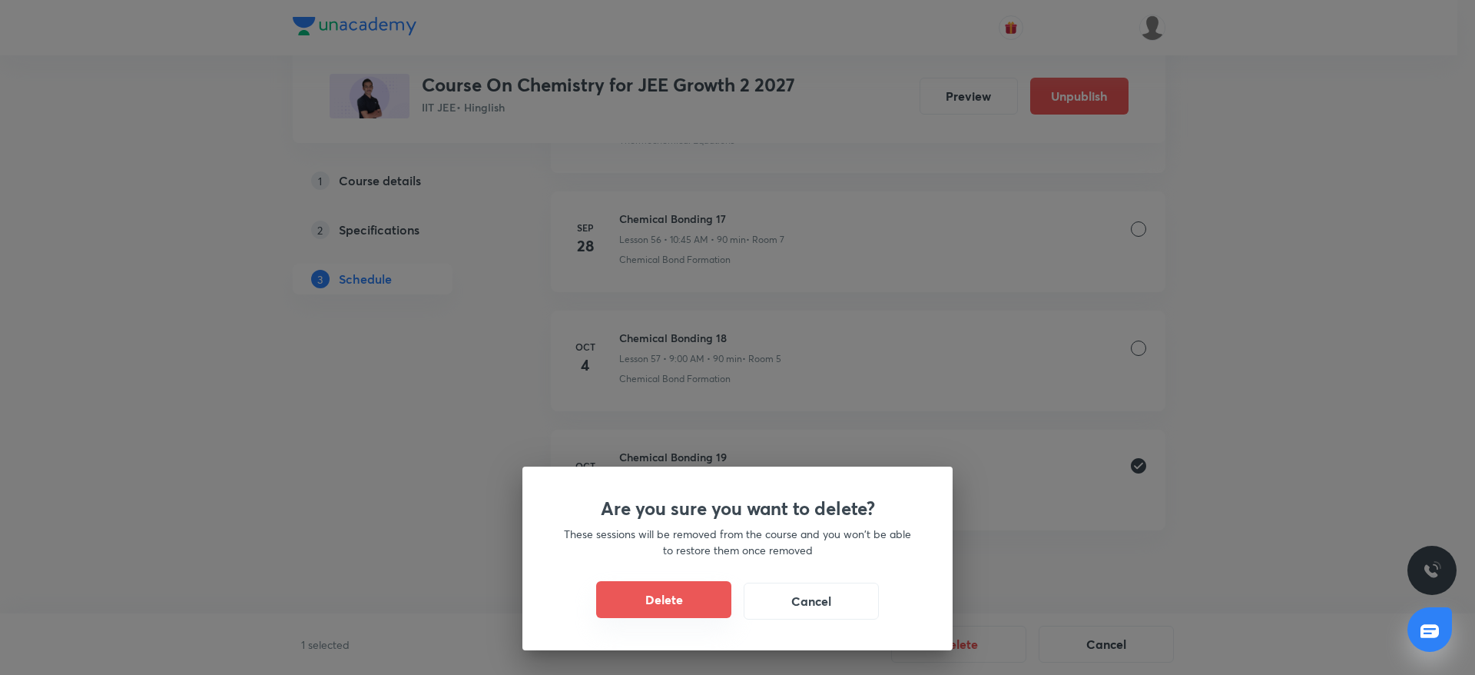
click at [709, 613] on button "Delete" at bounding box center [663, 599] width 135 height 37
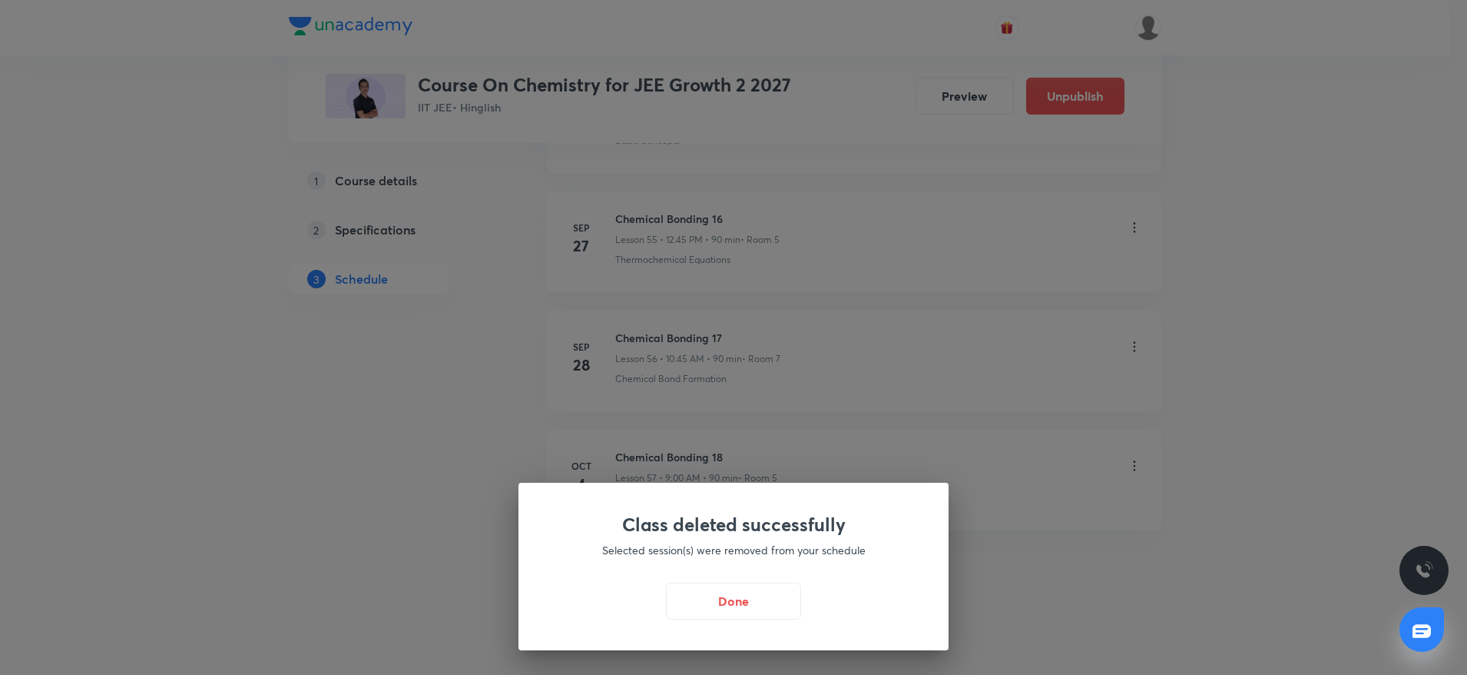
scroll to position [6638, 0]
click at [704, 592] on button "Done" at bounding box center [737, 599] width 135 height 37
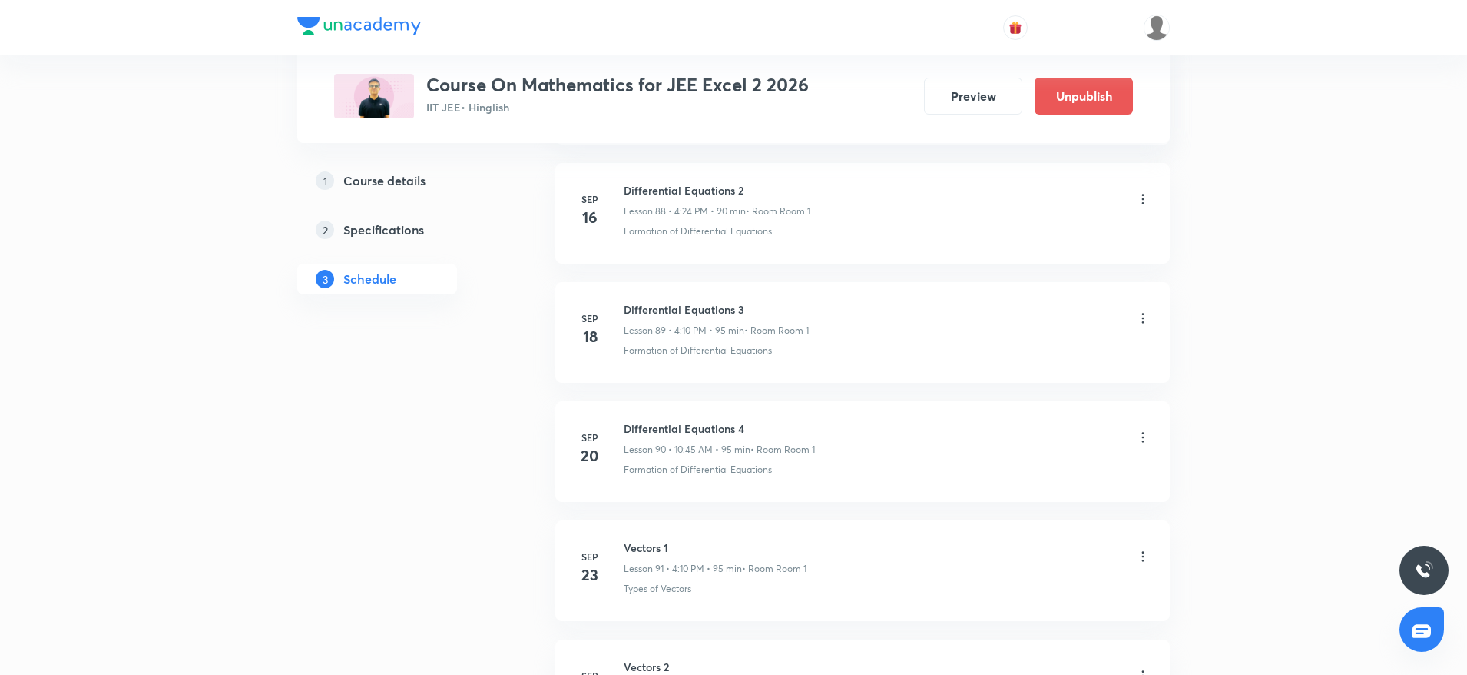
scroll to position [12143, 0]
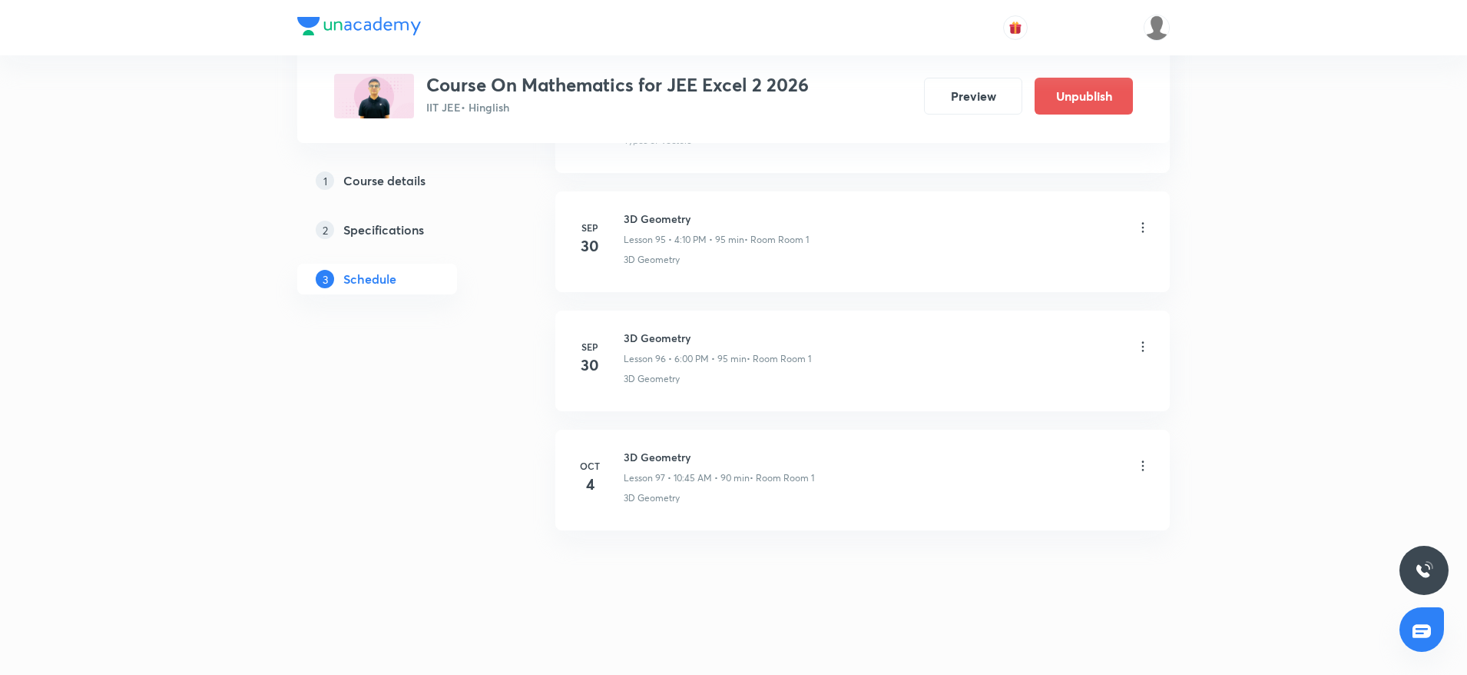
click at [649, 459] on h6 "3D Geometry" at bounding box center [719, 457] width 191 height 16
copy h6 "3D Geometry"
click at [649, 459] on h6 "3D Geometry" at bounding box center [719, 457] width 191 height 16
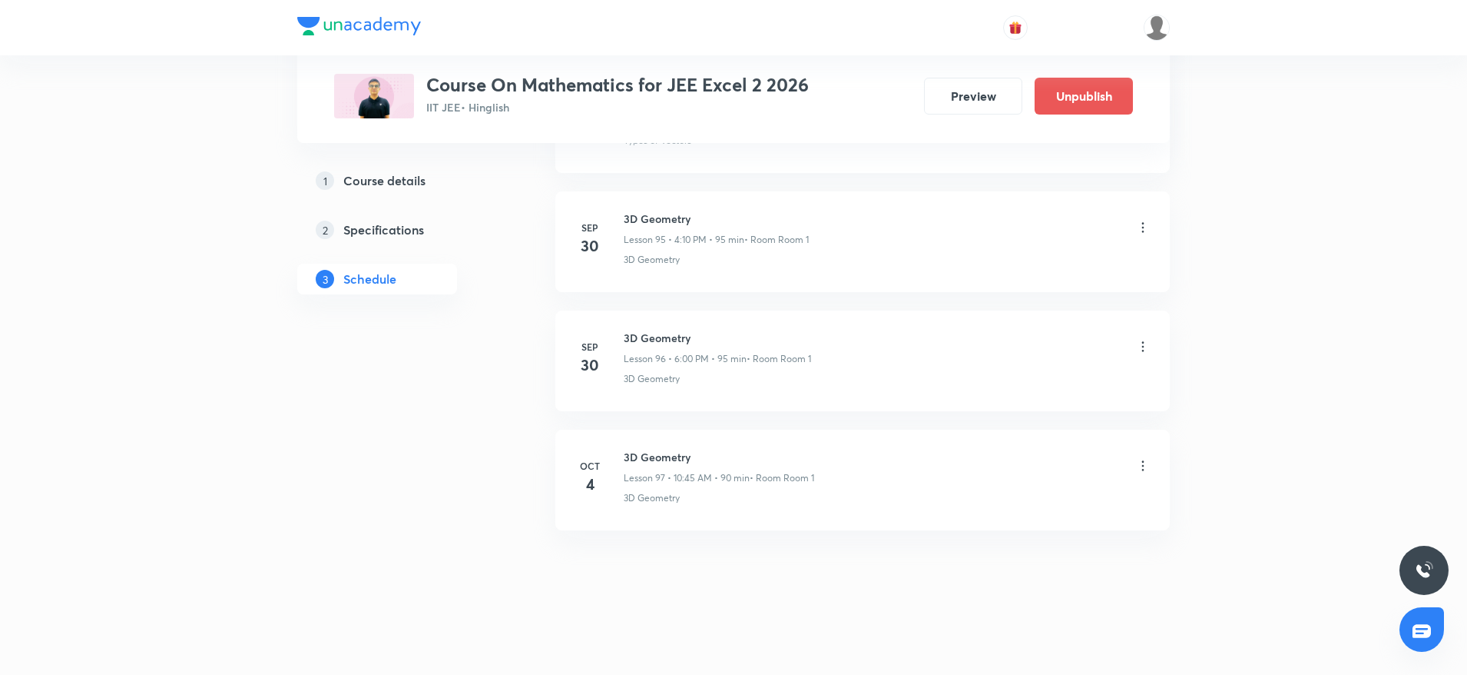
click at [649, 459] on h6 "3D Geometry" at bounding box center [719, 457] width 191 height 16
copy h6 "3D Geometry"
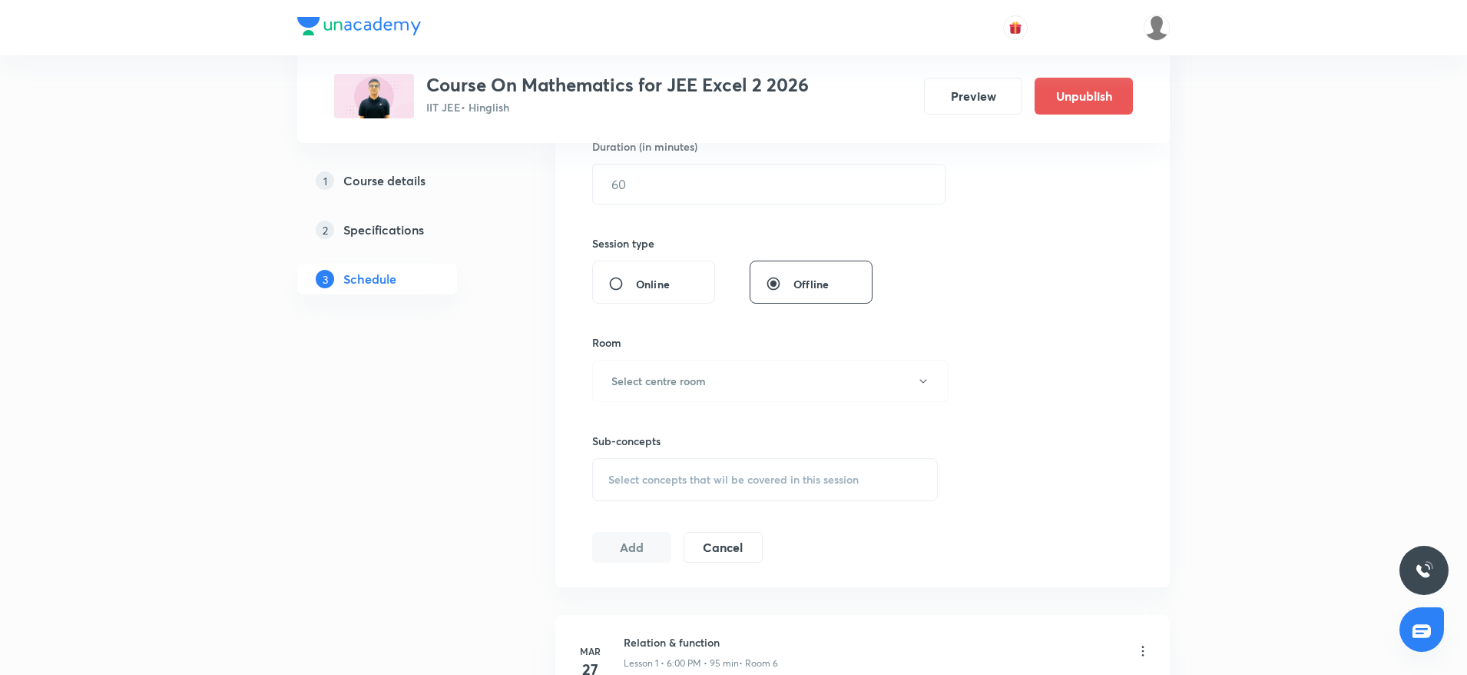
scroll to position [0, 0]
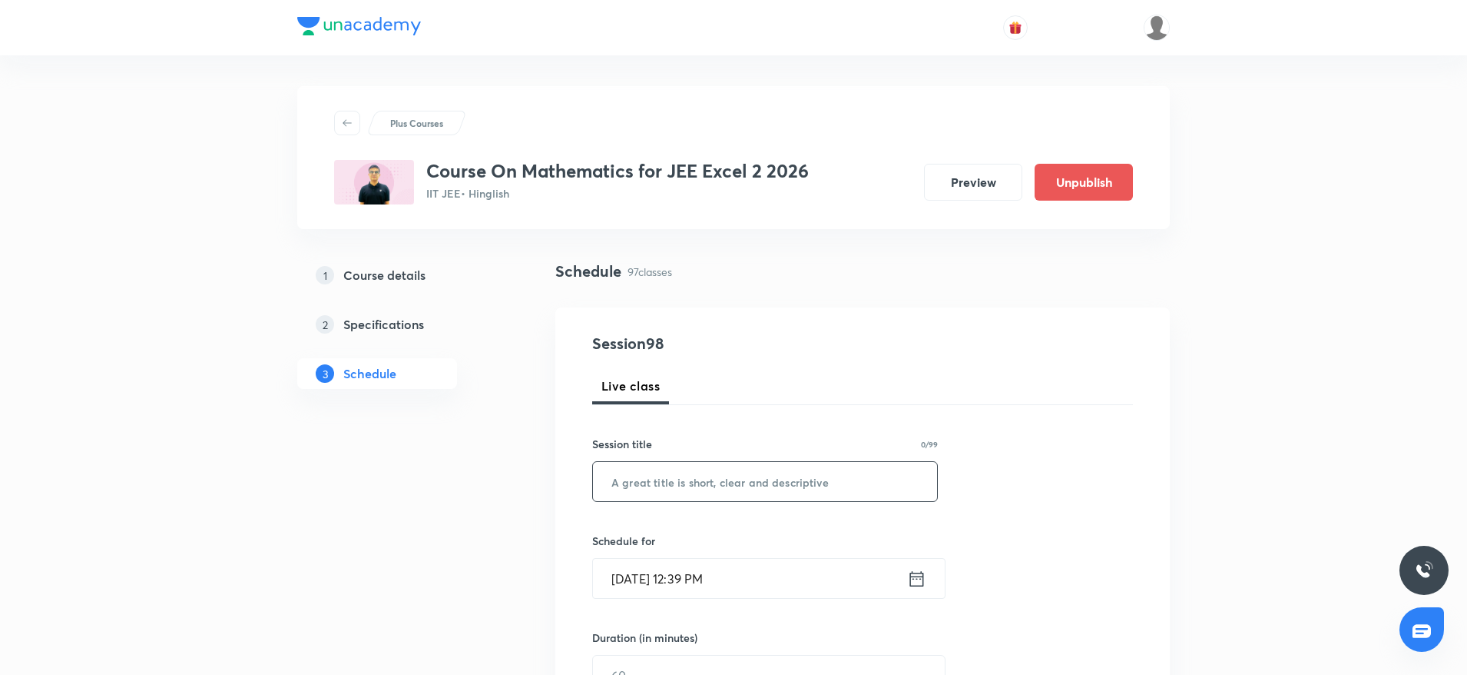
click at [646, 479] on input "text" at bounding box center [765, 481] width 344 height 39
paste input "3D Geometry"
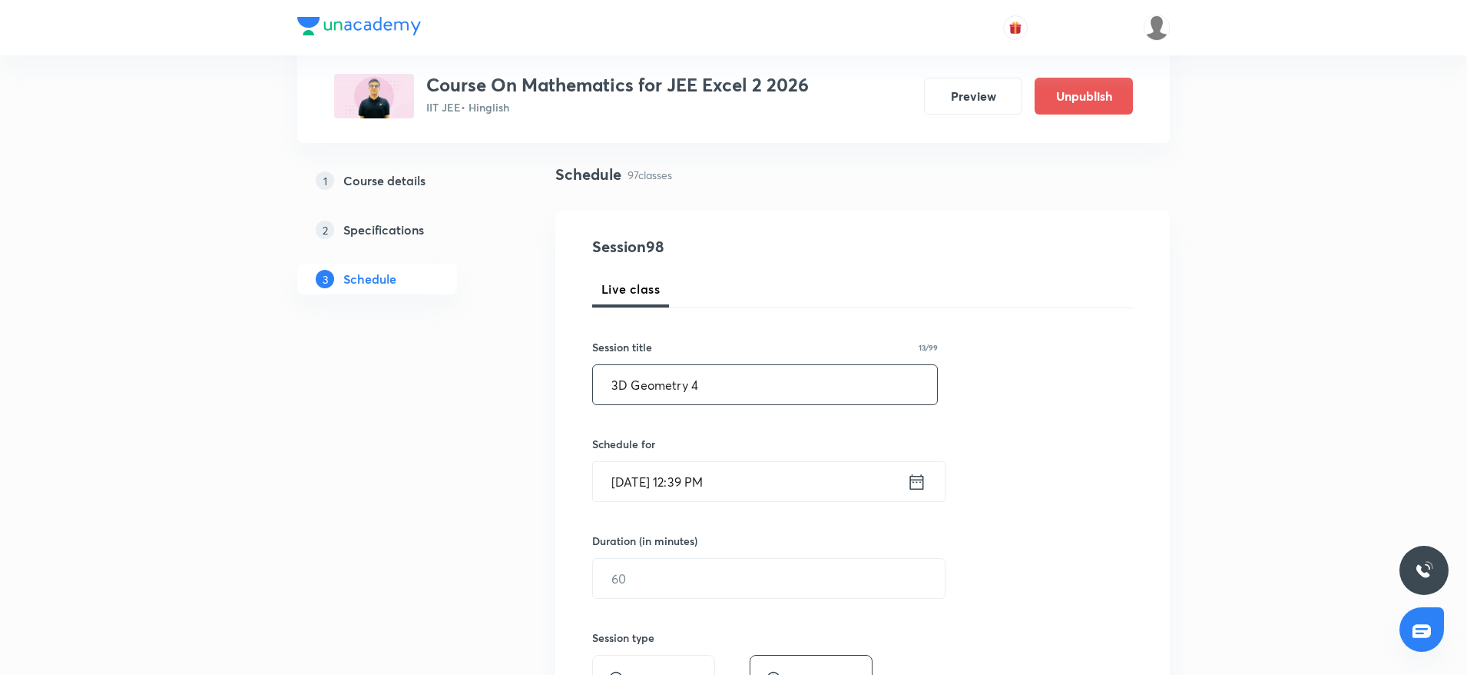
scroll to position [292, 0]
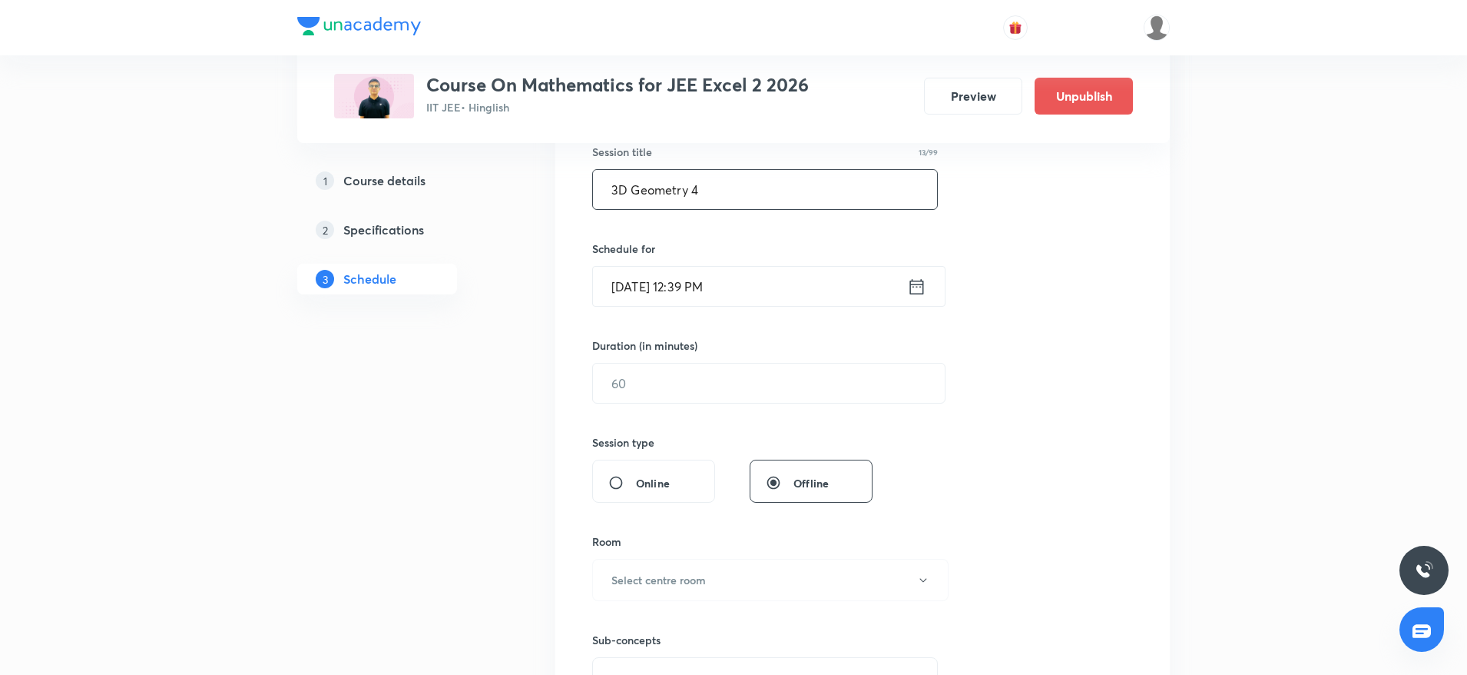
type input "3D Geometry 4"
click at [786, 286] on input "Oct 4, 2025, 12:39 PM" at bounding box center [750, 286] width 314 height 39
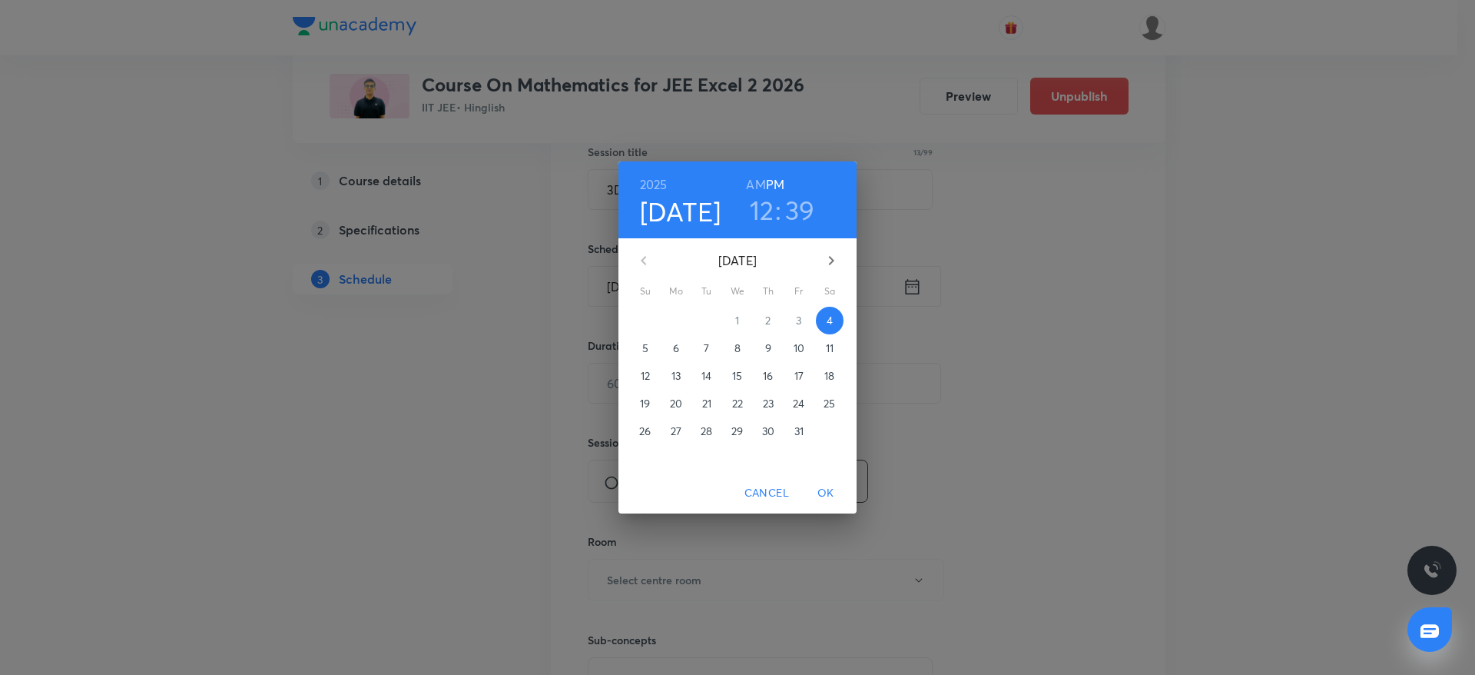
click at [795, 217] on h3 "39" at bounding box center [800, 210] width 30 height 32
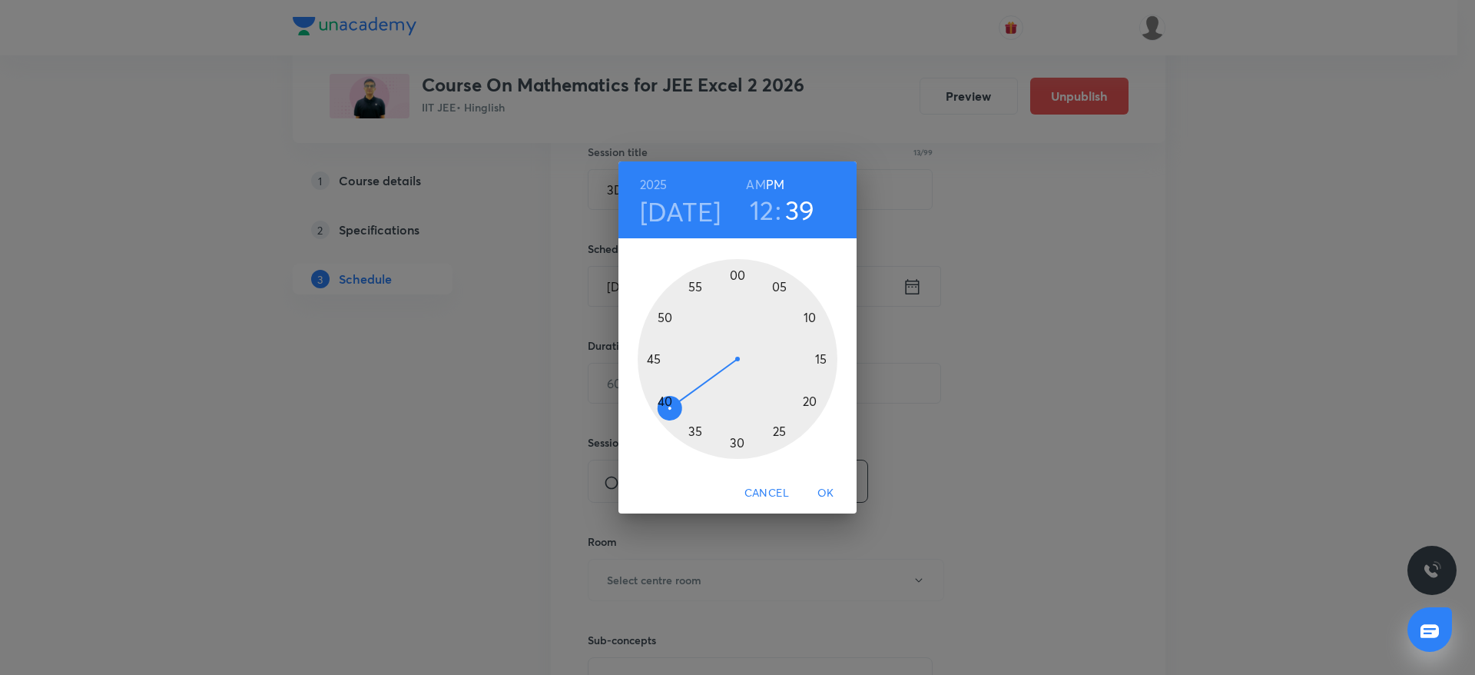
click at [655, 356] on div at bounding box center [738, 359] width 200 height 200
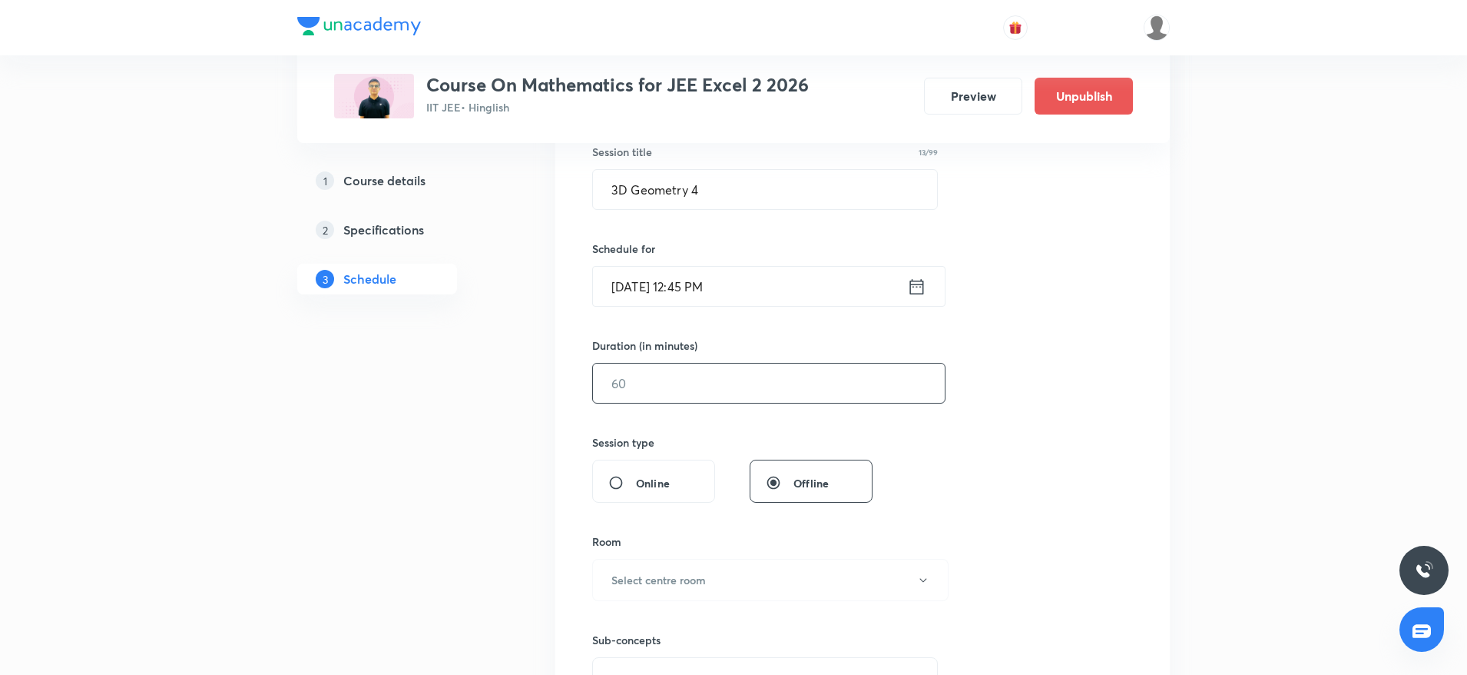
click at [657, 383] on input "text" at bounding box center [769, 382] width 352 height 39
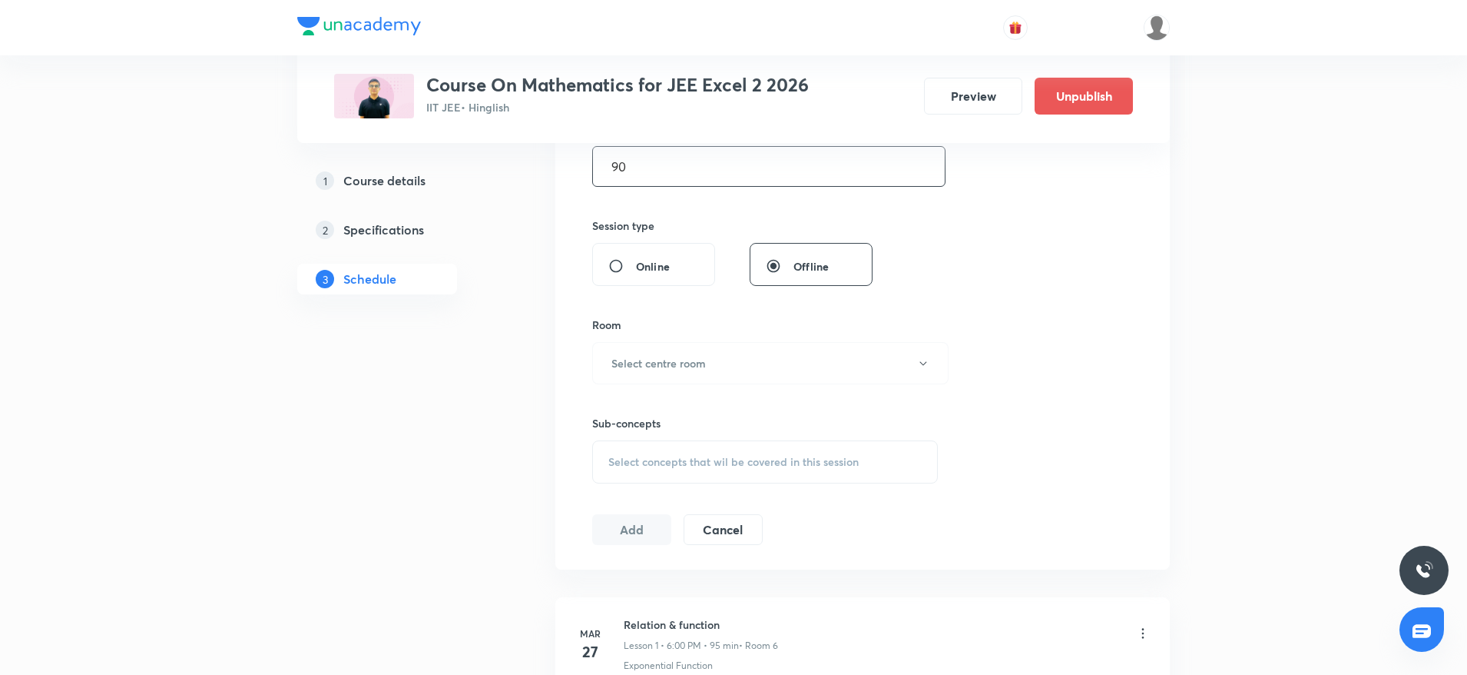
scroll to position [511, 0]
type input "90"
click at [659, 351] on button "Select centre room" at bounding box center [770, 361] width 356 height 42
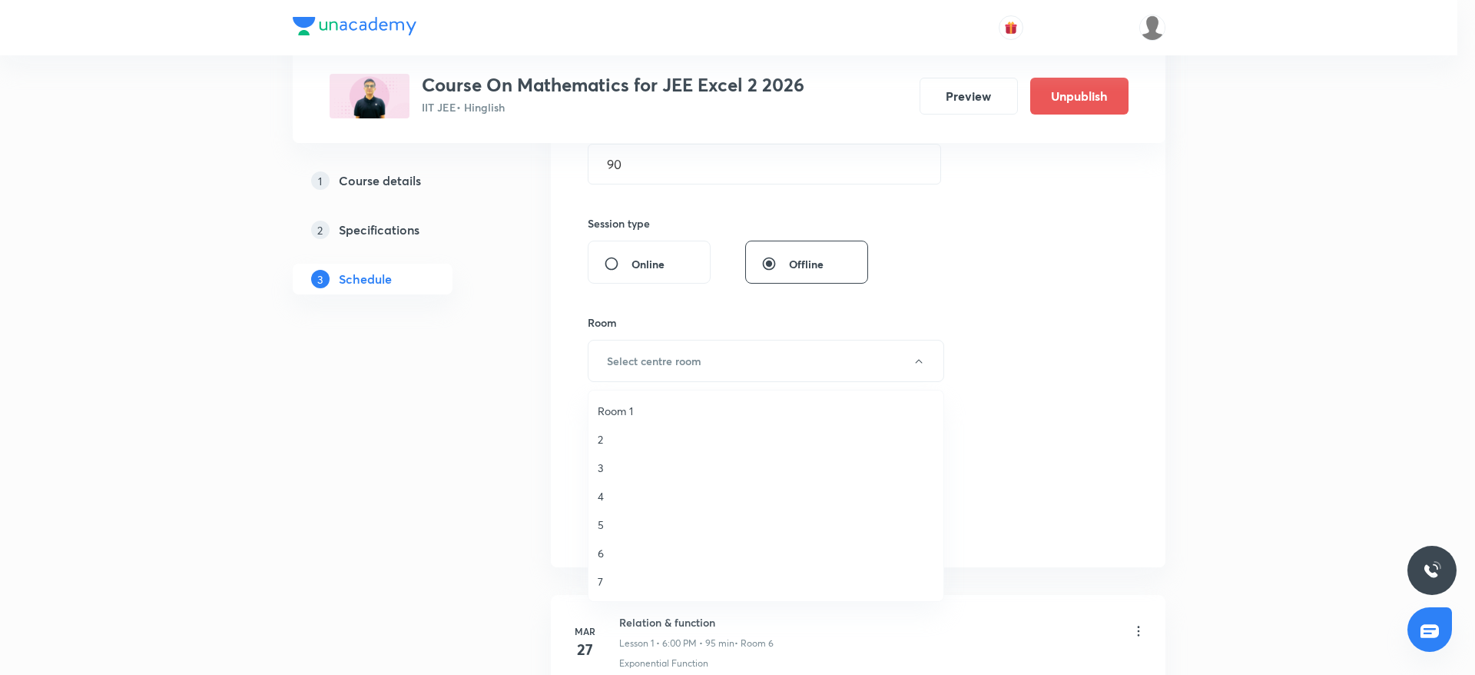
click at [612, 405] on span "Room 1" at bounding box center [766, 411] width 336 height 16
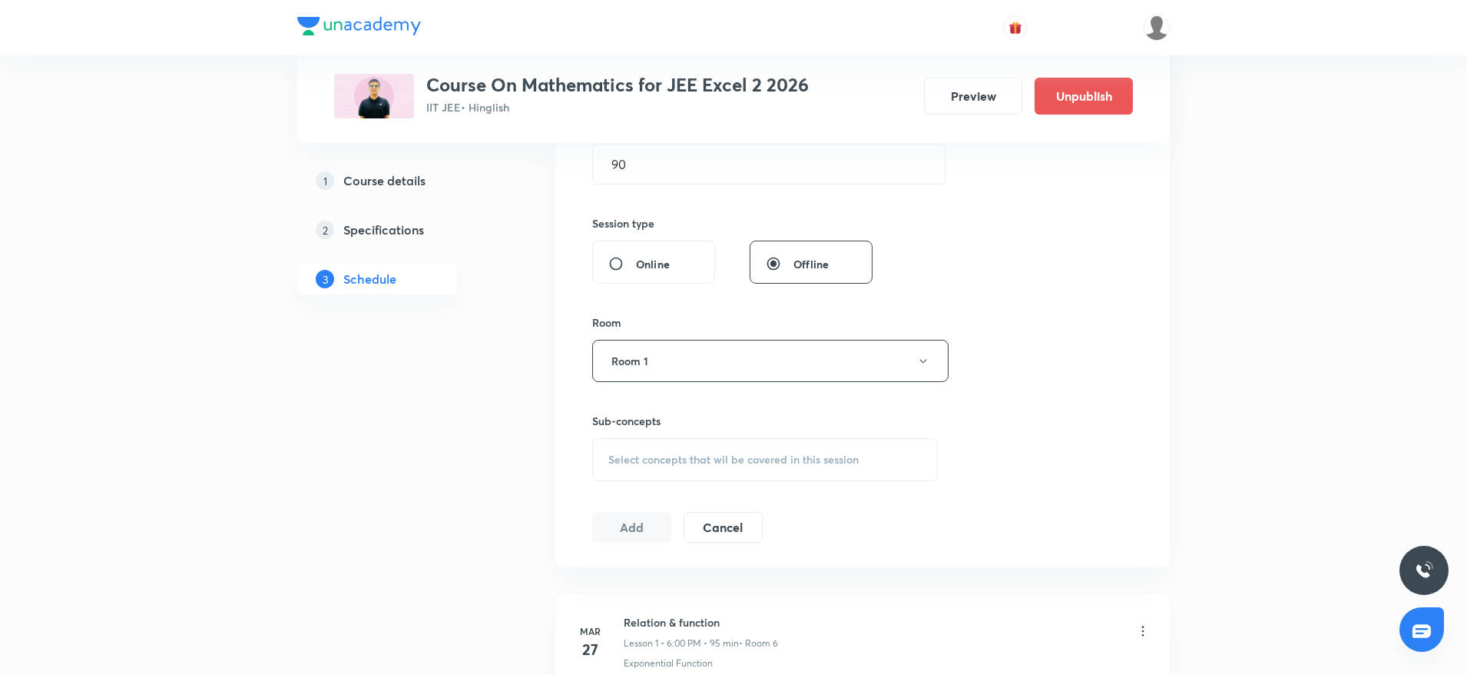
click at [678, 465] on span "Select concepts that wil be covered in this session" at bounding box center [733, 459] width 250 height 12
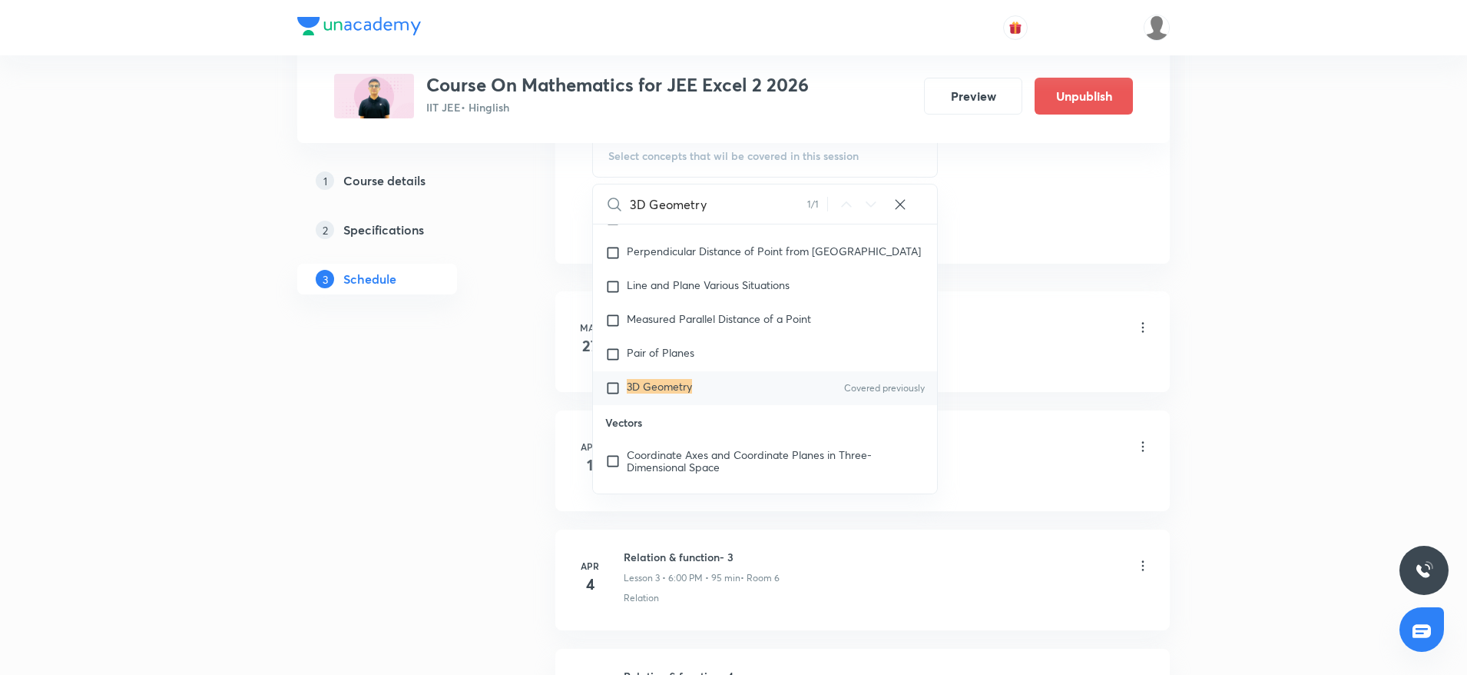
scroll to position [16444, 0]
type input "3D Geometry"
click at [688, 390] on mark "3D Geometry" at bounding box center [659, 383] width 65 height 15
checkbox input "true"
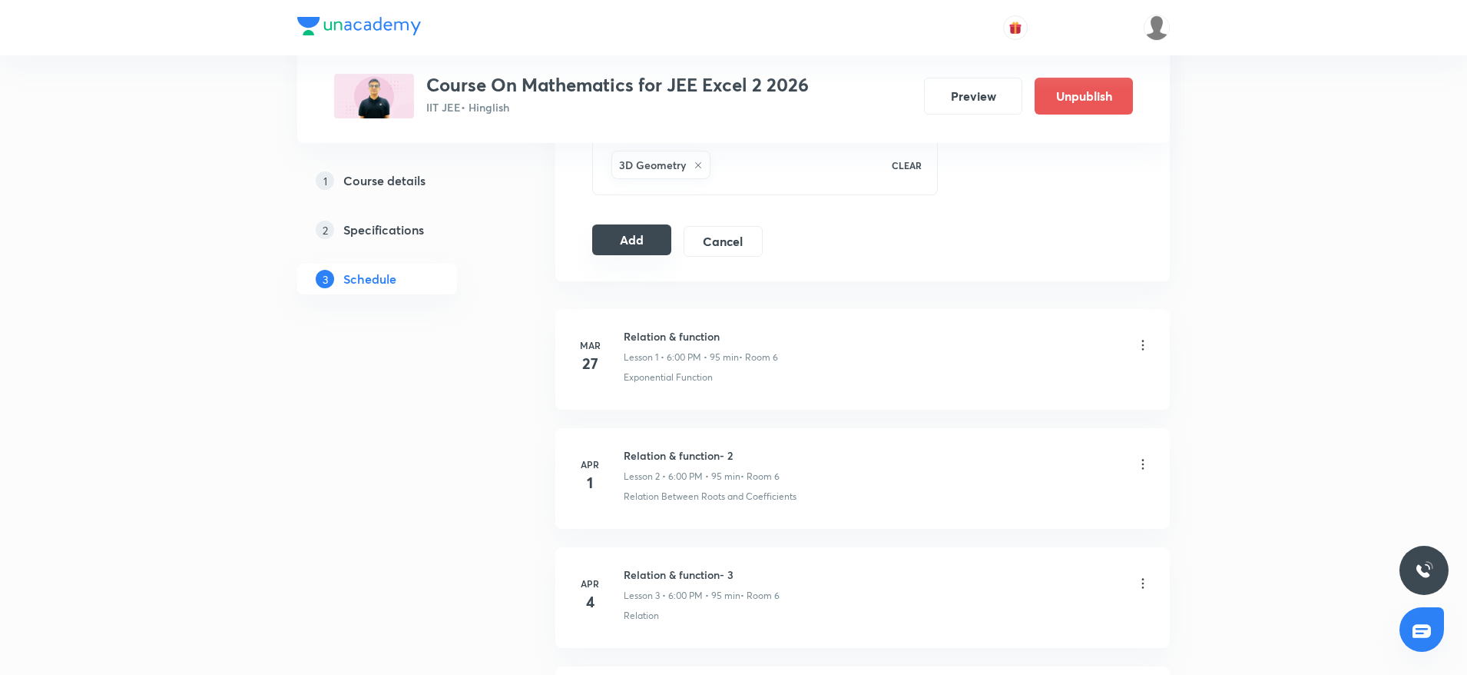
click at [637, 244] on button "Add" at bounding box center [631, 239] width 79 height 31
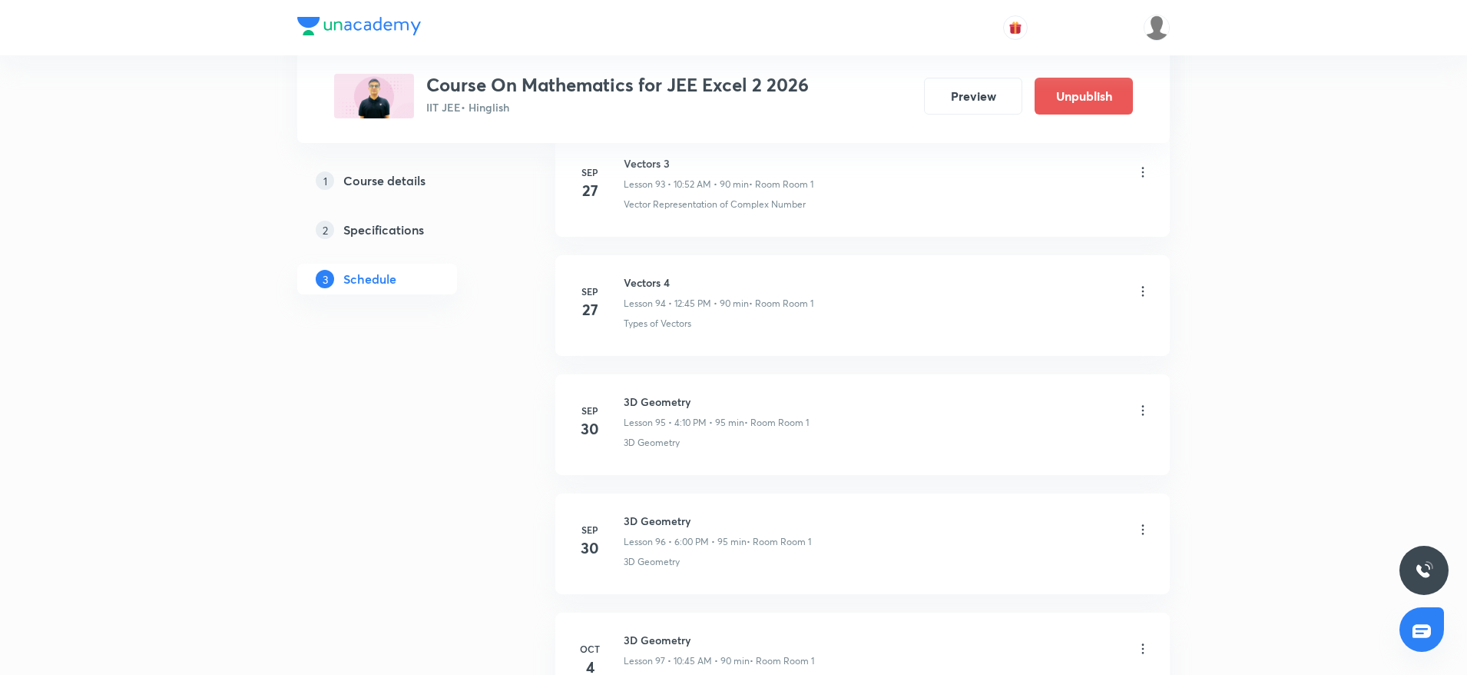
scroll to position [11556, 0]
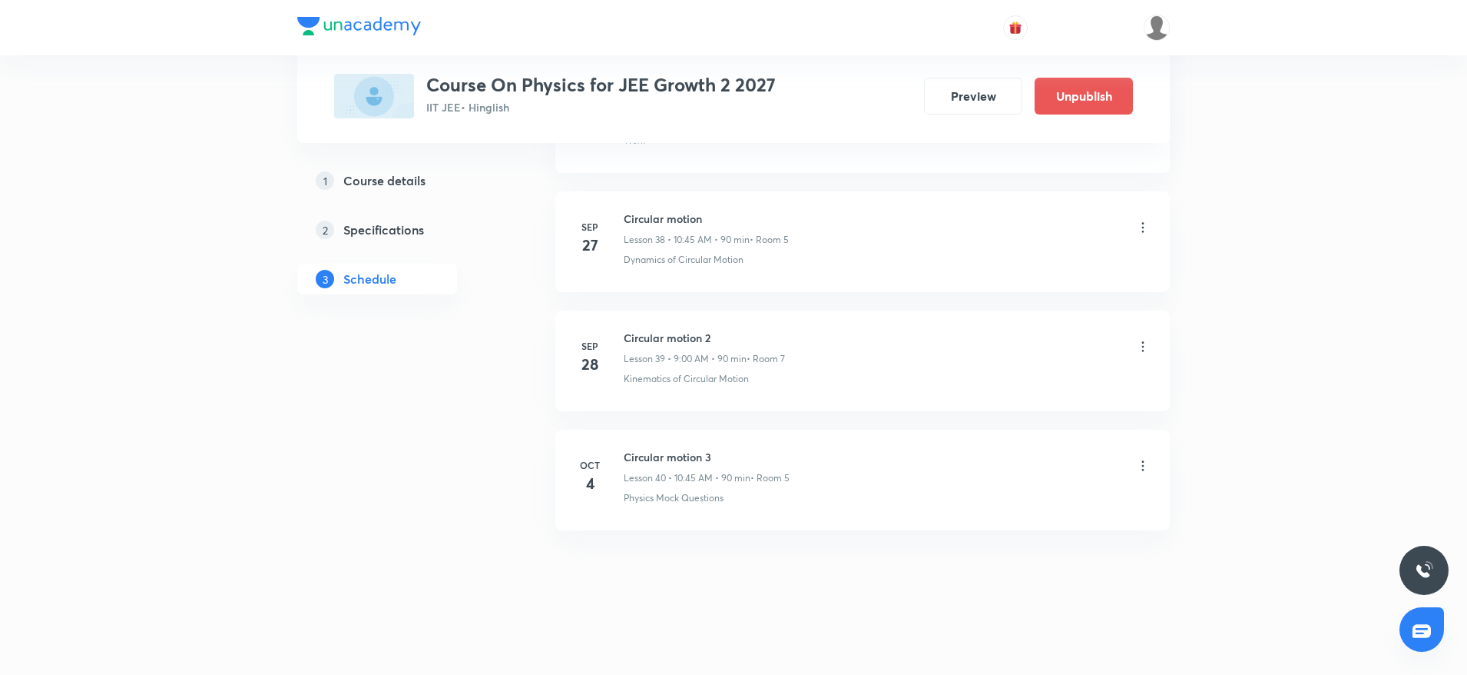
click at [652, 454] on h6 "Circular motion 3" at bounding box center [707, 457] width 166 height 16
copy h6 "Circular motion 3"
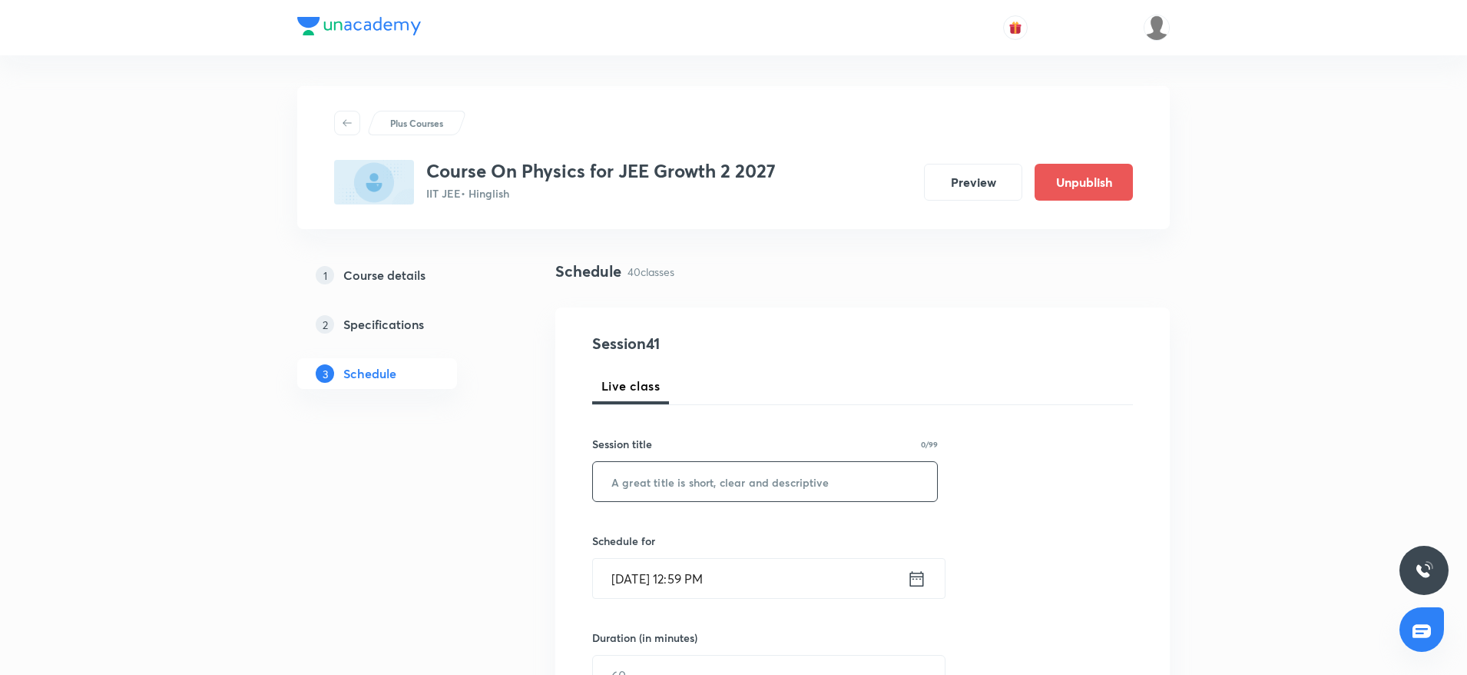
click at [675, 491] on input "text" at bounding box center [765, 481] width 344 height 39
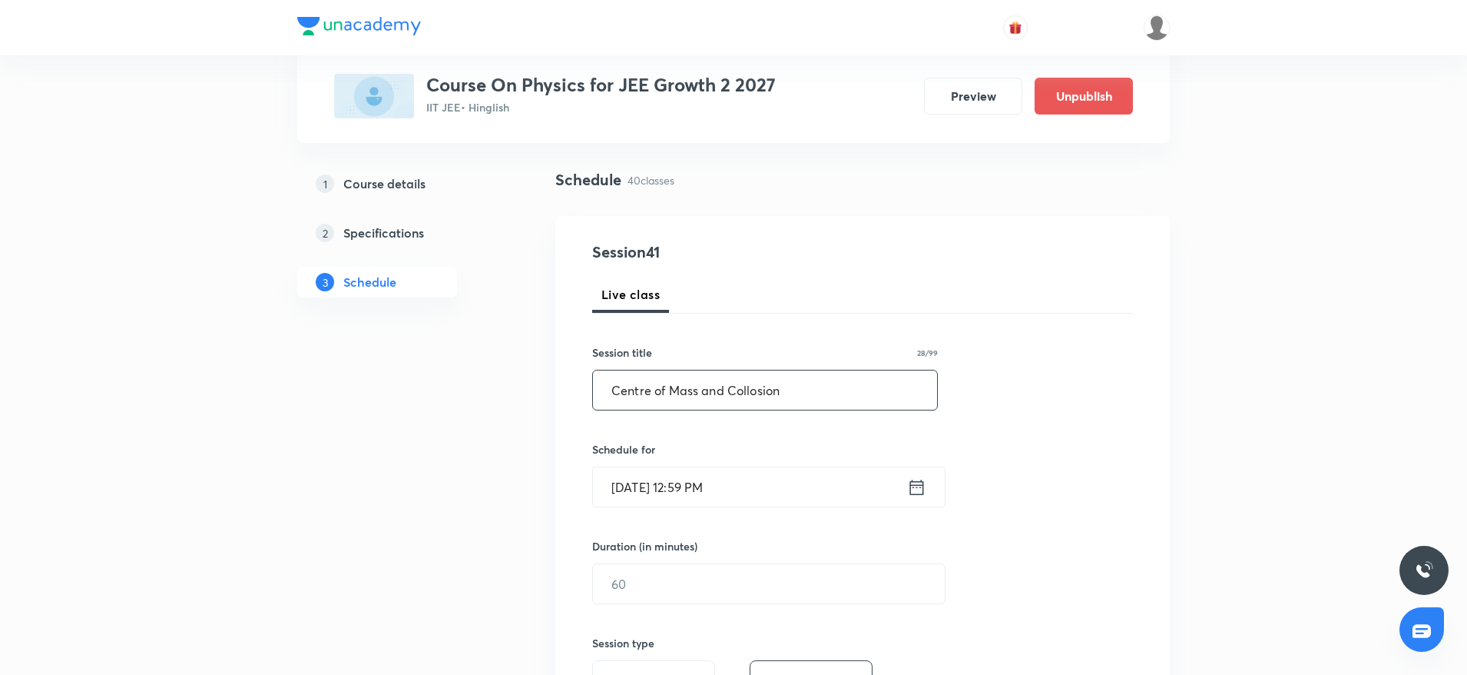
scroll to position [92, 0]
type input "Centre of Mass and Collosion"
click at [758, 482] on input "[DATE] 12:59 PM" at bounding box center [750, 485] width 314 height 39
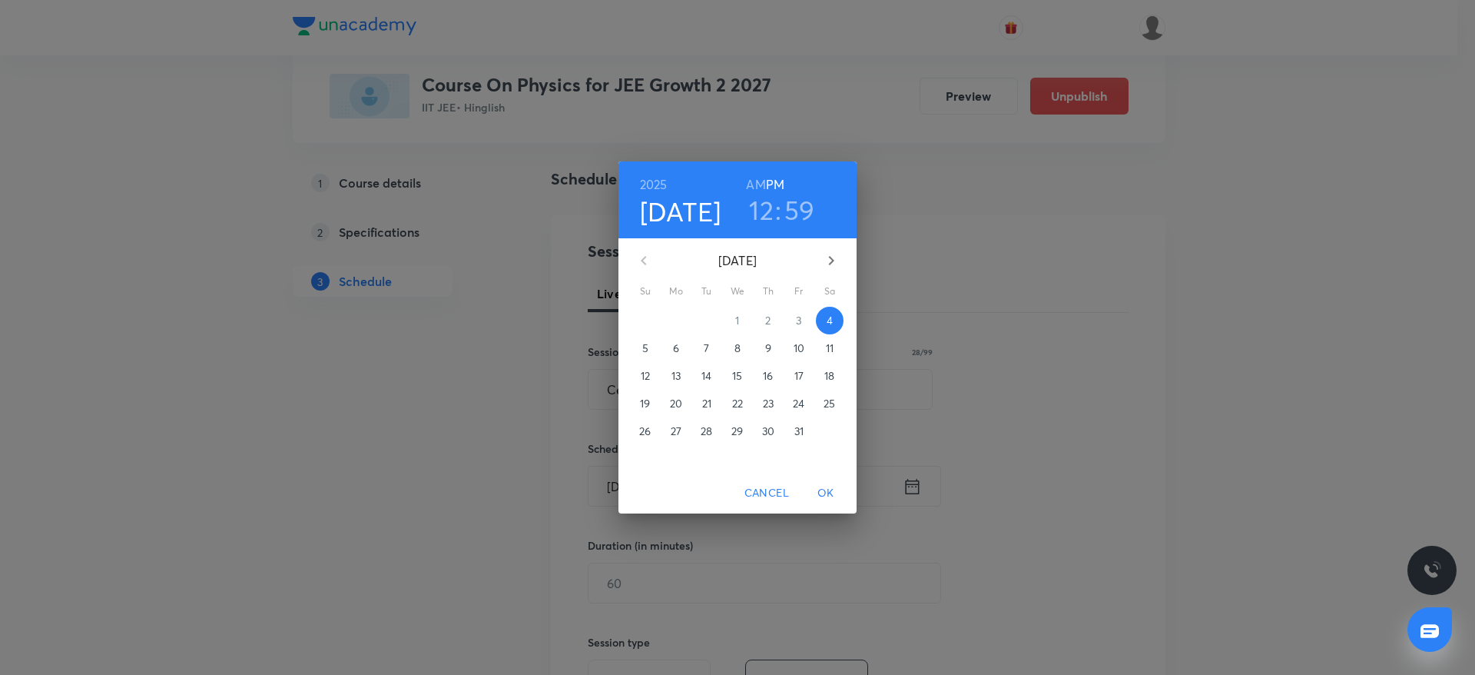
click at [795, 205] on h3 "59" at bounding box center [799, 210] width 31 height 32
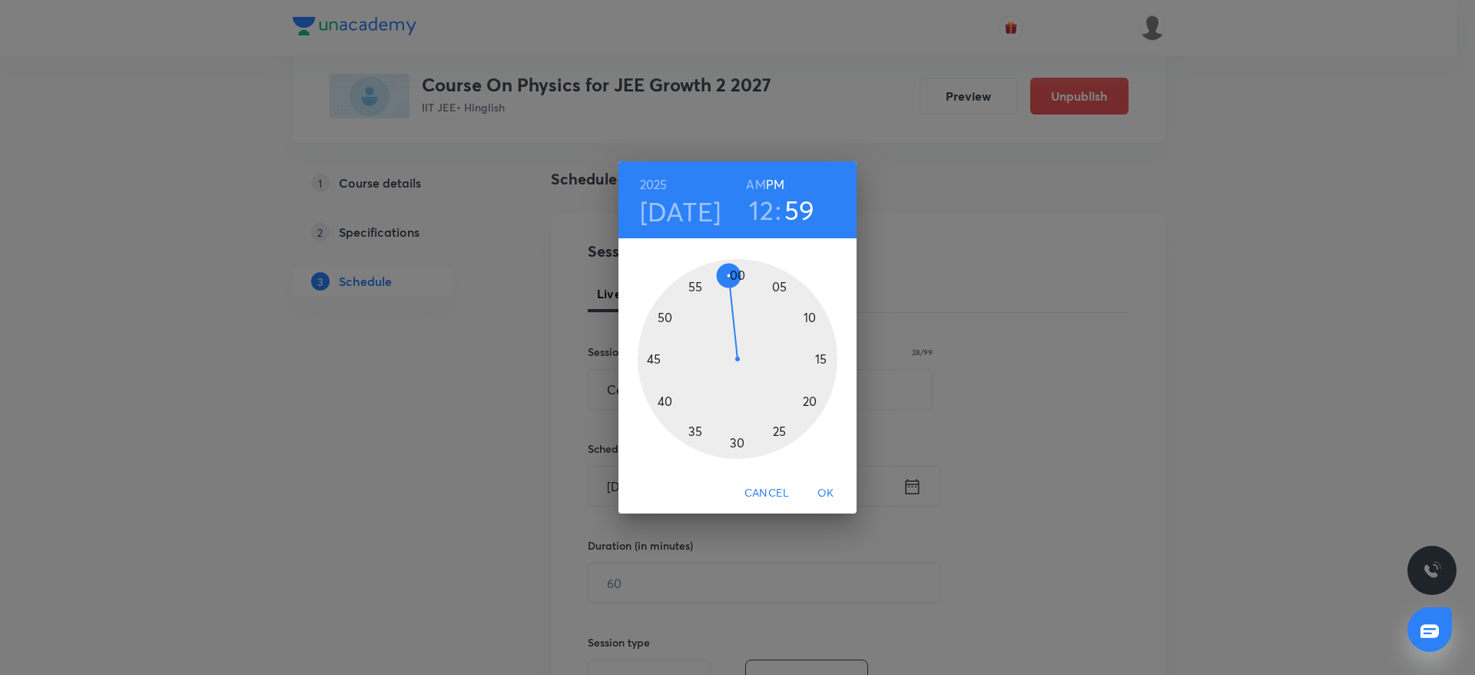
click at [731, 279] on div at bounding box center [738, 359] width 200 height 200
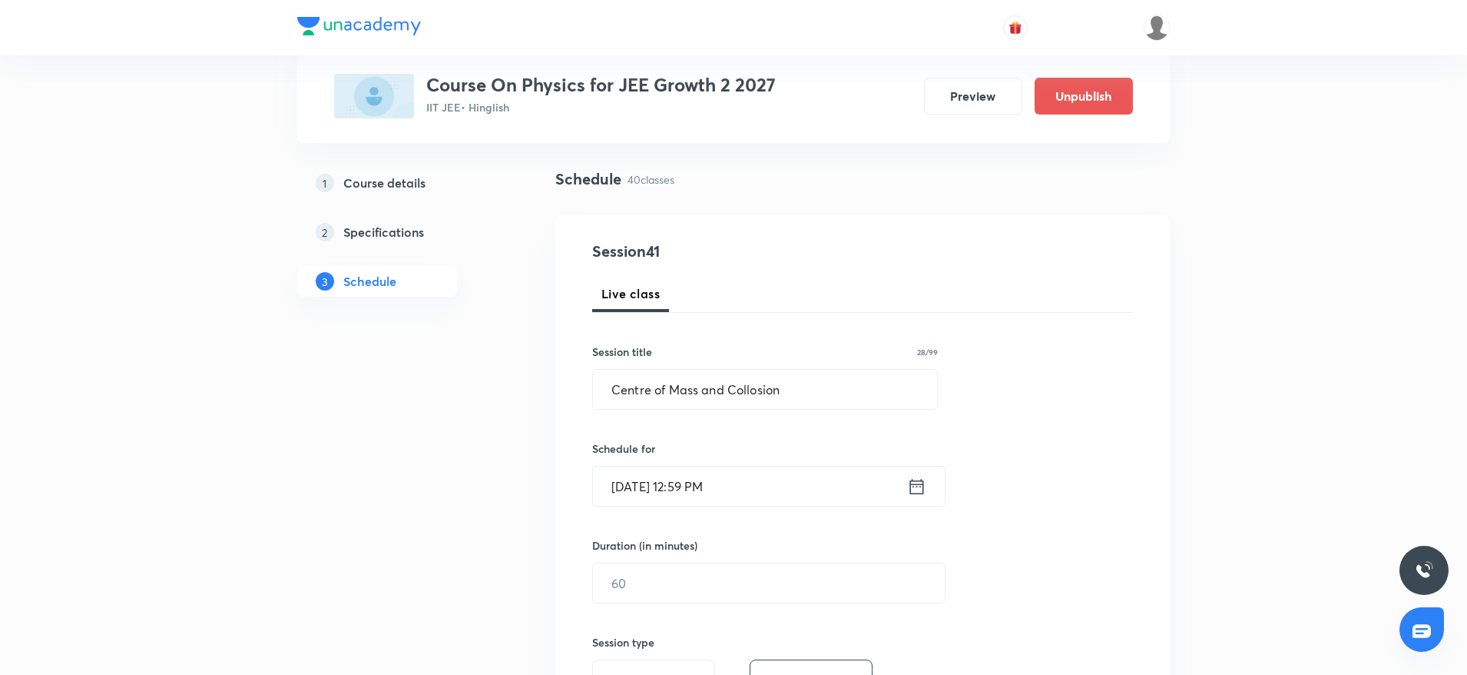
click at [768, 480] on input "[DATE] 12:59 PM" at bounding box center [750, 485] width 314 height 39
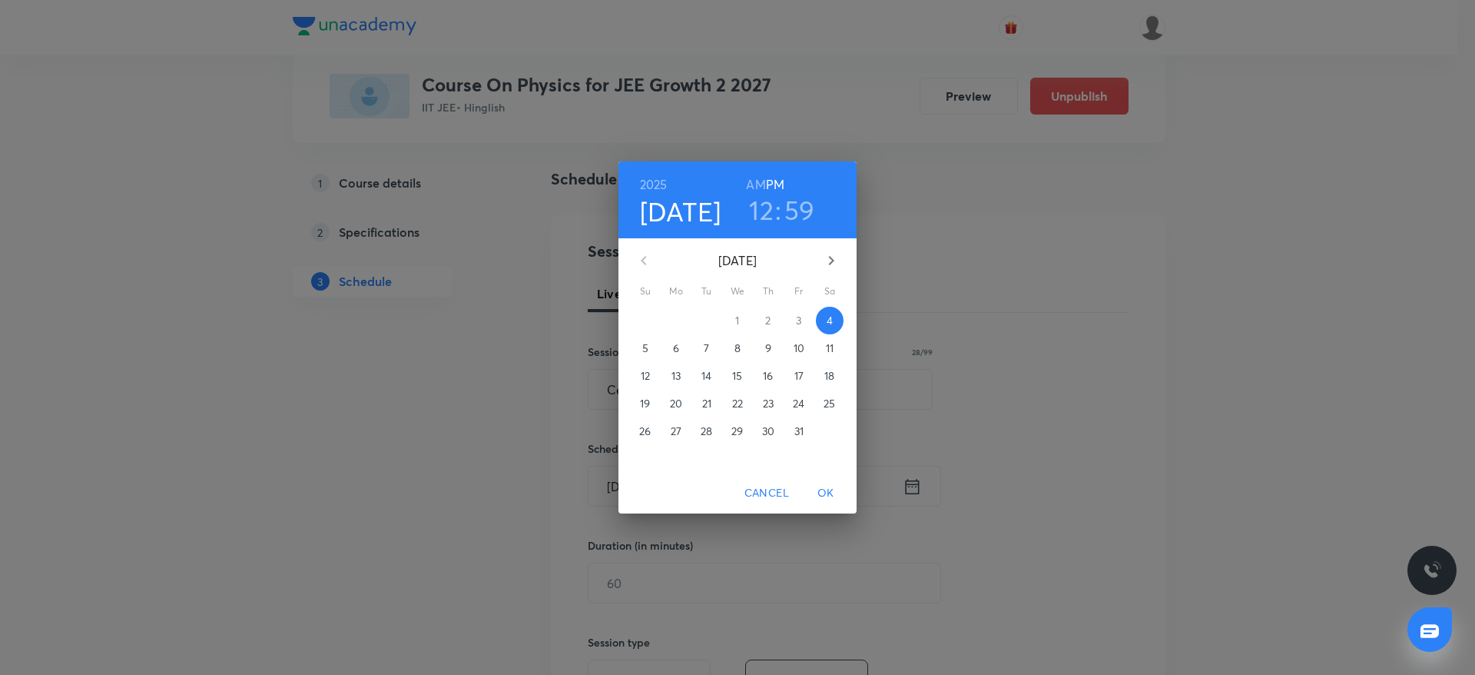
click at [765, 209] on h3 "12" at bounding box center [761, 210] width 25 height 32
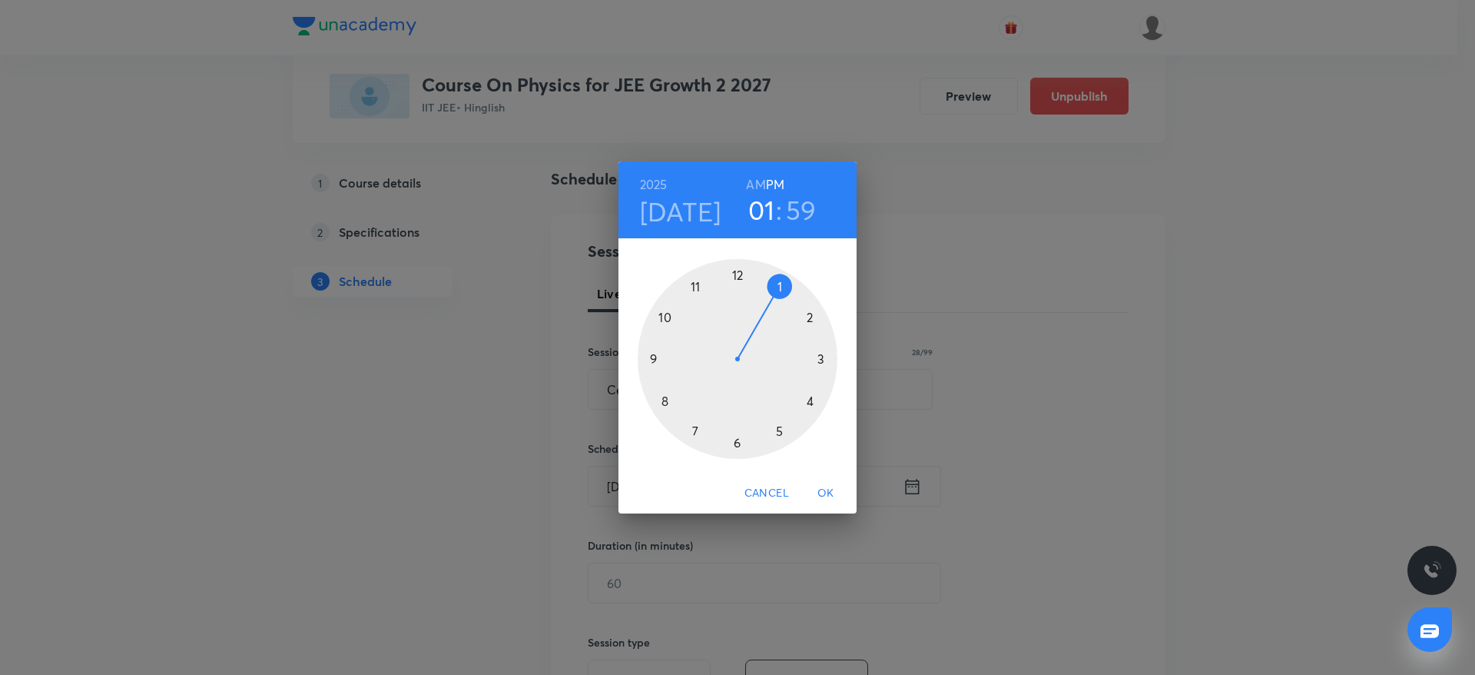
drag, startPoint x: 739, startPoint y: 270, endPoint x: 776, endPoint y: 273, distance: 36.9
click at [776, 273] on div at bounding box center [738, 359] width 200 height 200
drag, startPoint x: 729, startPoint y: 281, endPoint x: 736, endPoint y: 277, distance: 7.9
click at [736, 277] on div at bounding box center [738, 359] width 200 height 200
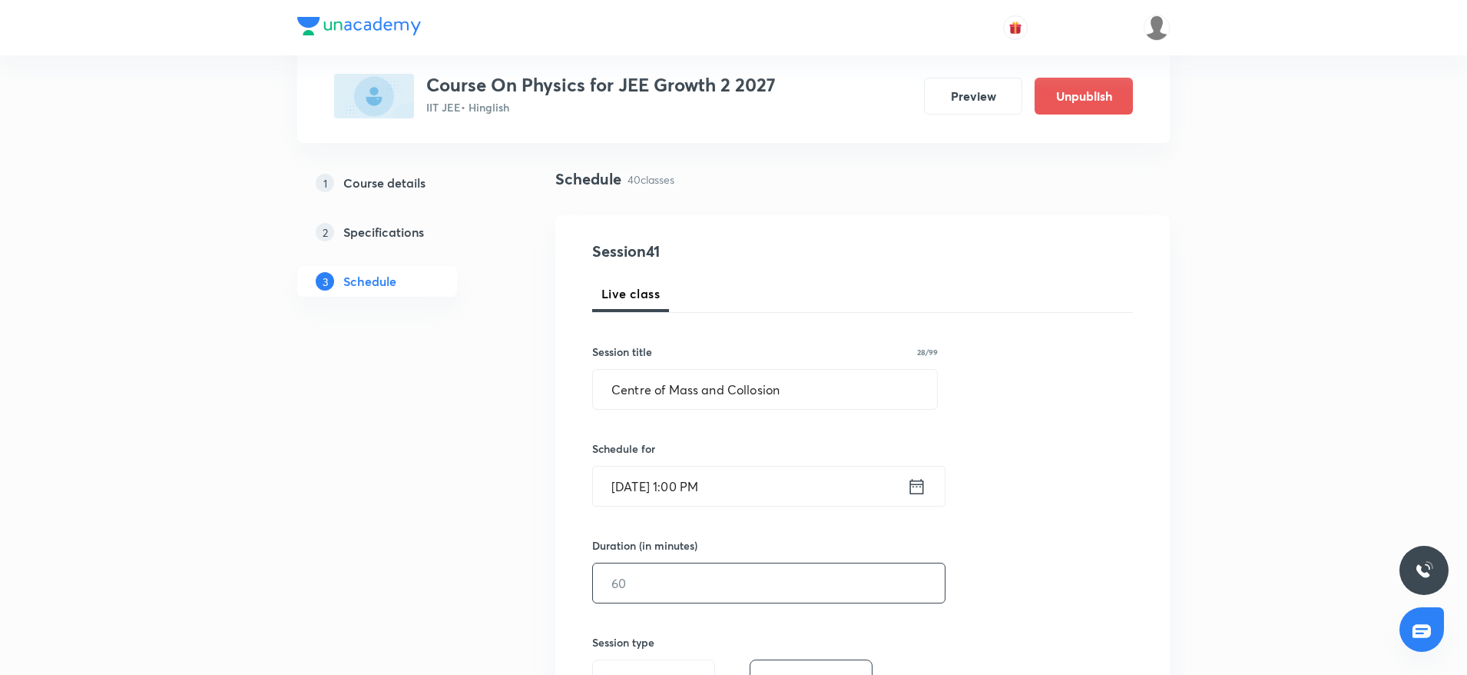
click at [681, 582] on input "text" at bounding box center [769, 582] width 352 height 39
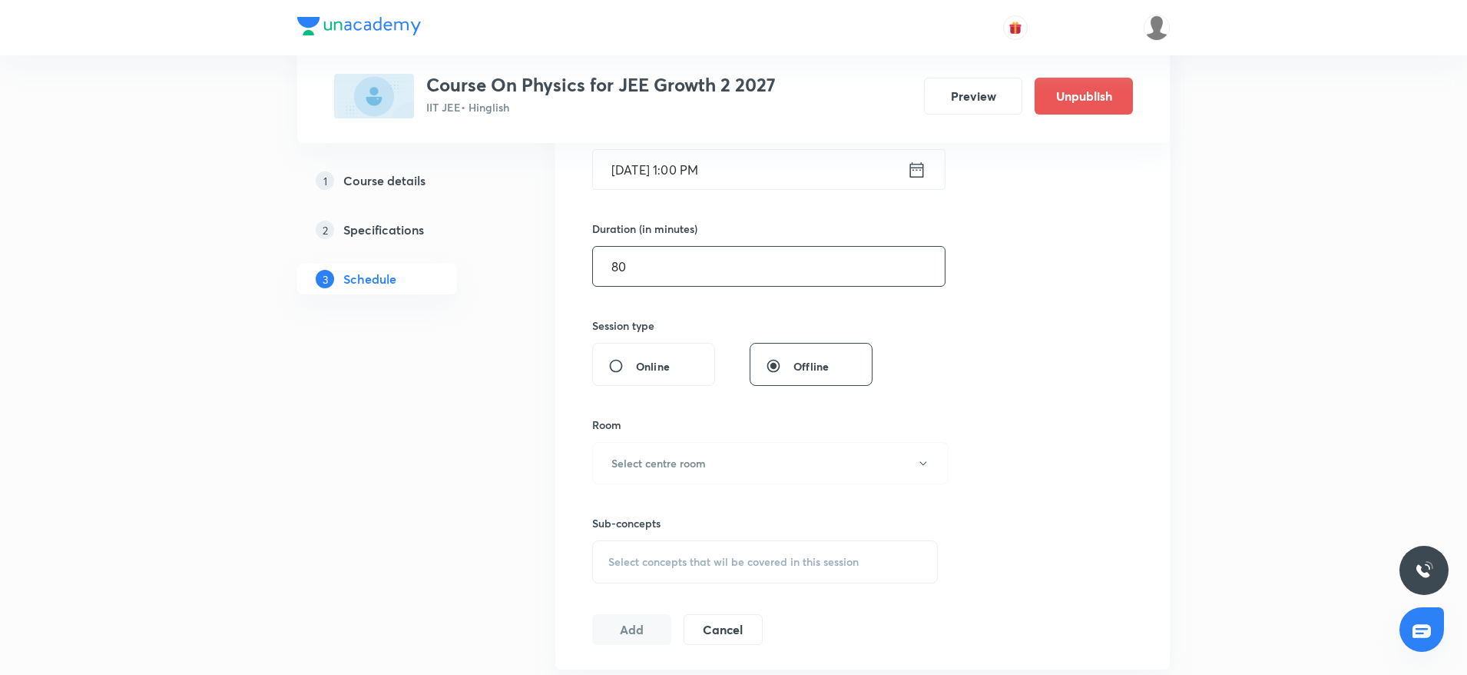
scroll to position [426, 0]
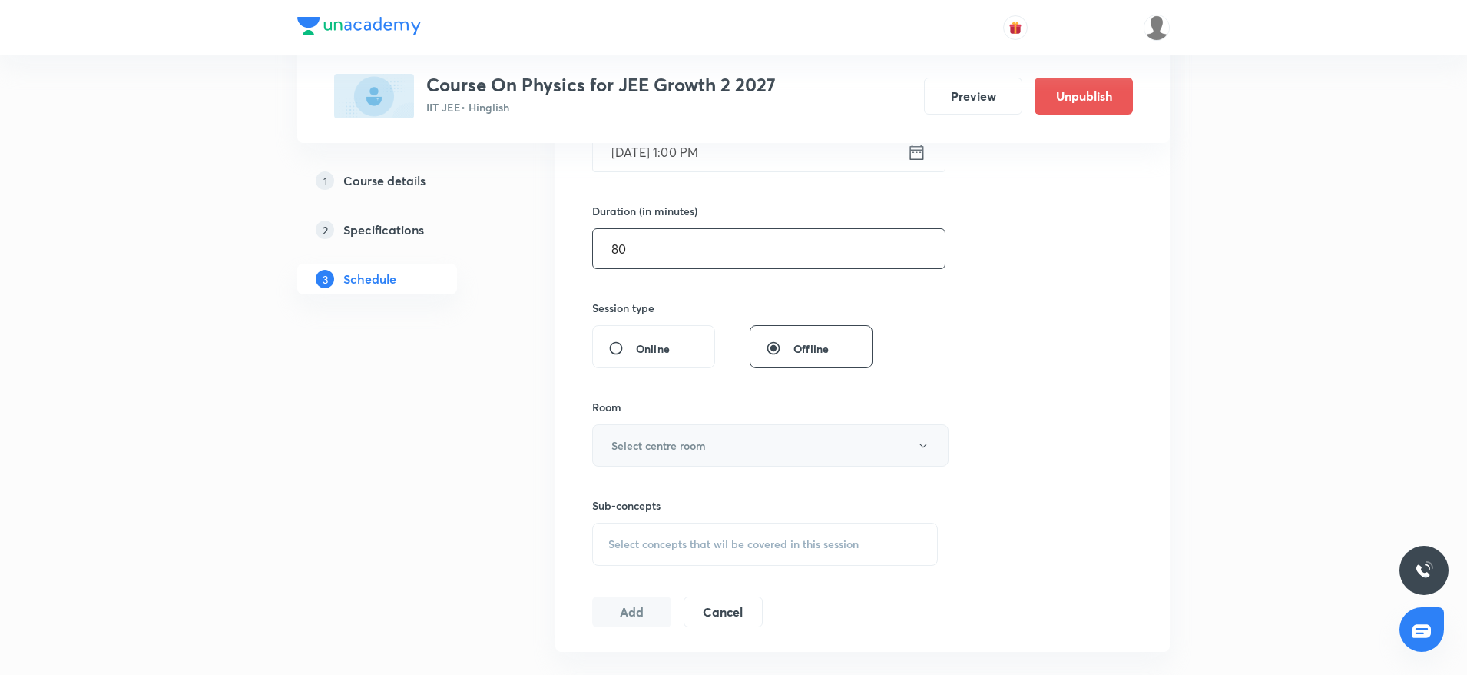
type input "80"
click at [671, 430] on button "Select centre room" at bounding box center [770, 445] width 356 height 42
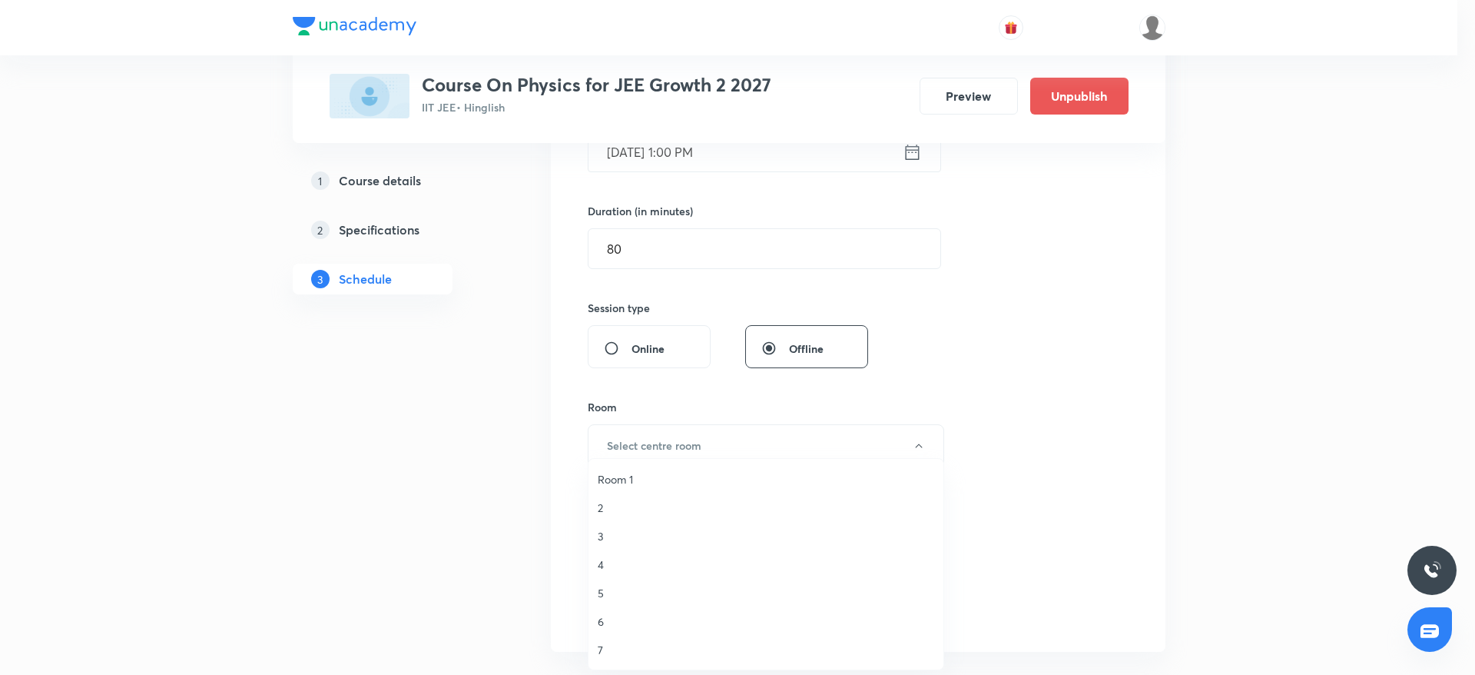
click at [615, 587] on span "5" at bounding box center [766, 593] width 336 height 16
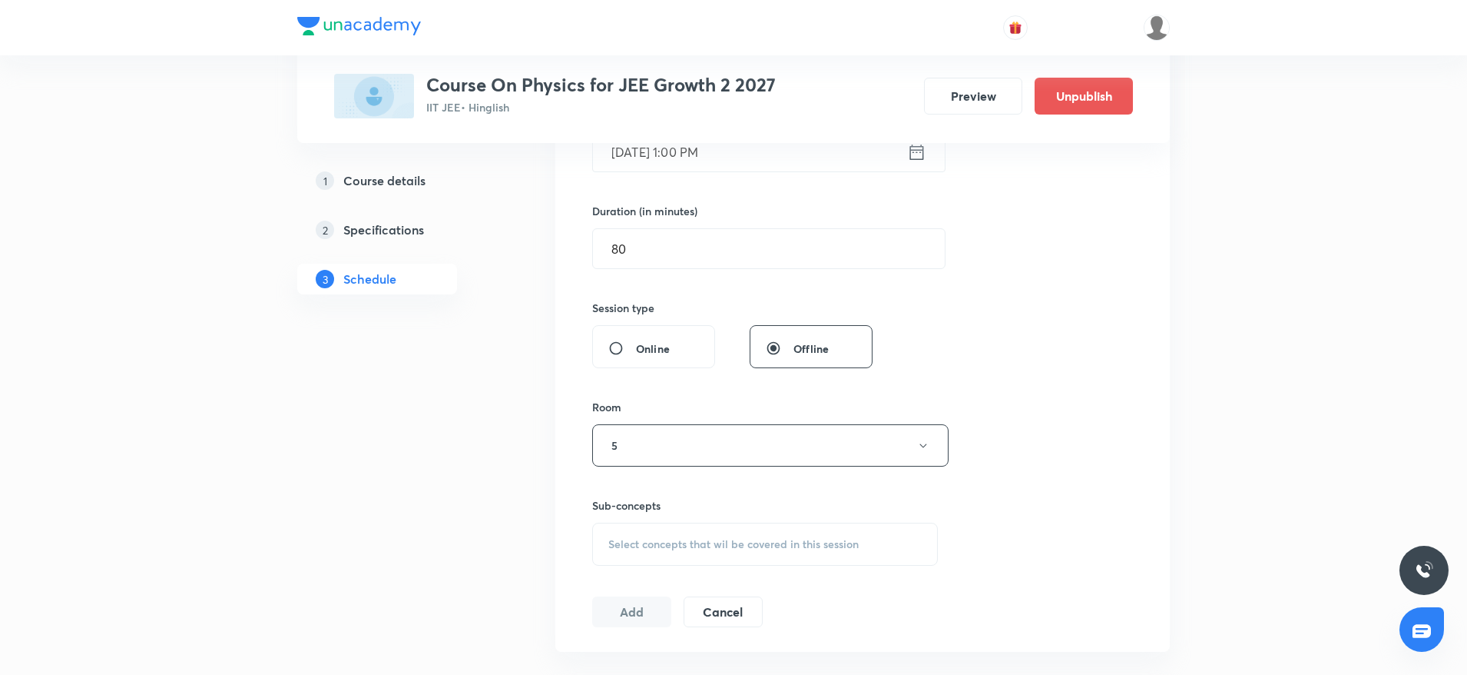
click at [675, 525] on div "Select concepts that wil be covered in this session" at bounding box center [765, 543] width 346 height 43
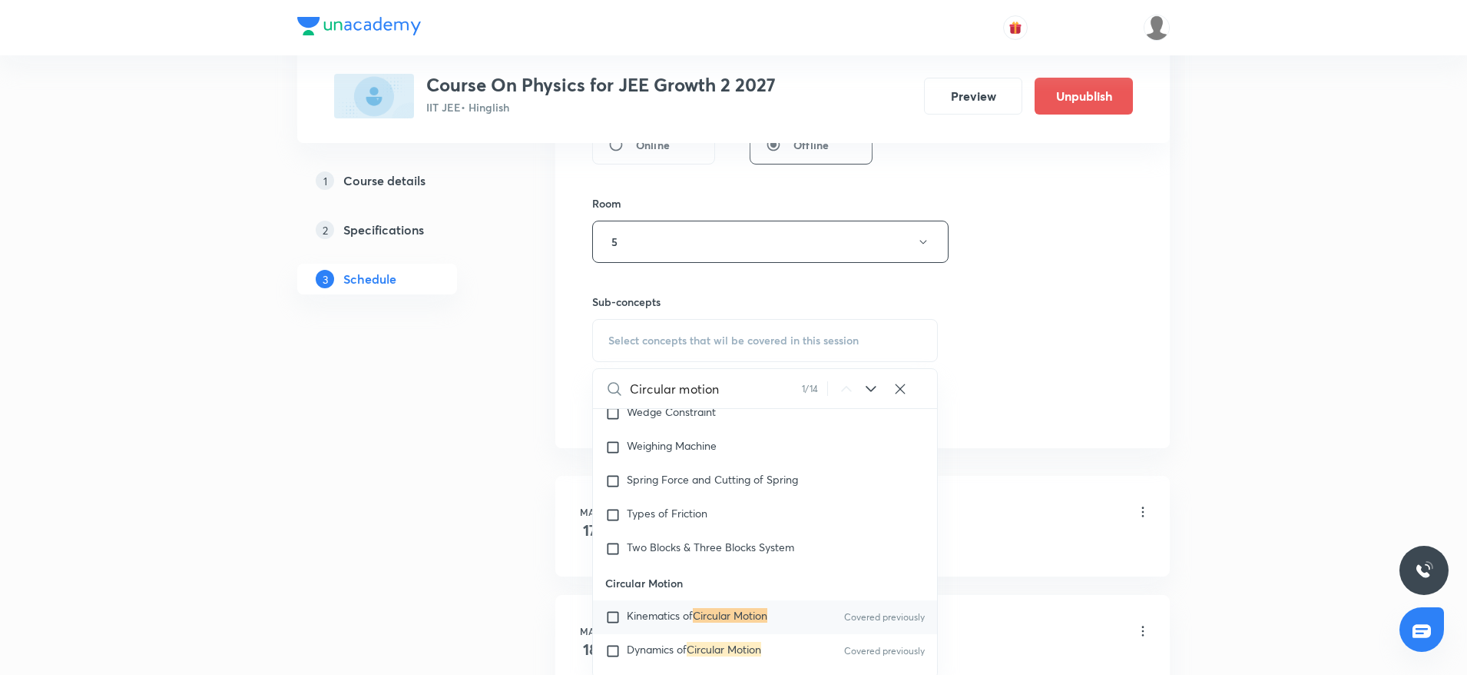
scroll to position [3500, 0]
type input "Circular motion"
click at [678, 608] on span "Kinematics of" at bounding box center [660, 614] width 66 height 15
checkbox input "true"
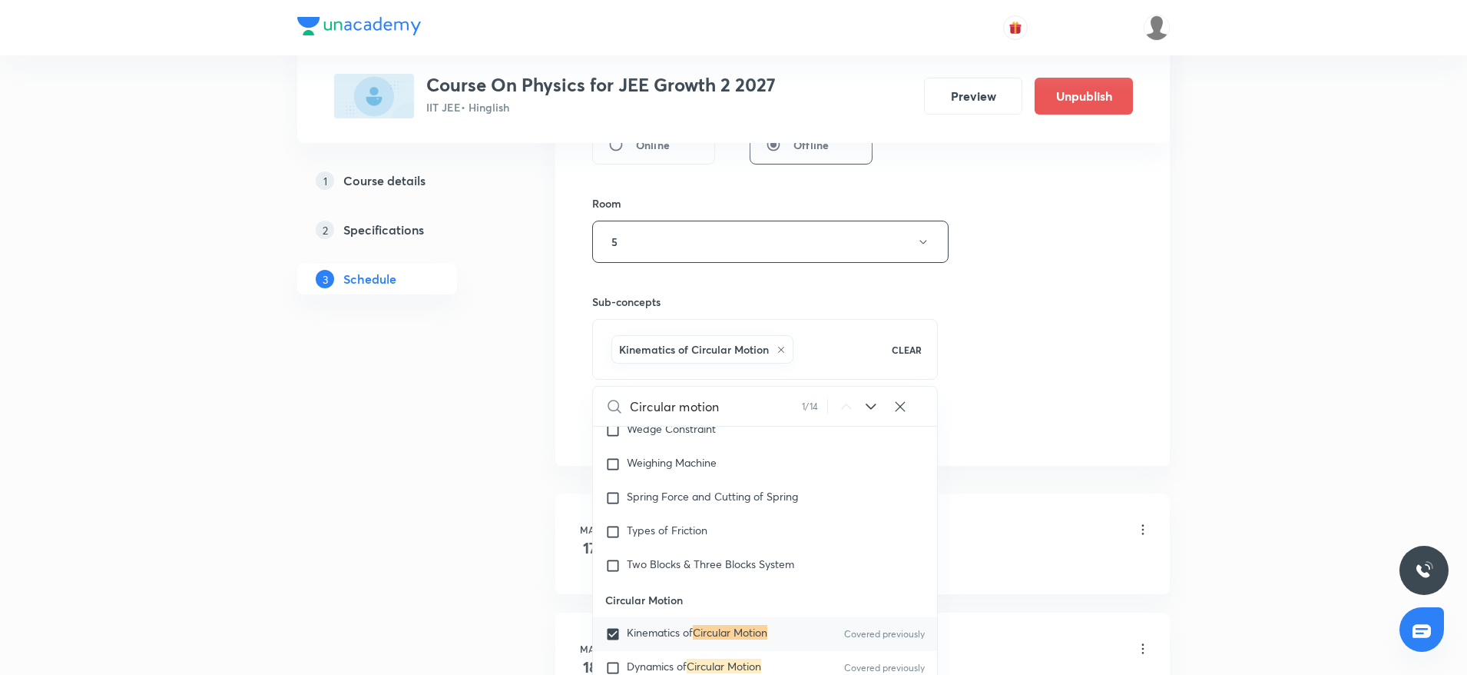
click at [1109, 372] on div "Session 41 Live class Session title 28/99 Centre of Mass and Collosion ​ Schedu…" at bounding box center [862, 71] width 541 height 739
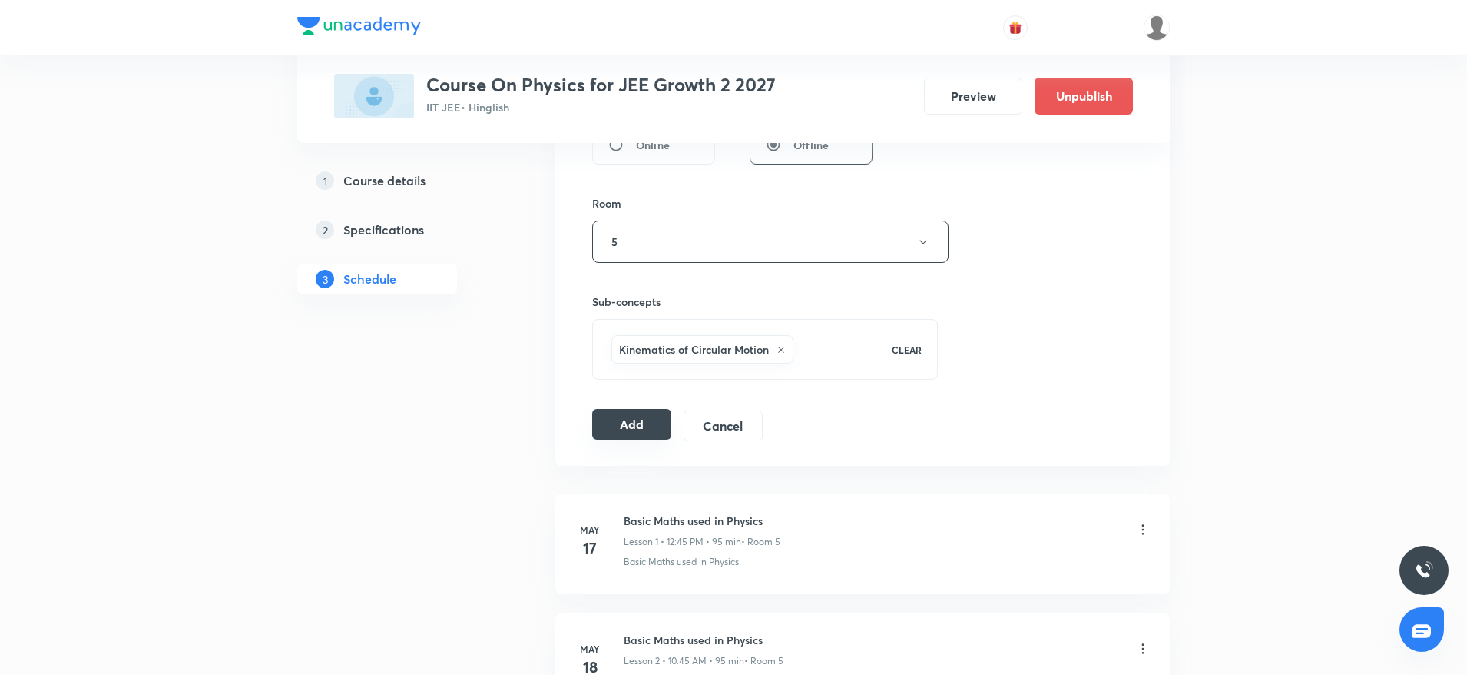
click at [612, 425] on button "Add" at bounding box center [631, 424] width 79 height 31
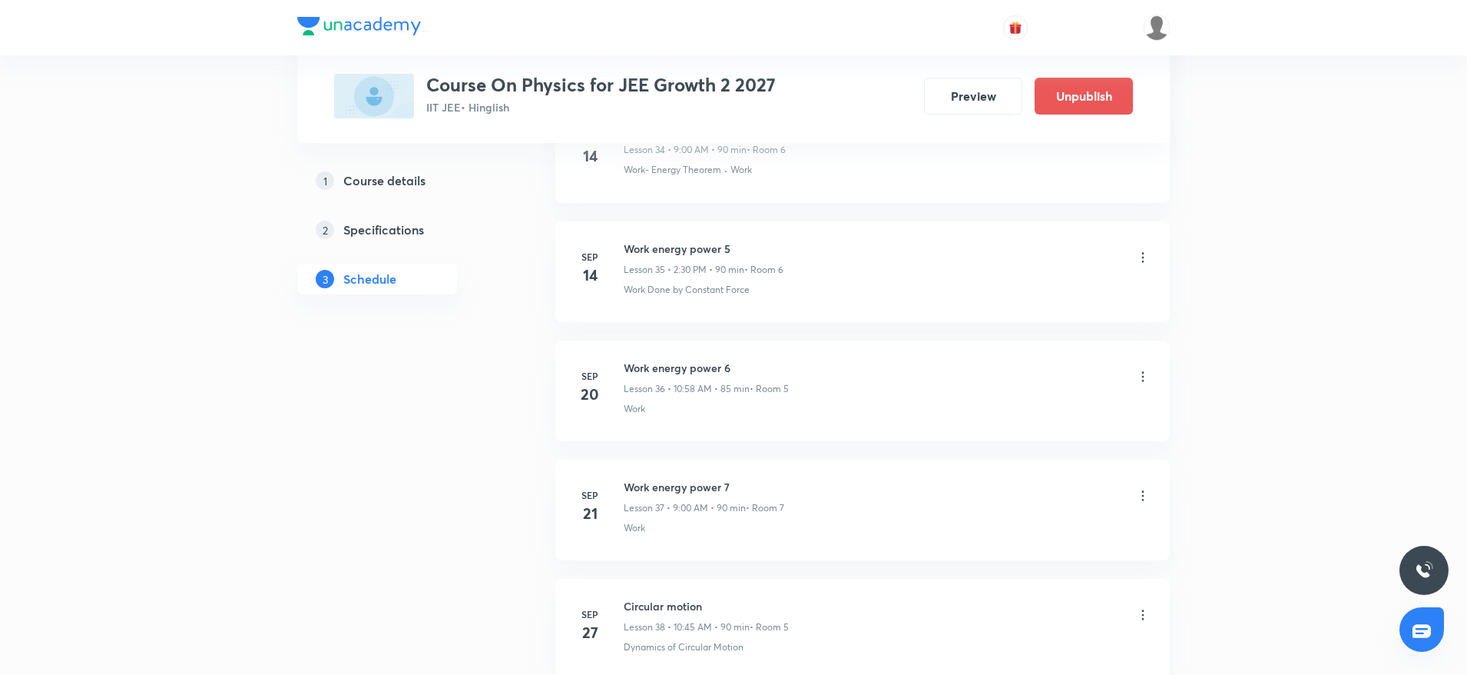
scroll to position [4734, 0]
